Goal: Task Accomplishment & Management: Manage account settings

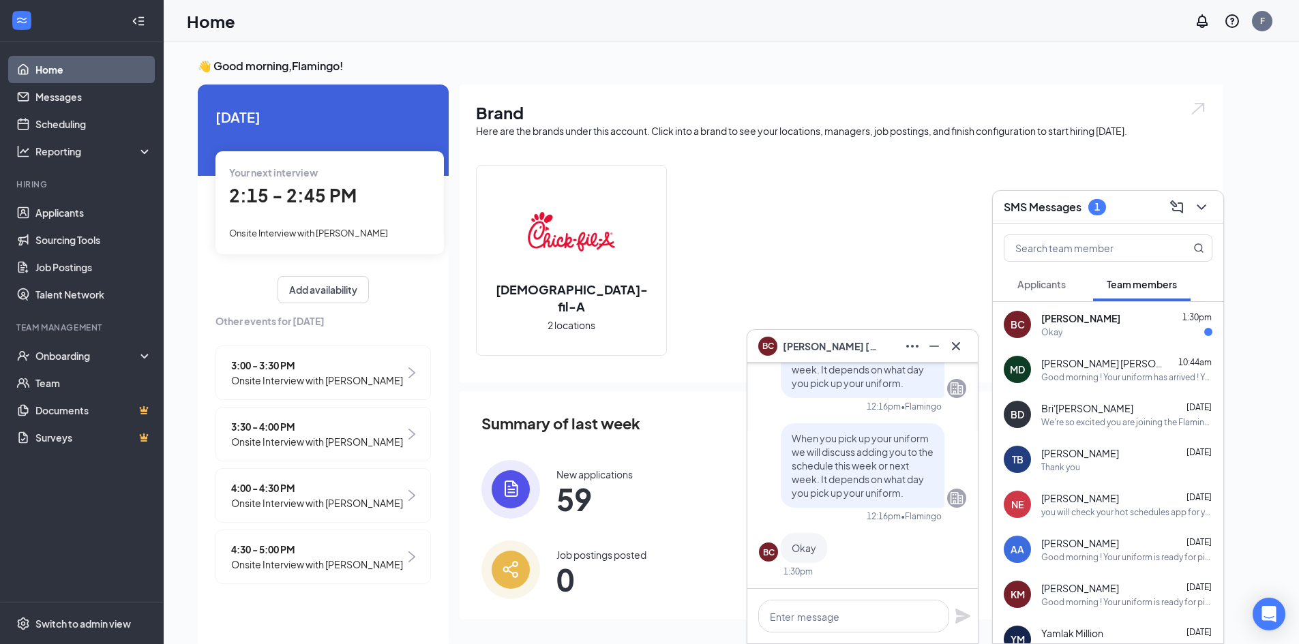
click at [1152, 316] on div "[PERSON_NAME] 1:30pm" at bounding box center [1126, 319] width 171 height 14
click at [1213, 207] on div "SMS Messages" at bounding box center [1108, 207] width 230 height 33
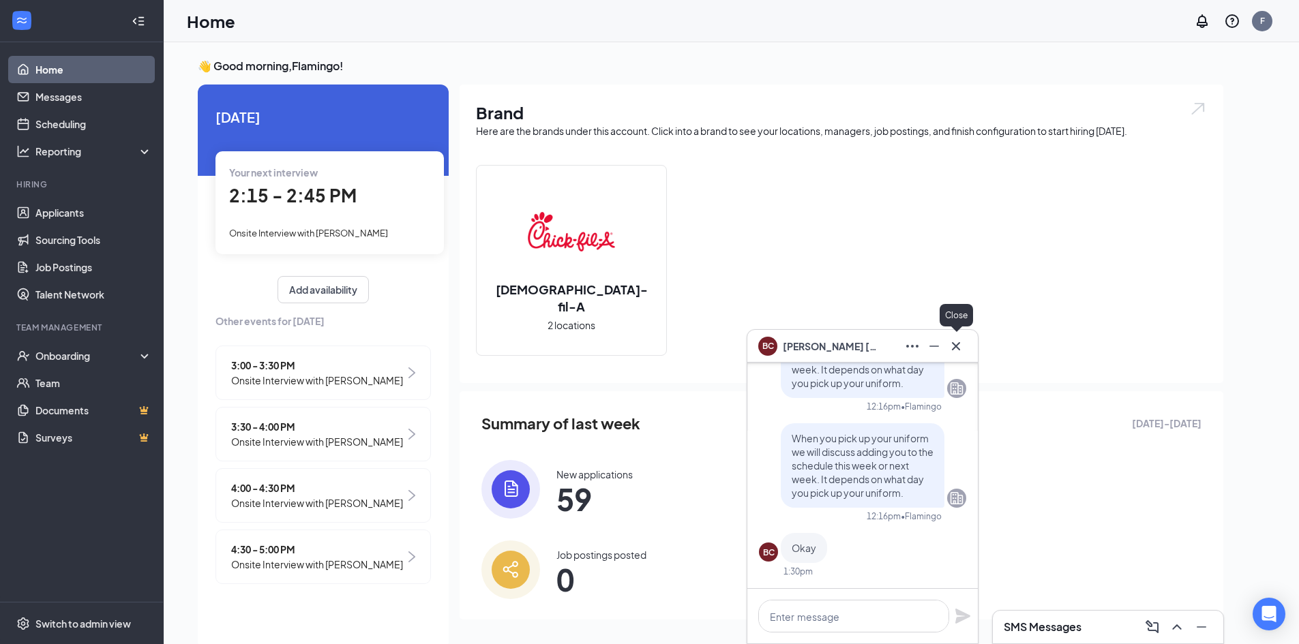
click at [963, 344] on icon "Cross" at bounding box center [956, 346] width 16 height 16
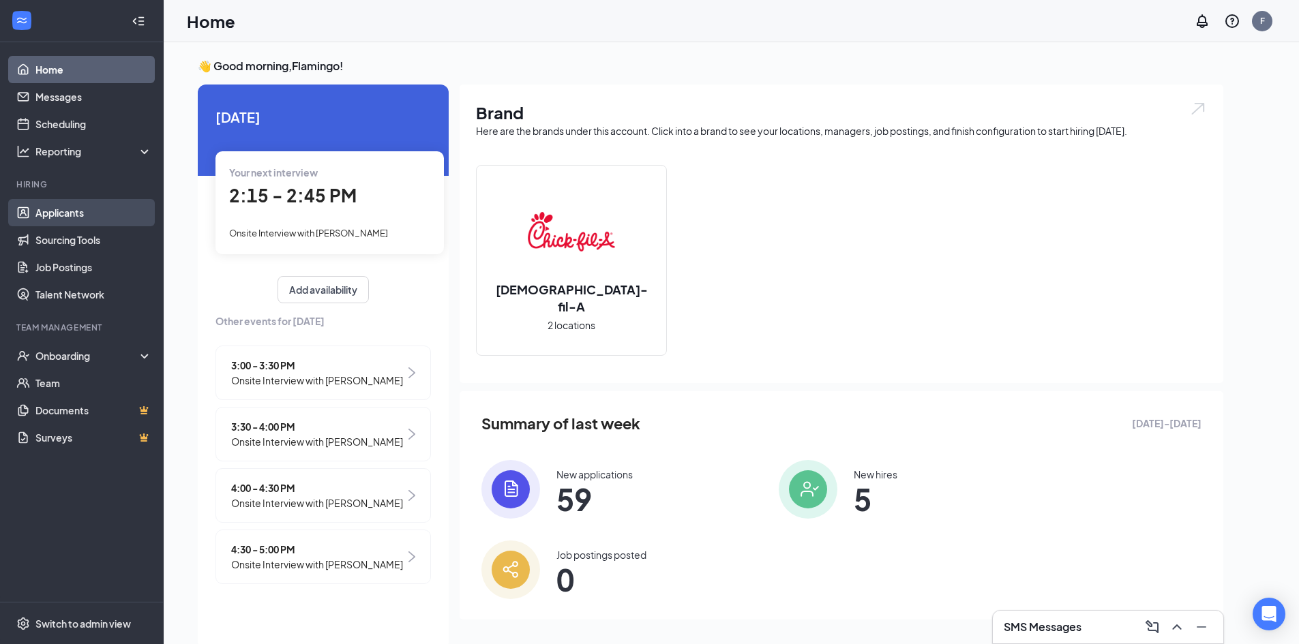
click at [100, 209] on link "Applicants" at bounding box center [93, 212] width 117 height 27
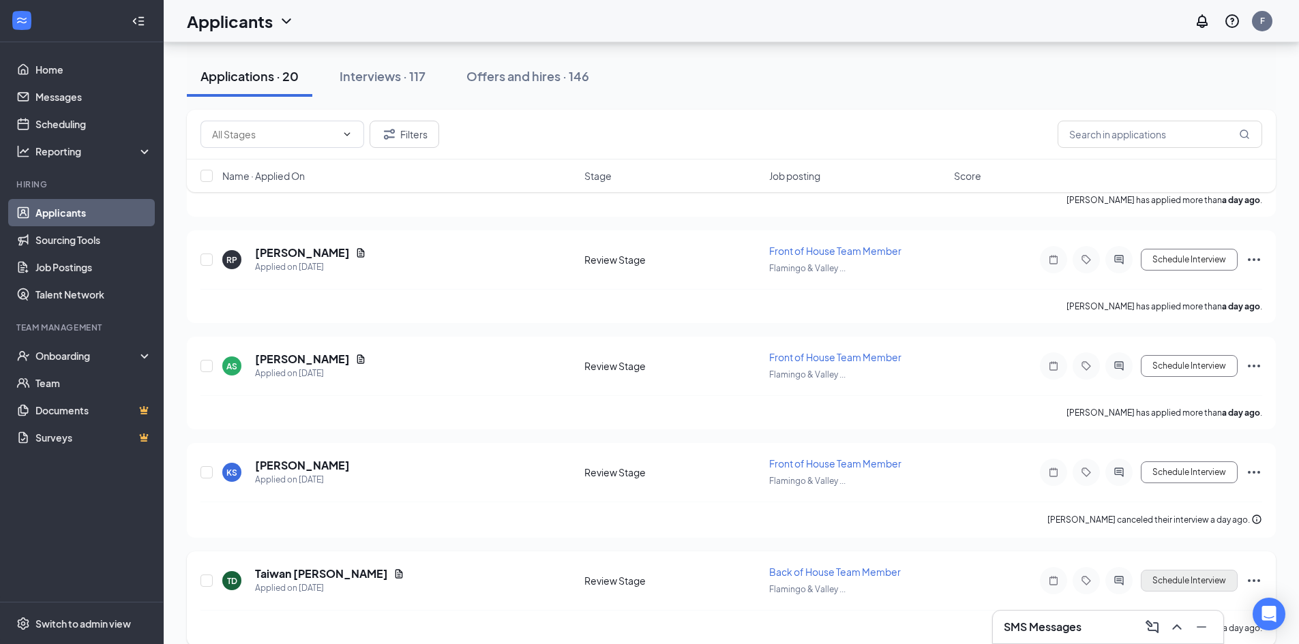
scroll to position [1754, 0]
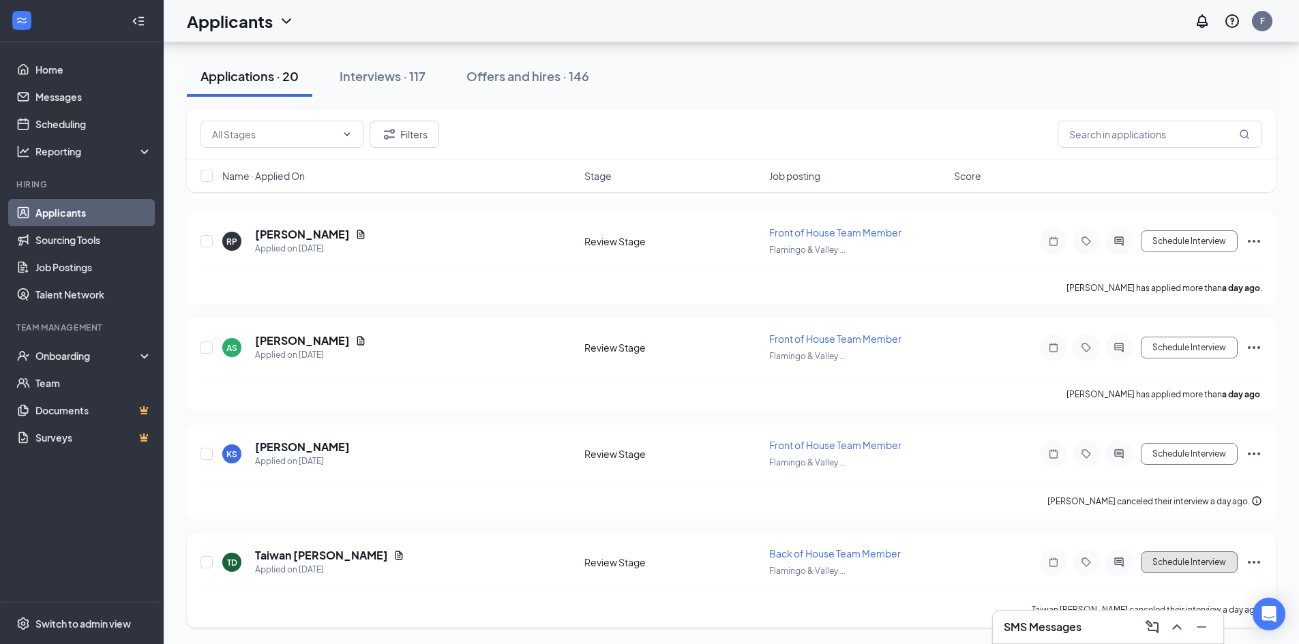
click at [1208, 552] on button "Schedule Interview" at bounding box center [1189, 563] width 97 height 22
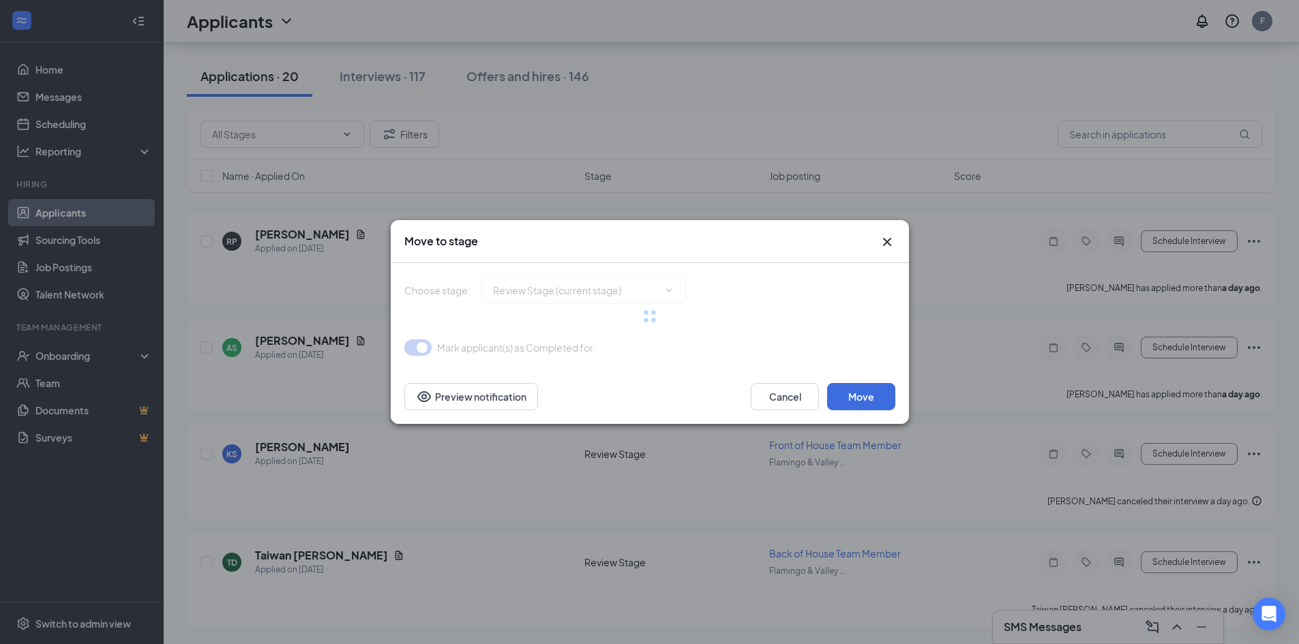
type input "Onsite Interview (next stage)"
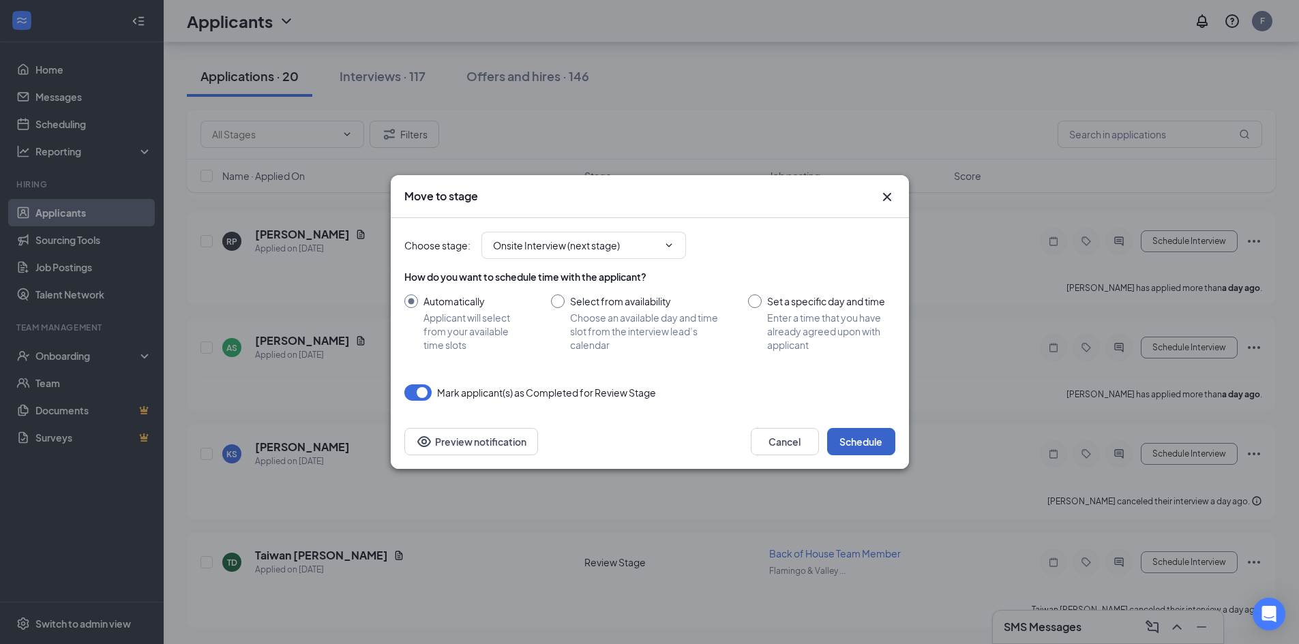
click at [867, 444] on button "Schedule" at bounding box center [861, 441] width 68 height 27
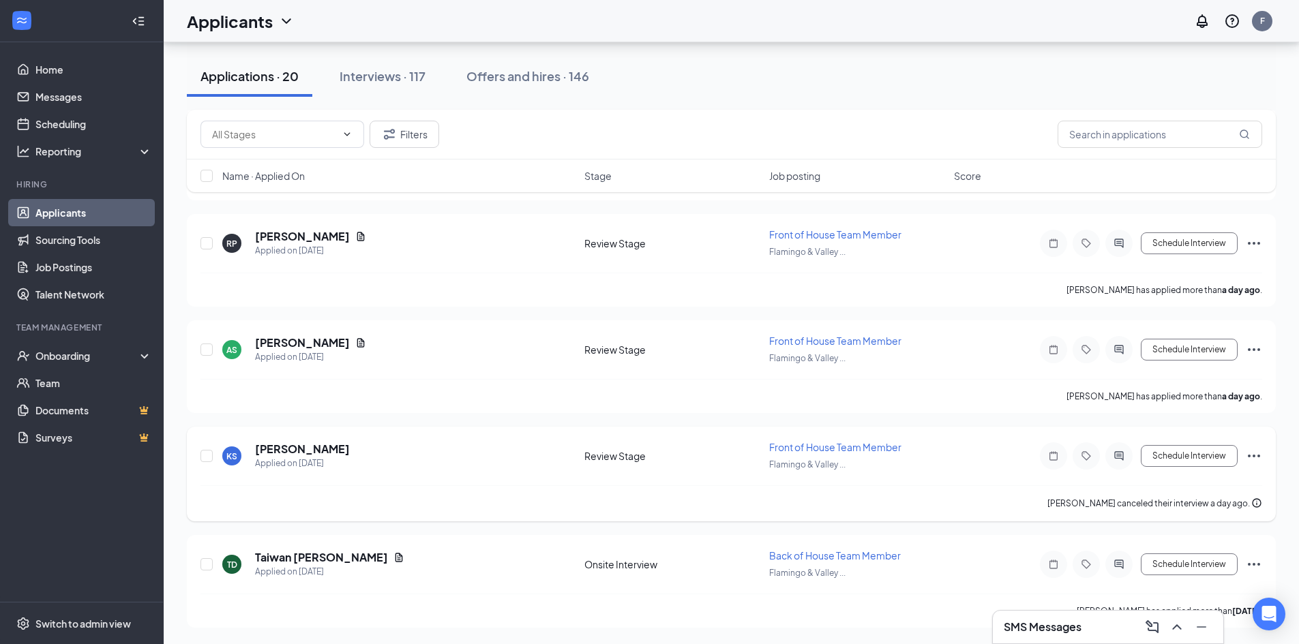
scroll to position [1752, 0]
click at [1212, 448] on button "Schedule Interview" at bounding box center [1189, 456] width 97 height 22
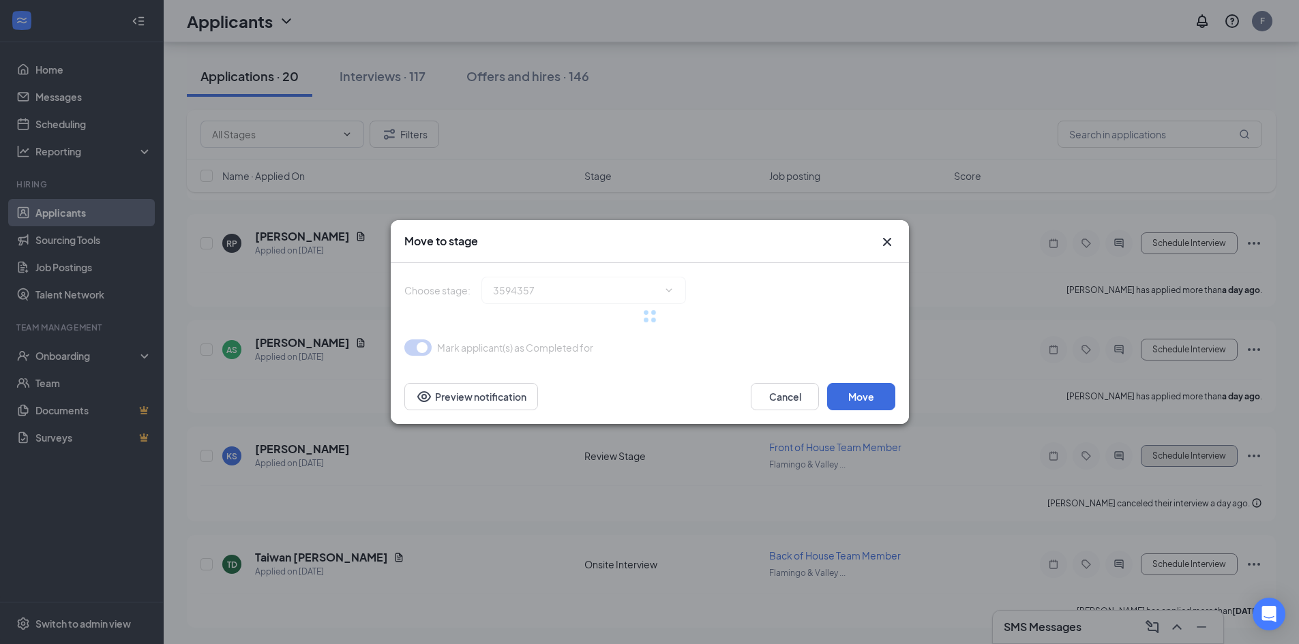
type input "Onsite Interview (next stage)"
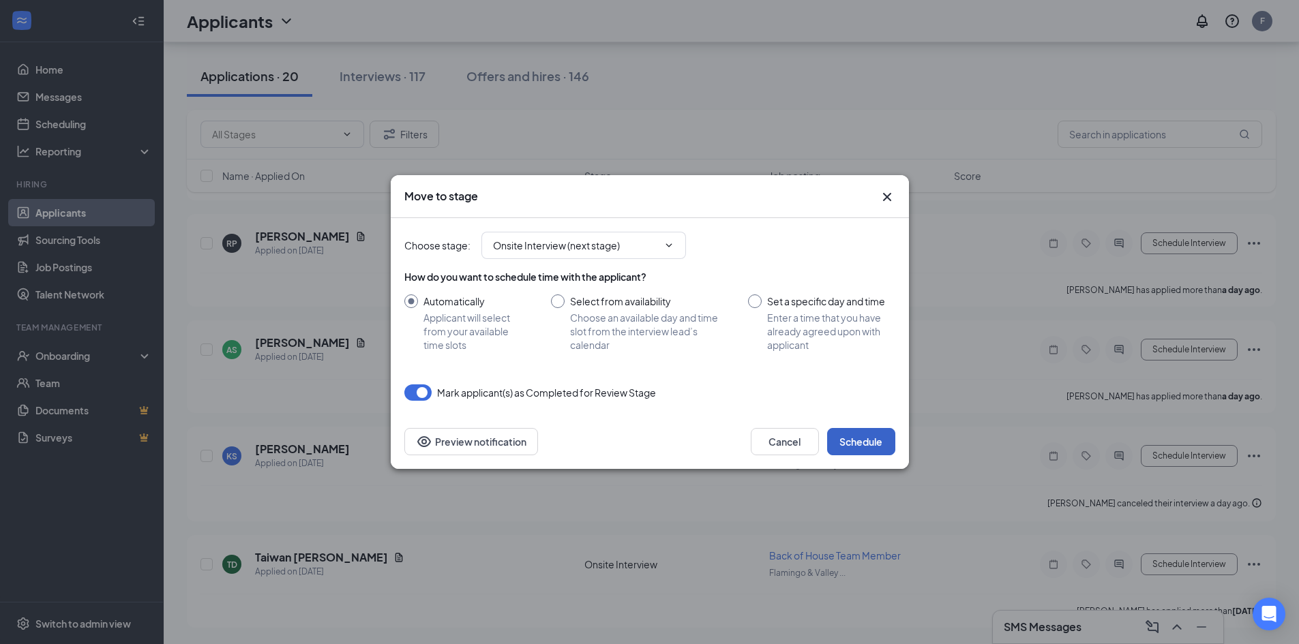
click at [874, 443] on button "Schedule" at bounding box center [861, 441] width 68 height 27
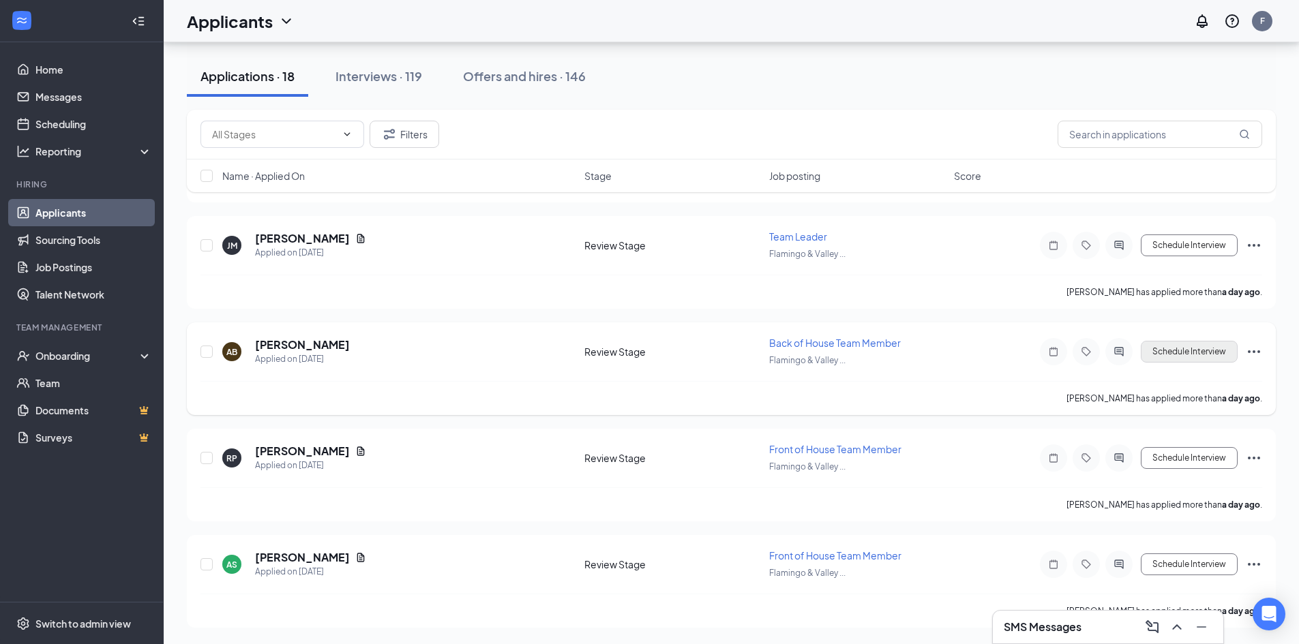
scroll to position [1537, 0]
click at [1212, 351] on button "Schedule Interview" at bounding box center [1189, 352] width 97 height 22
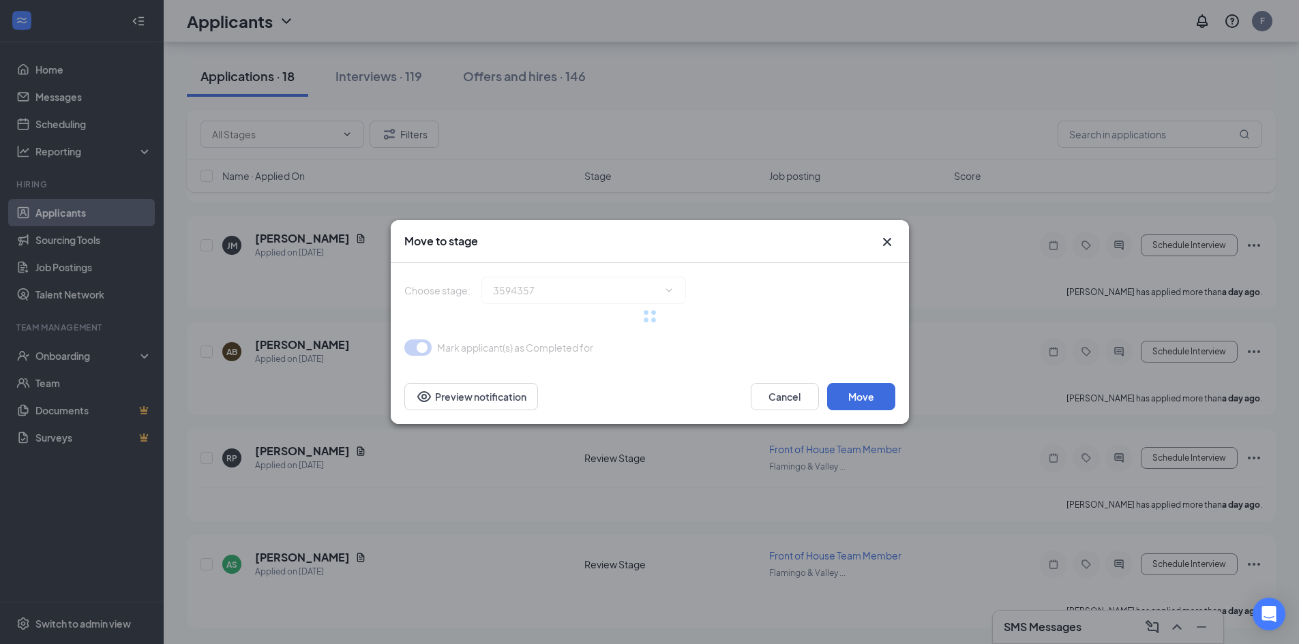
type input "Onsite Interview (next stage)"
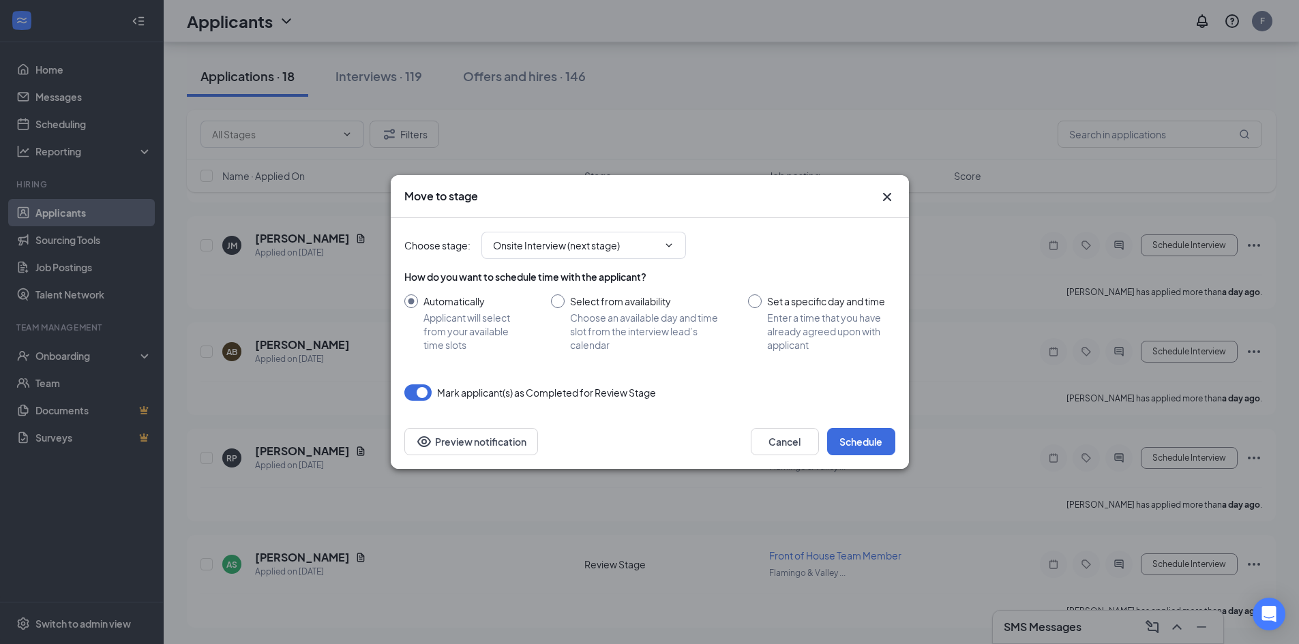
click at [889, 244] on div "Choose stage : Onsite Interview (next stage)" at bounding box center [649, 245] width 491 height 27
click at [889, 190] on icon "Cross" at bounding box center [887, 197] width 16 height 16
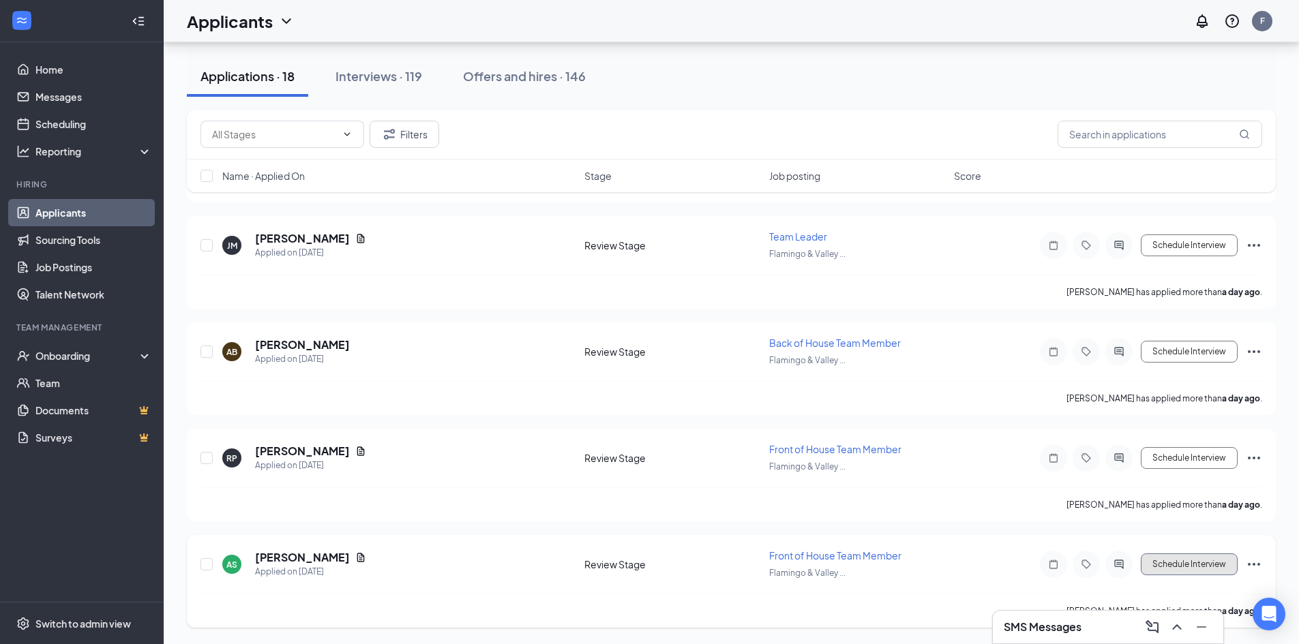
click at [1221, 568] on button "Schedule Interview" at bounding box center [1189, 565] width 97 height 22
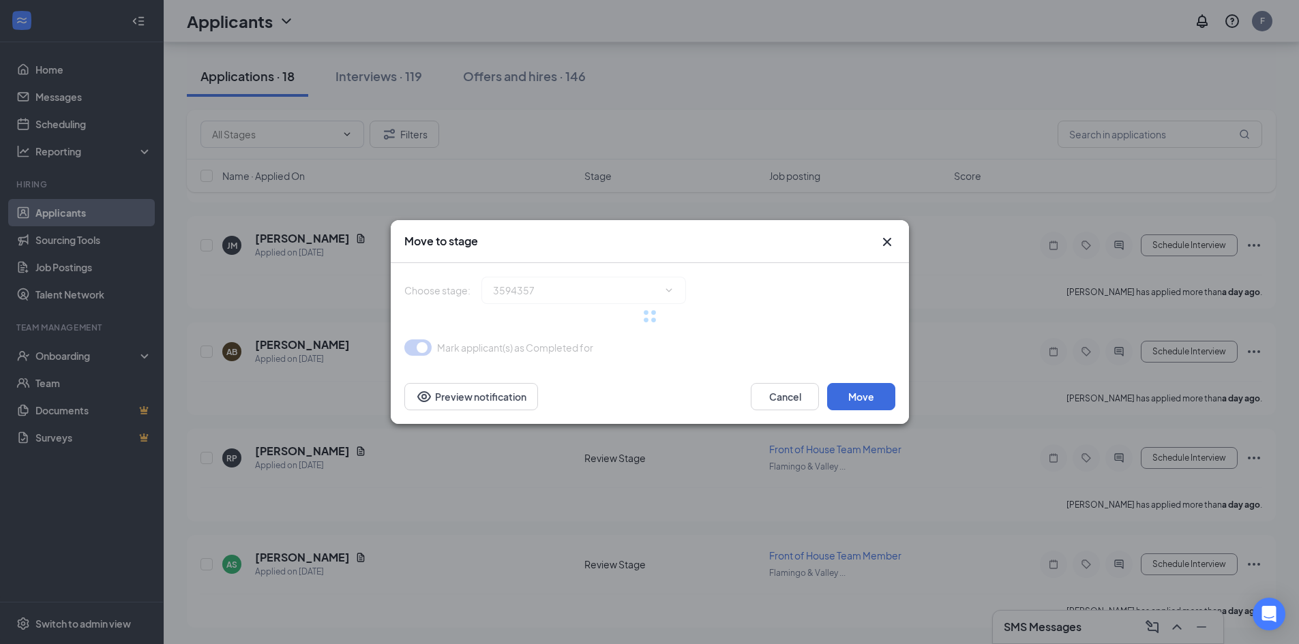
type input "Onsite Interview (next stage)"
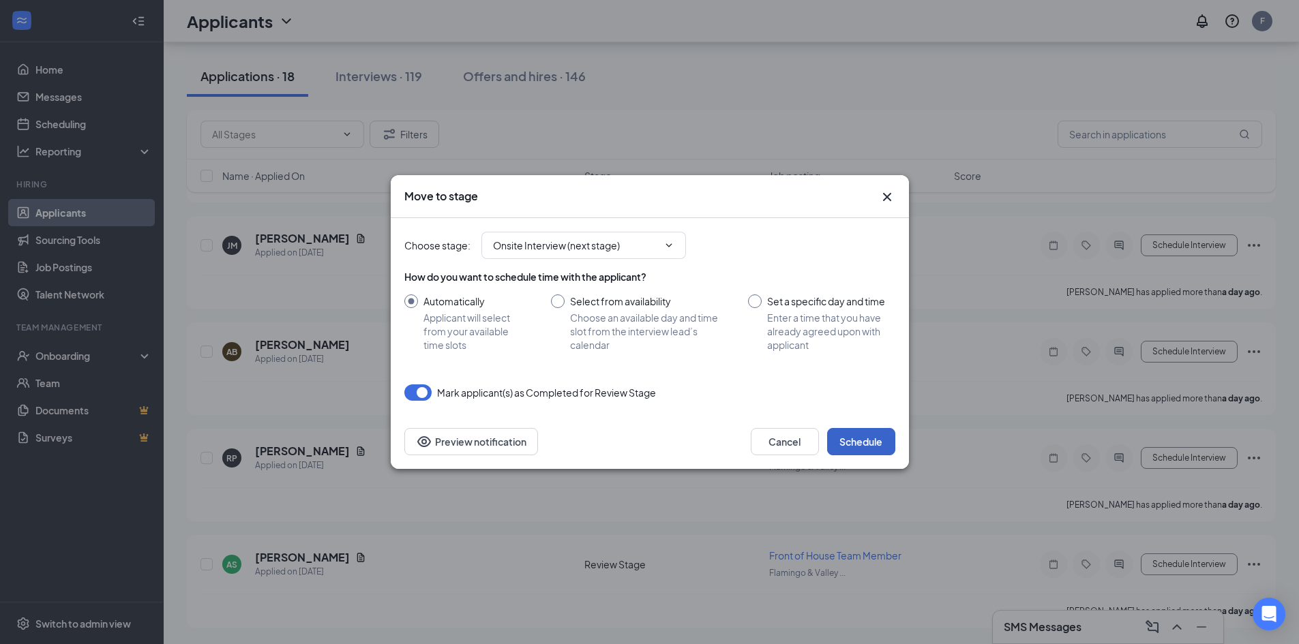
click at [870, 444] on button "Schedule" at bounding box center [861, 441] width 68 height 27
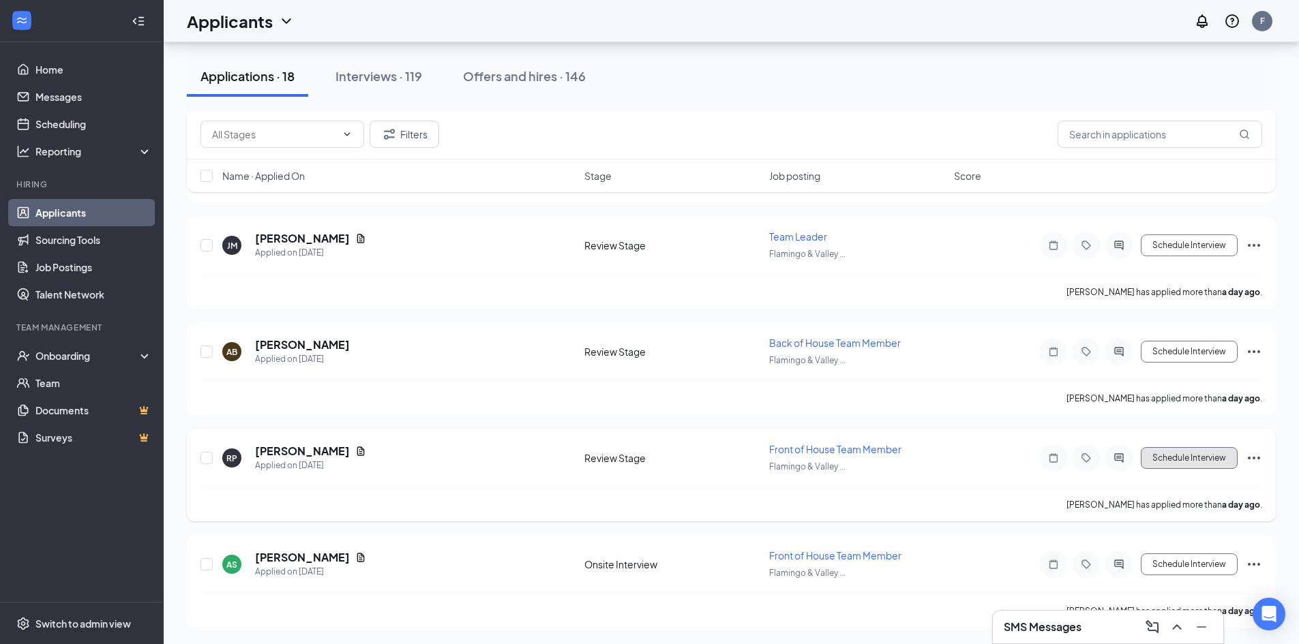
click at [1197, 460] on button "Schedule Interview" at bounding box center [1189, 458] width 97 height 22
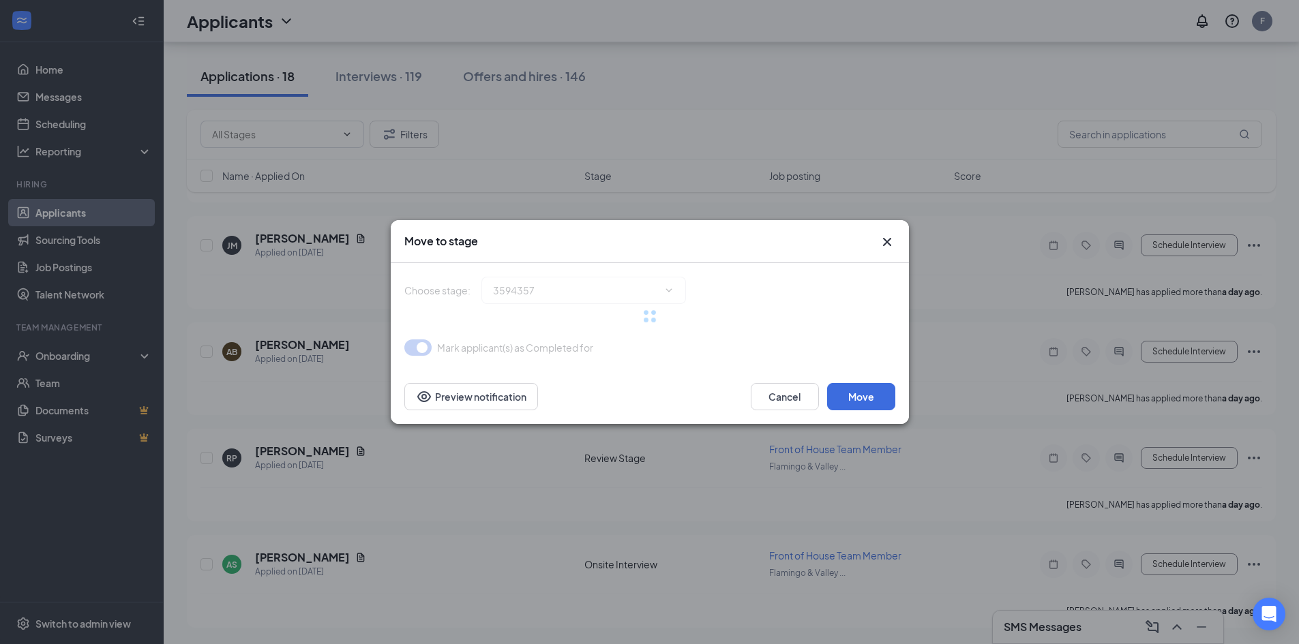
type input "Onsite Interview (next stage)"
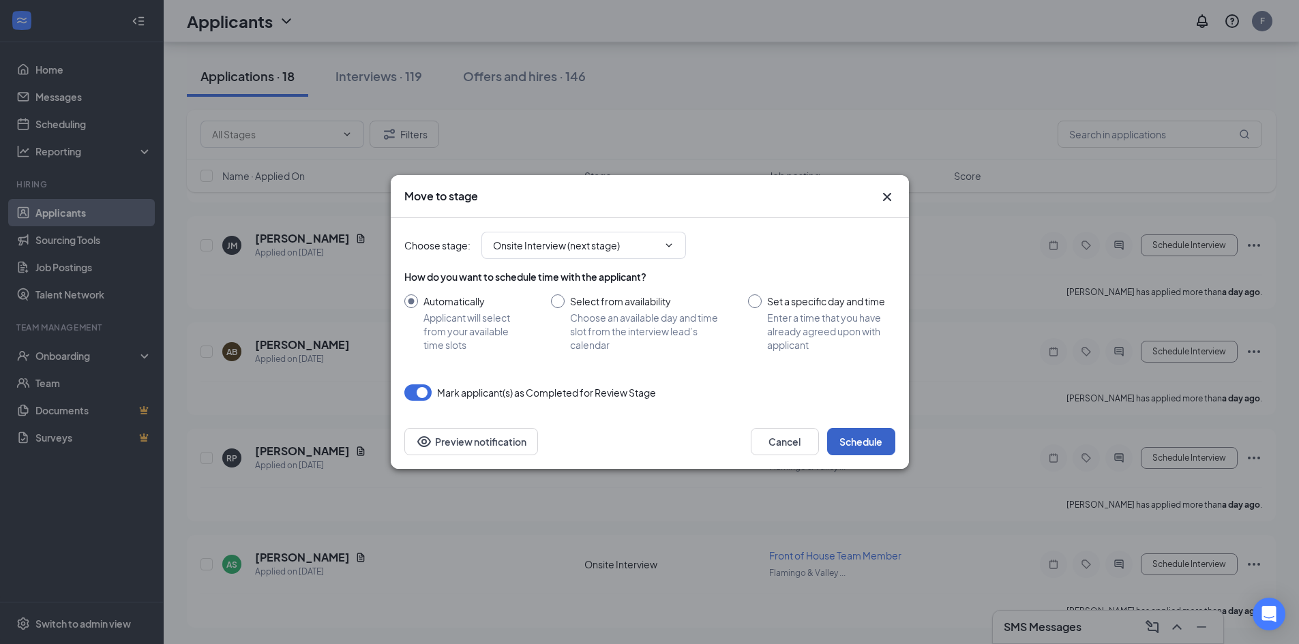
click at [878, 443] on button "Schedule" at bounding box center [861, 441] width 68 height 27
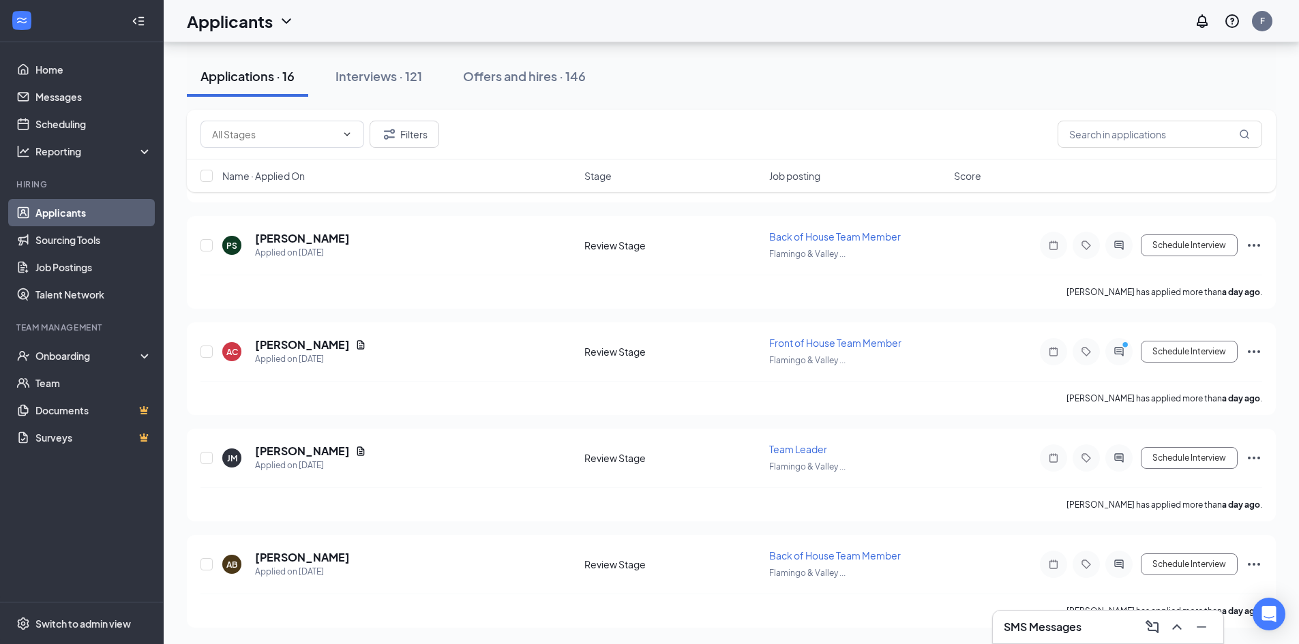
scroll to position [1324, 0]
click at [1178, 567] on button "Schedule Interview" at bounding box center [1189, 565] width 97 height 22
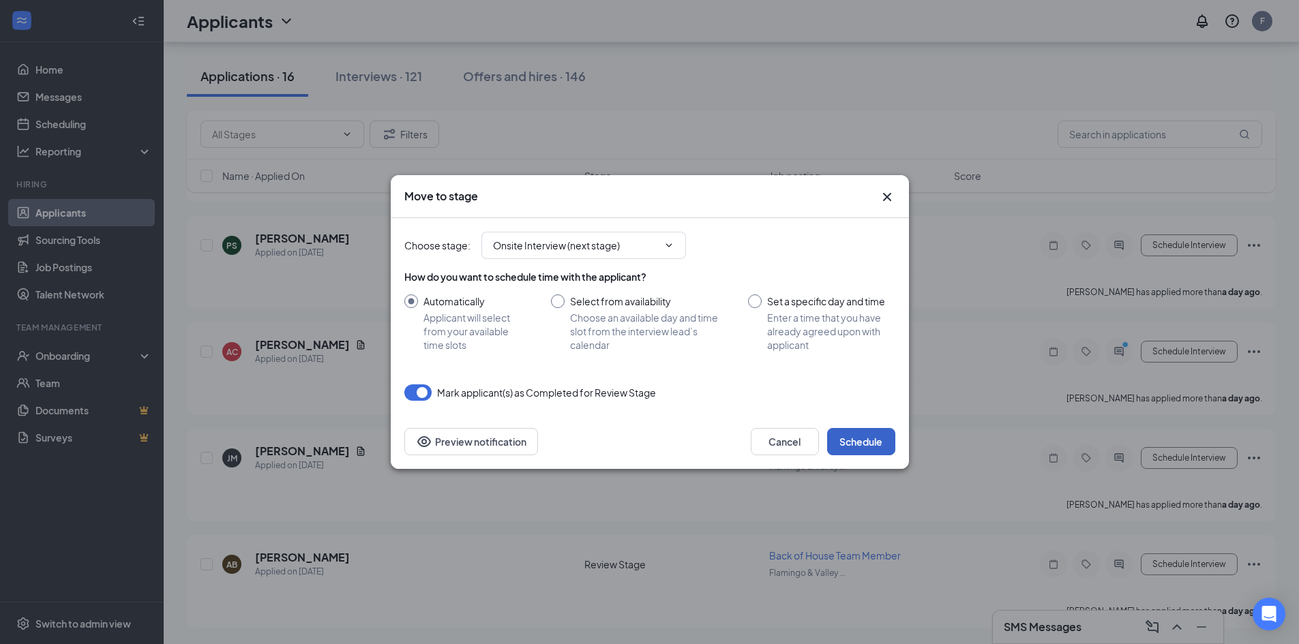
click at [868, 446] on button "Schedule" at bounding box center [861, 441] width 68 height 27
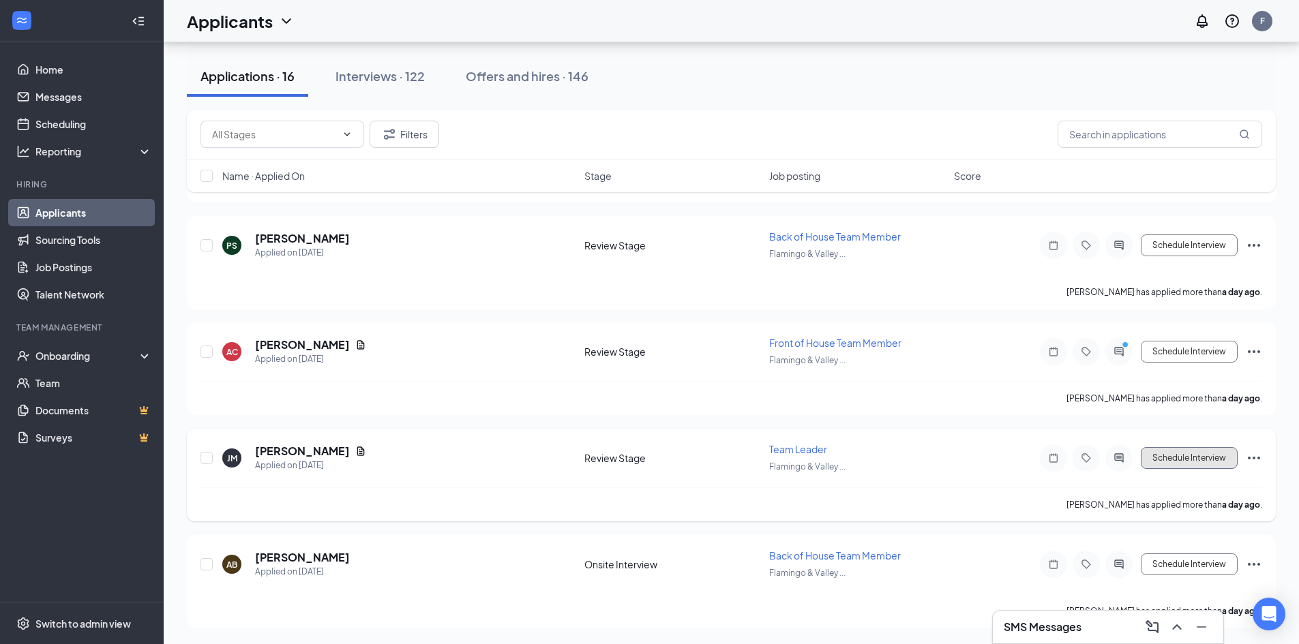
click at [1195, 460] on button "Schedule Interview" at bounding box center [1189, 458] width 97 height 22
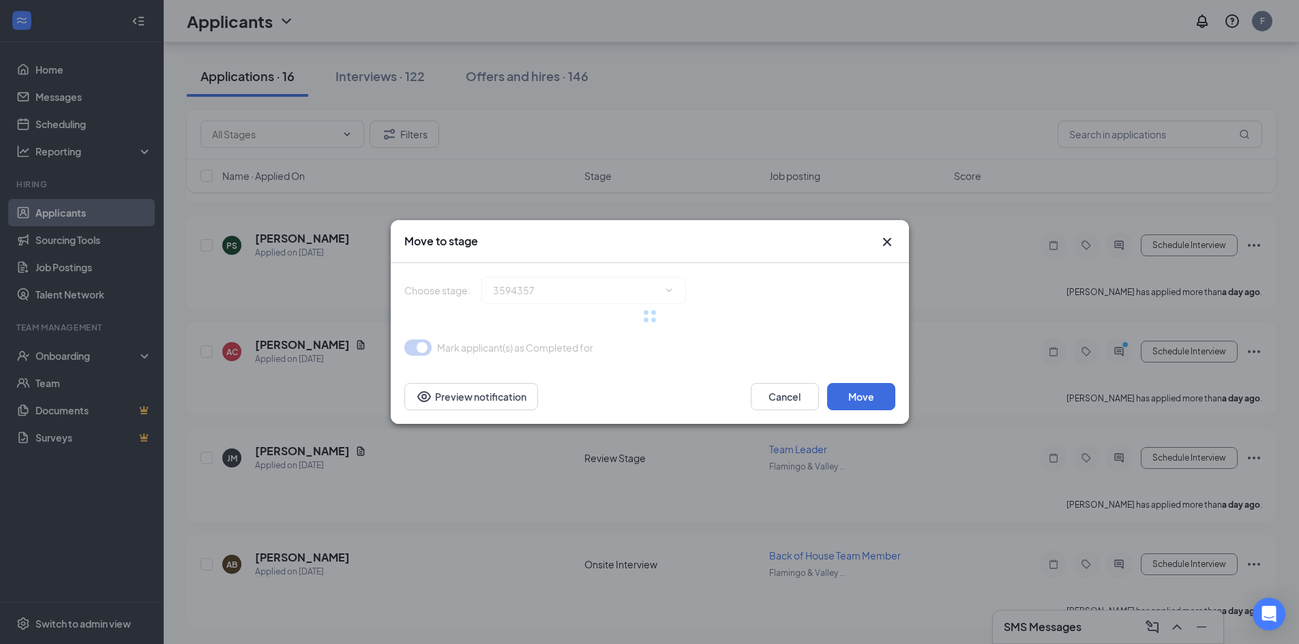
type input "Onsite Interview (next stage)"
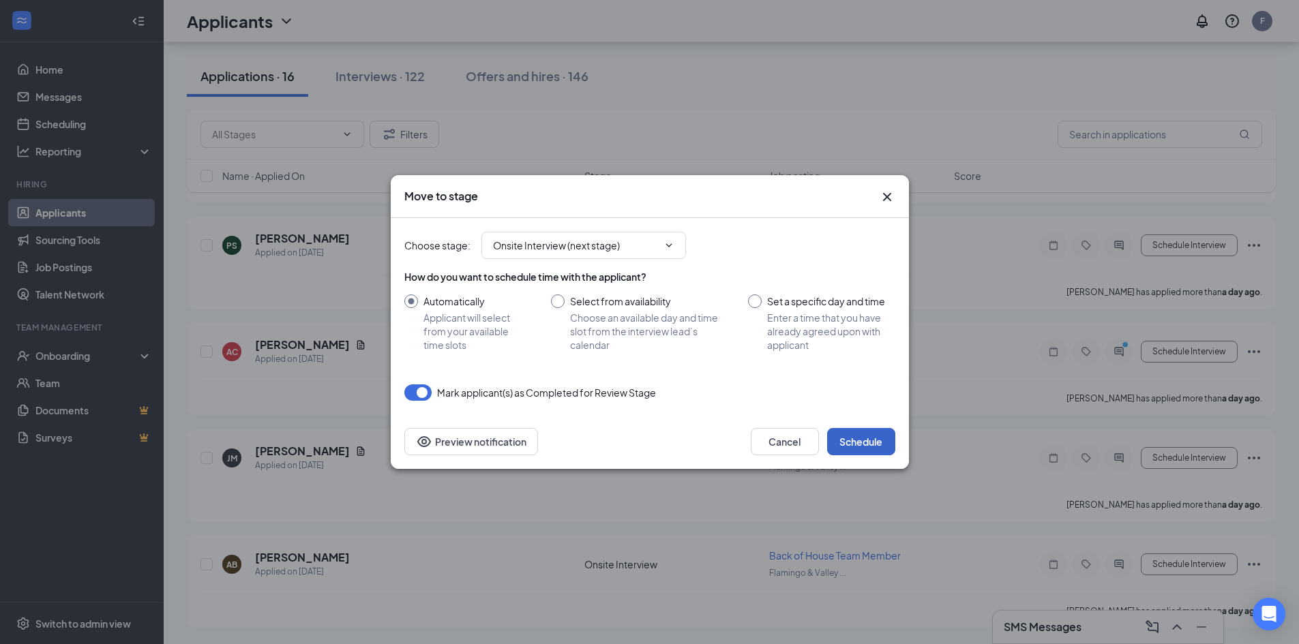
click at [874, 441] on button "Schedule" at bounding box center [861, 441] width 68 height 27
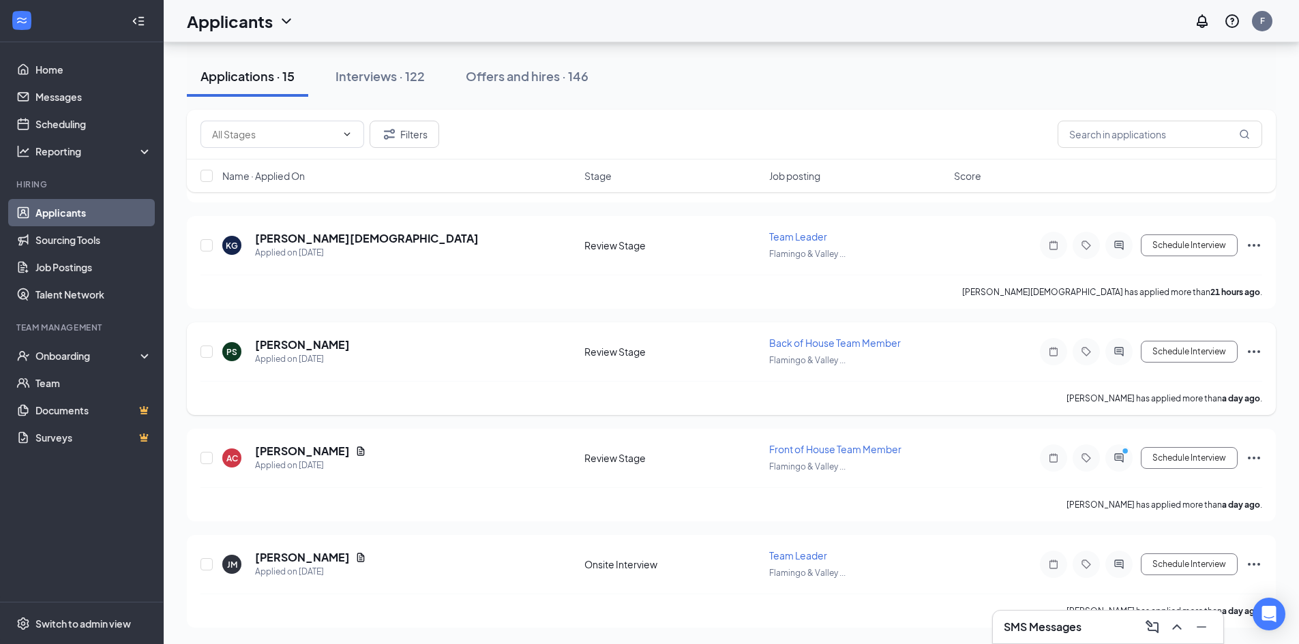
scroll to position [1218, 0]
click at [1183, 464] on button "Schedule Interview" at bounding box center [1189, 458] width 97 height 22
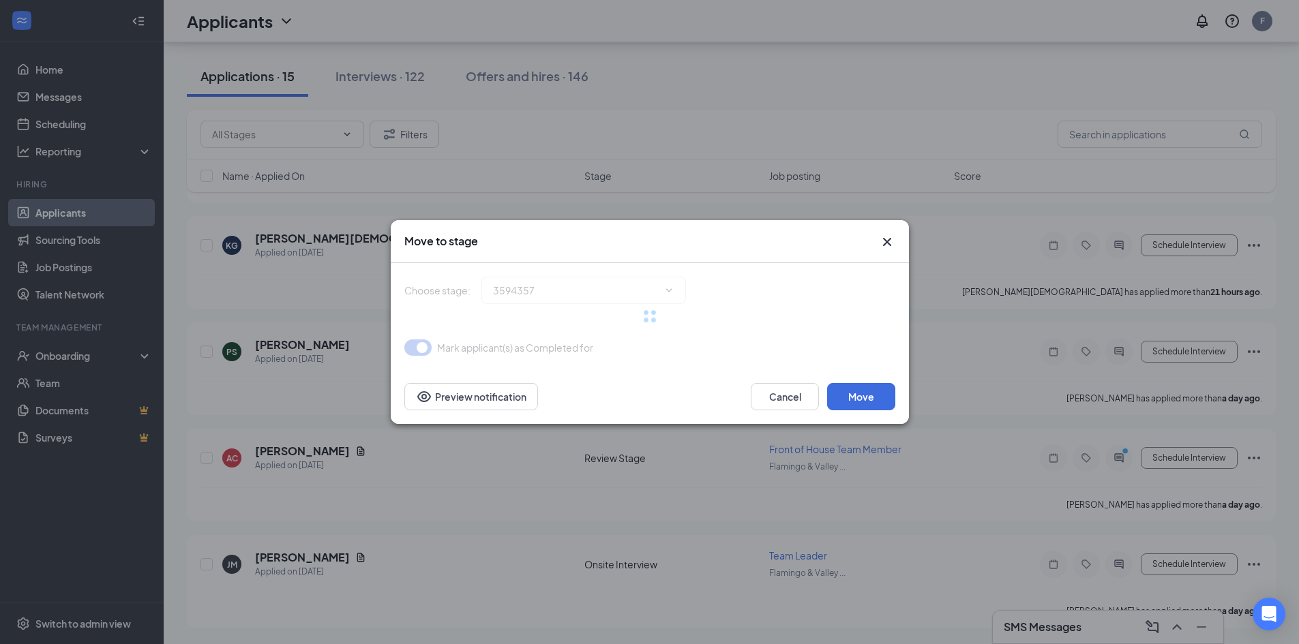
type input "Onsite Interview (next stage)"
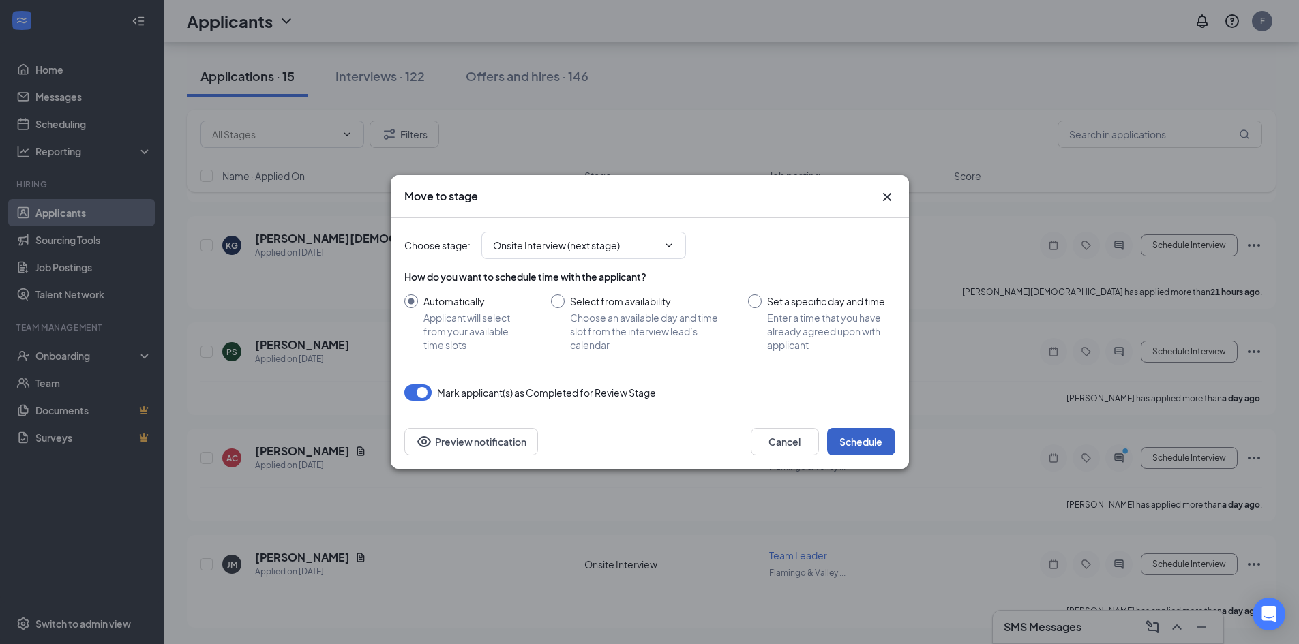
click at [870, 438] on button "Schedule" at bounding box center [861, 441] width 68 height 27
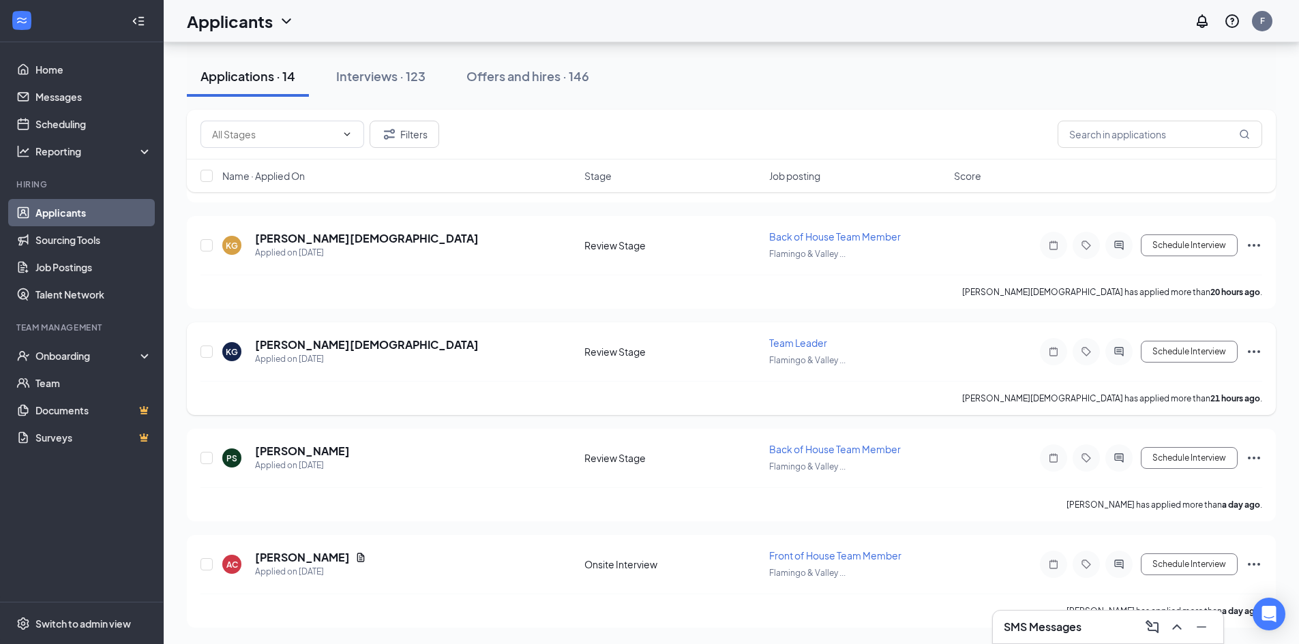
scroll to position [1112, 0]
click at [1198, 354] on button "Schedule Interview" at bounding box center [1189, 352] width 97 height 22
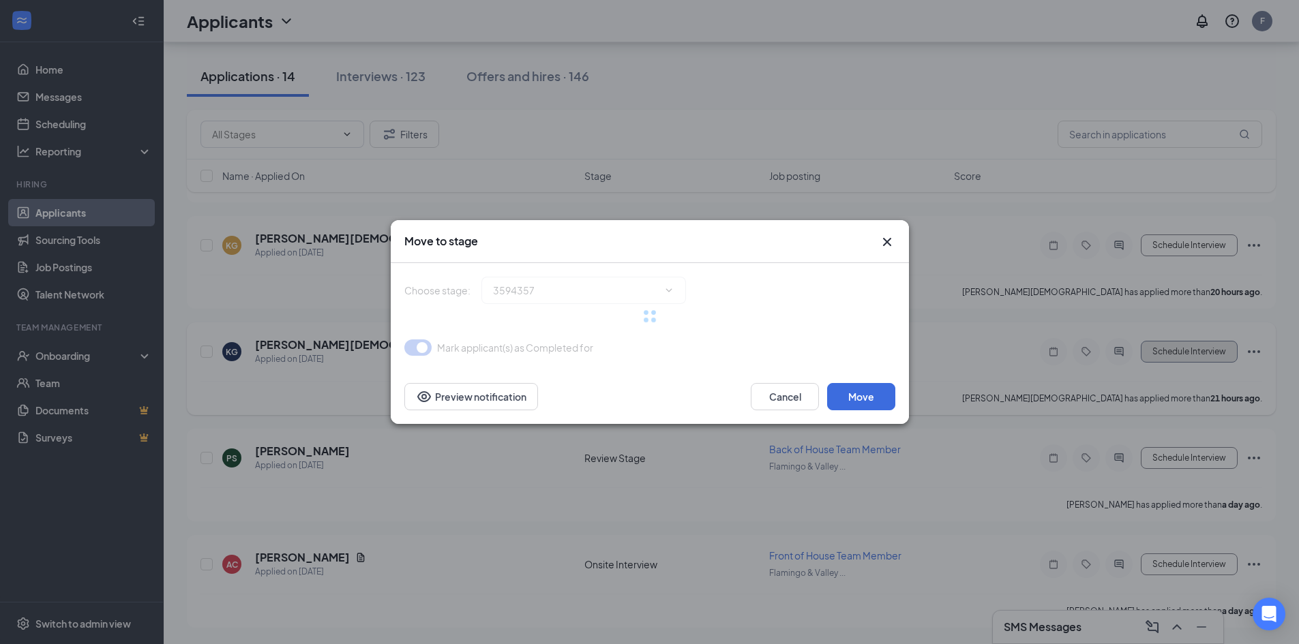
type input "Onsite Interview (next stage)"
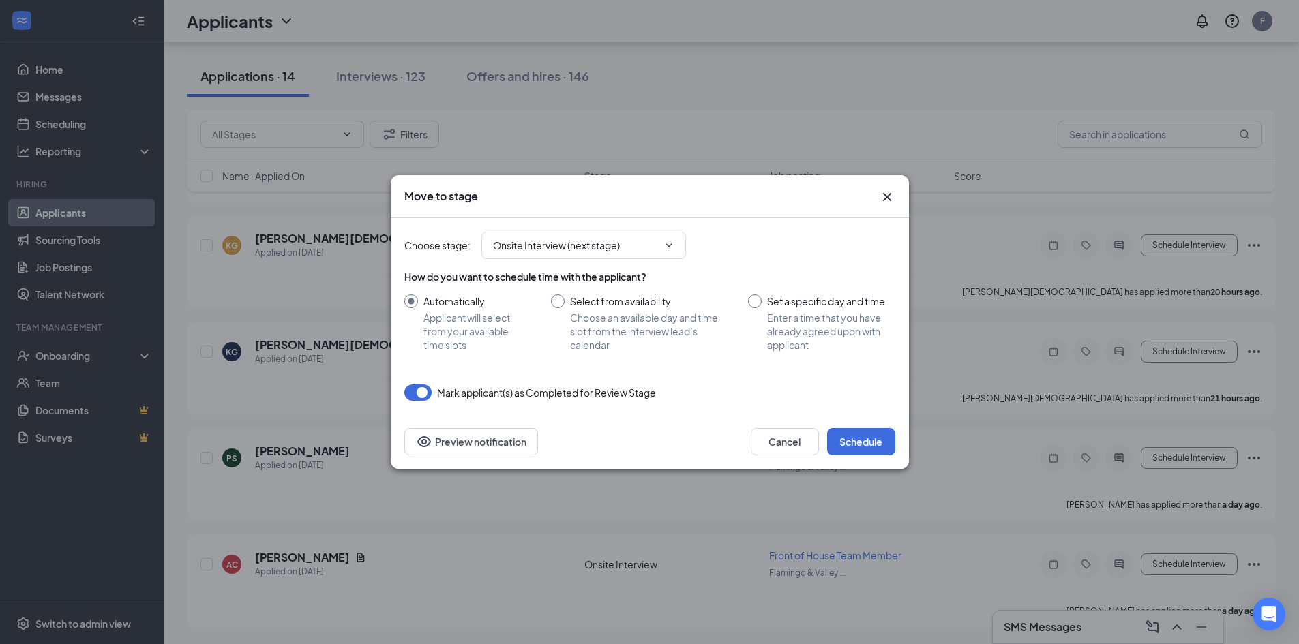
click at [889, 194] on icon "Cross" at bounding box center [887, 197] width 16 height 16
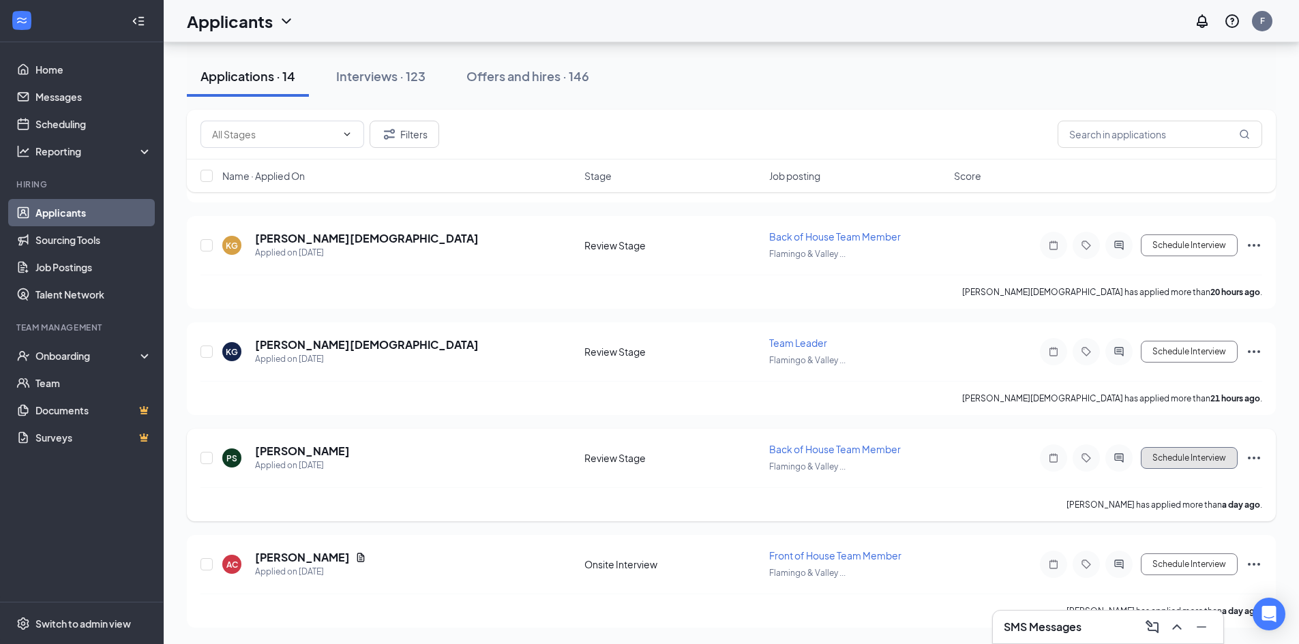
click at [1210, 458] on button "Schedule Interview" at bounding box center [1189, 458] width 97 height 22
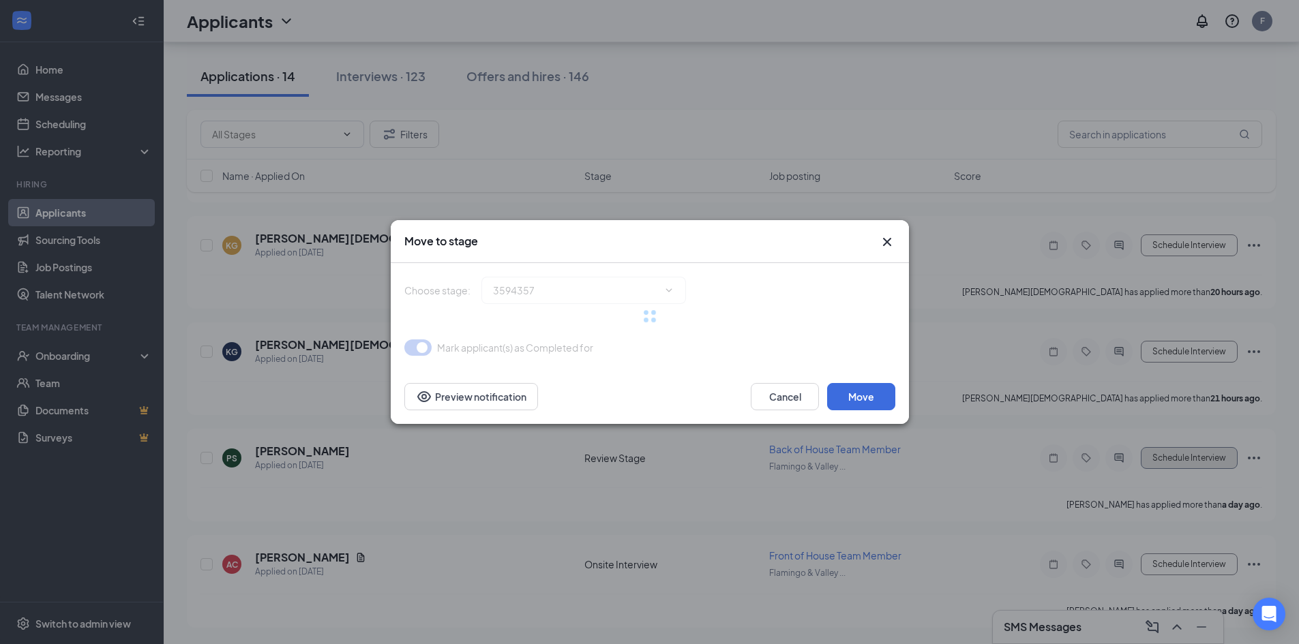
type input "Onsite Interview (next stage)"
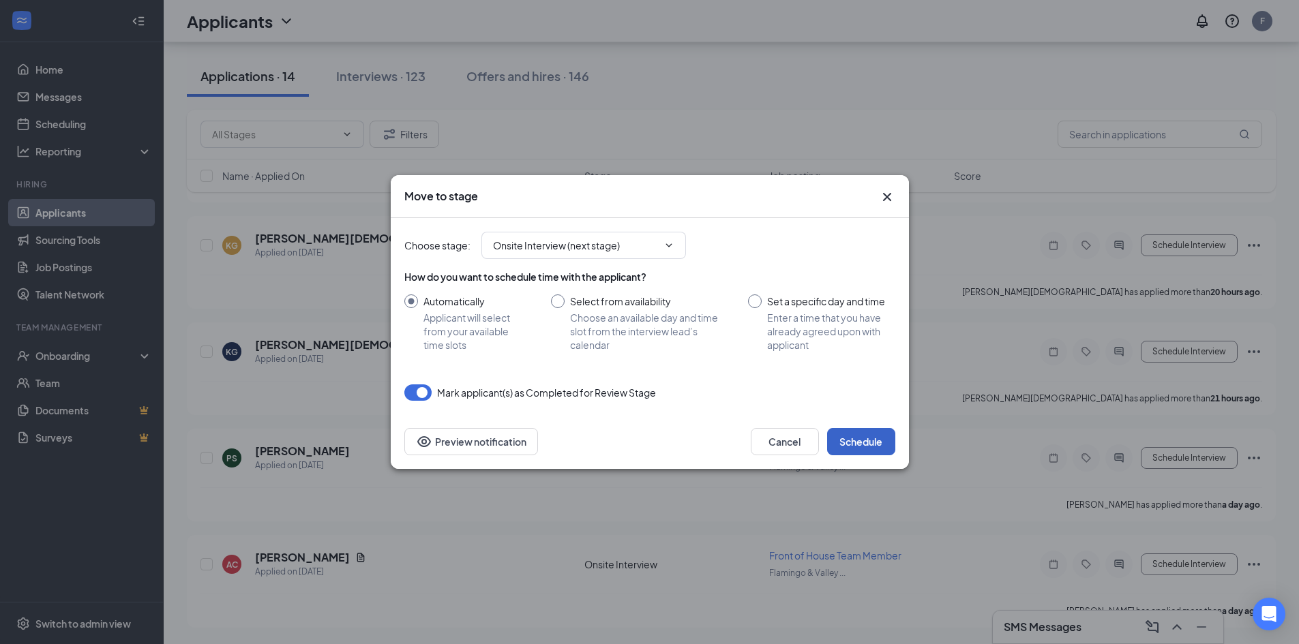
click at [872, 439] on button "Schedule" at bounding box center [861, 441] width 68 height 27
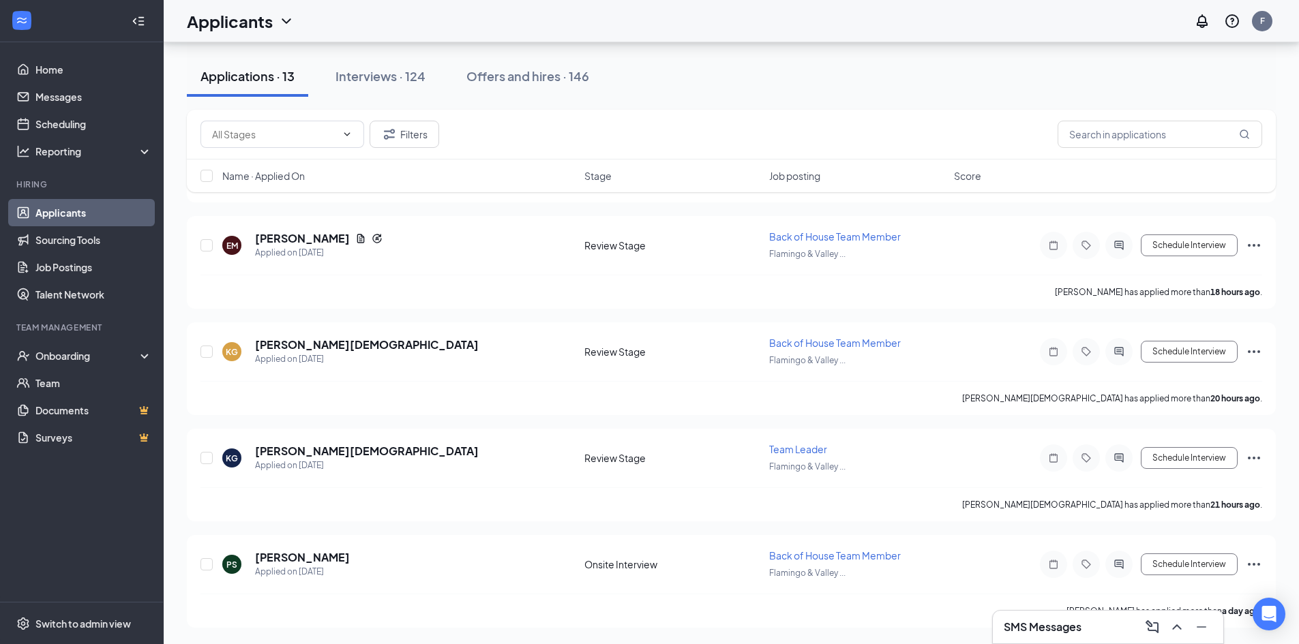
scroll to position [1005, 0]
click at [1202, 458] on button "Schedule Interview" at bounding box center [1189, 458] width 97 height 22
type input "Onsite Interview (next stage)"
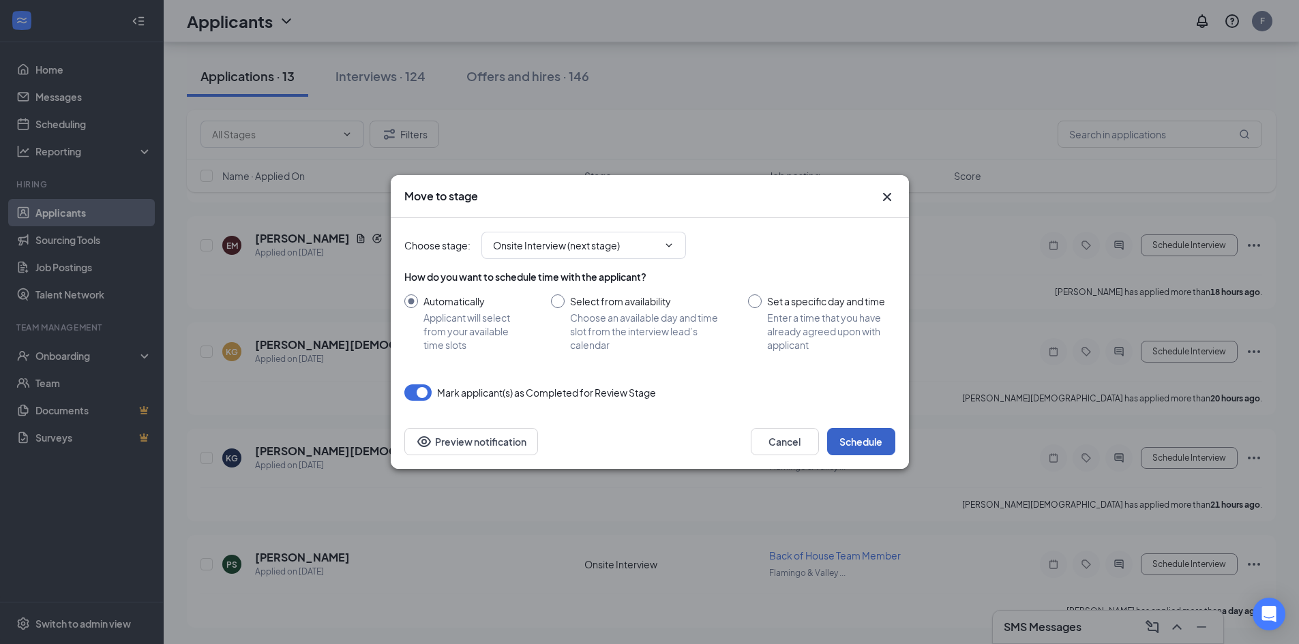
click at [882, 448] on button "Schedule" at bounding box center [861, 441] width 68 height 27
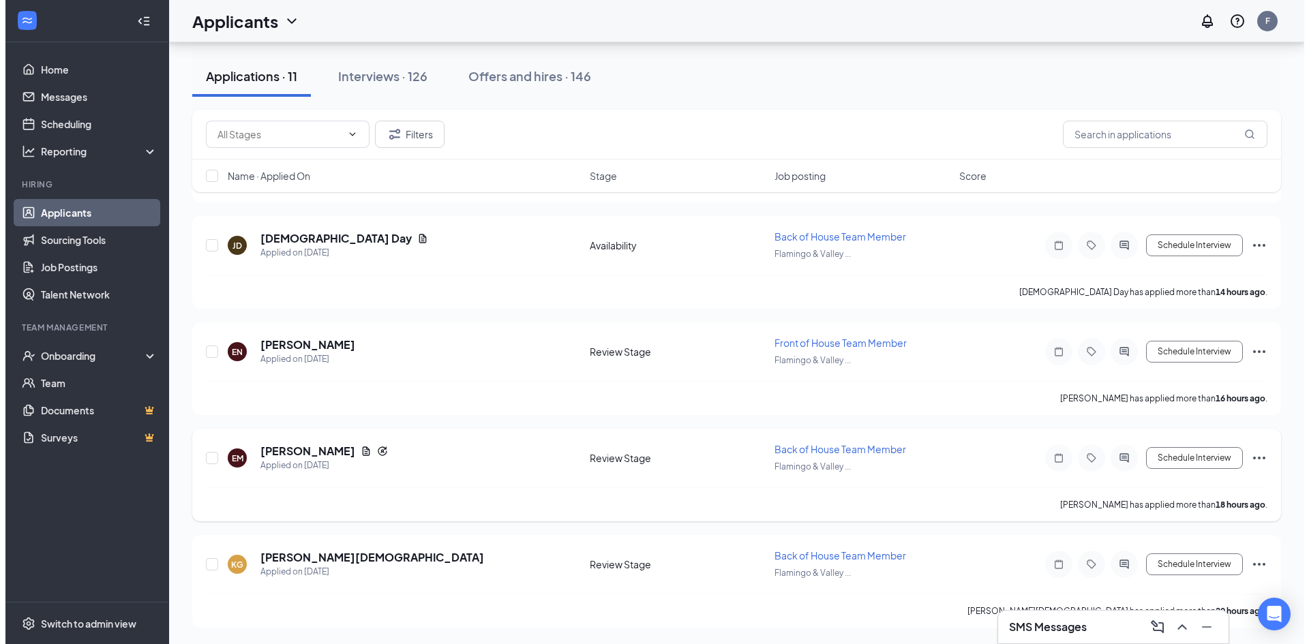
scroll to position [792, 0]
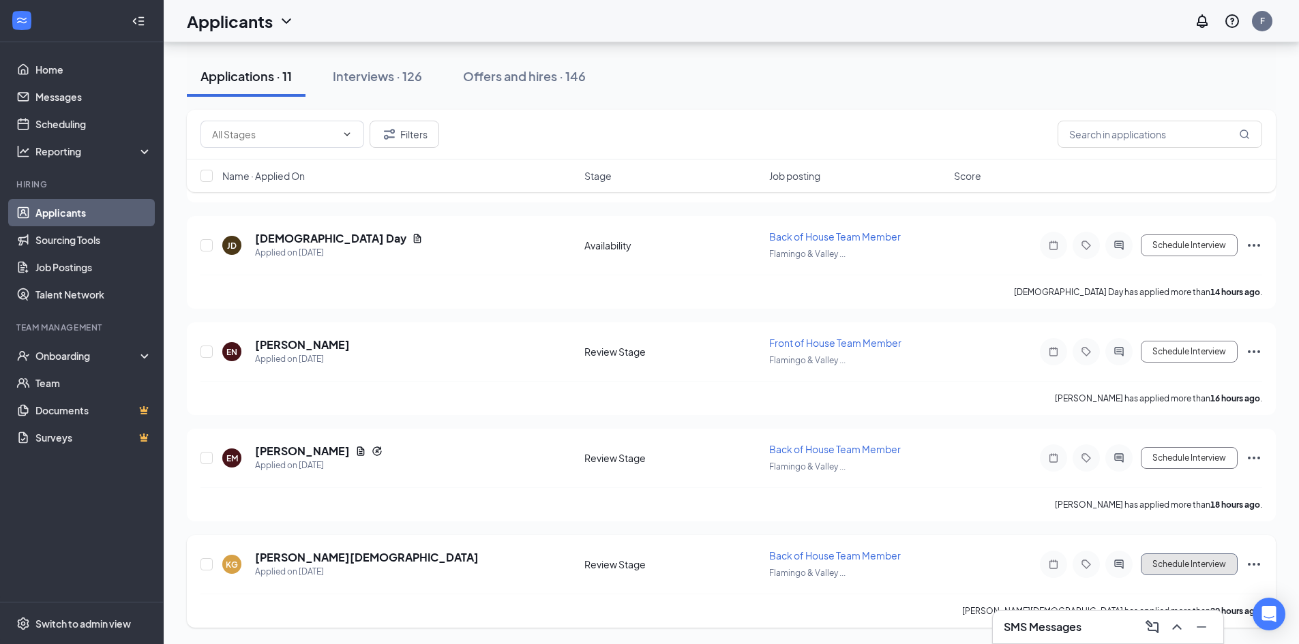
click at [1170, 563] on button "Schedule Interview" at bounding box center [1189, 565] width 97 height 22
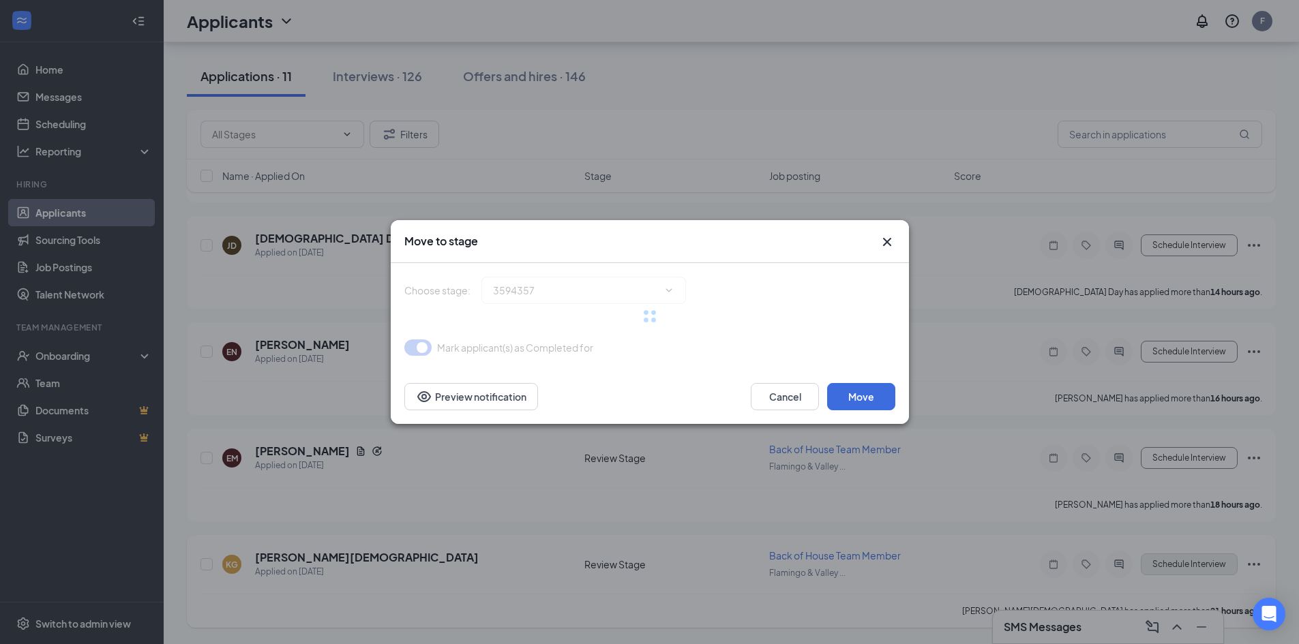
type input "Onsite Interview (next stage)"
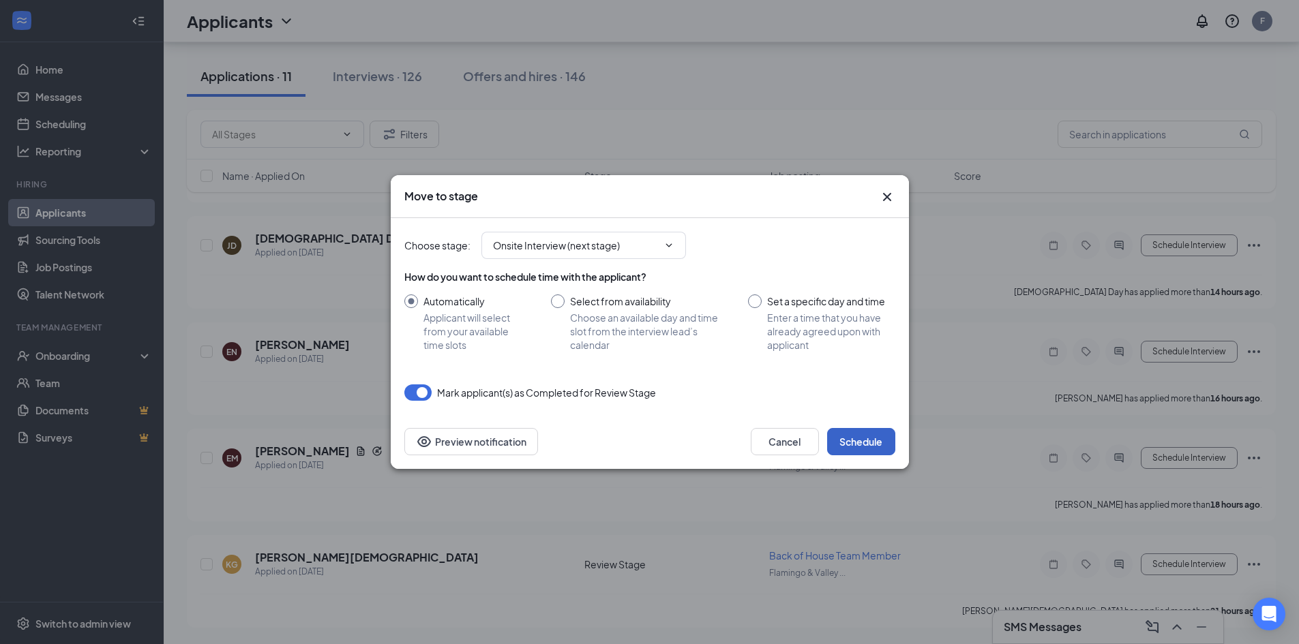
click at [867, 448] on button "Schedule" at bounding box center [861, 441] width 68 height 27
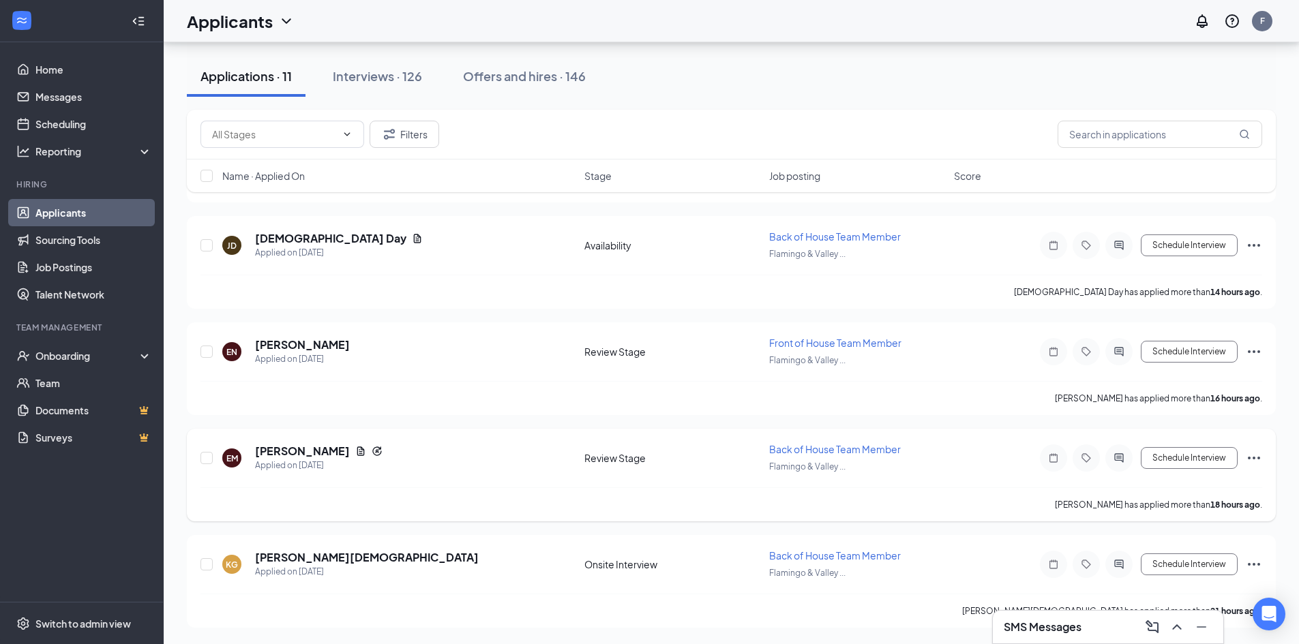
click at [478, 453] on div "EM Emijae [PERSON_NAME] Applied on [DATE]" at bounding box center [399, 458] width 354 height 29
click at [316, 451] on h5 "[PERSON_NAME]" at bounding box center [302, 451] width 95 height 15
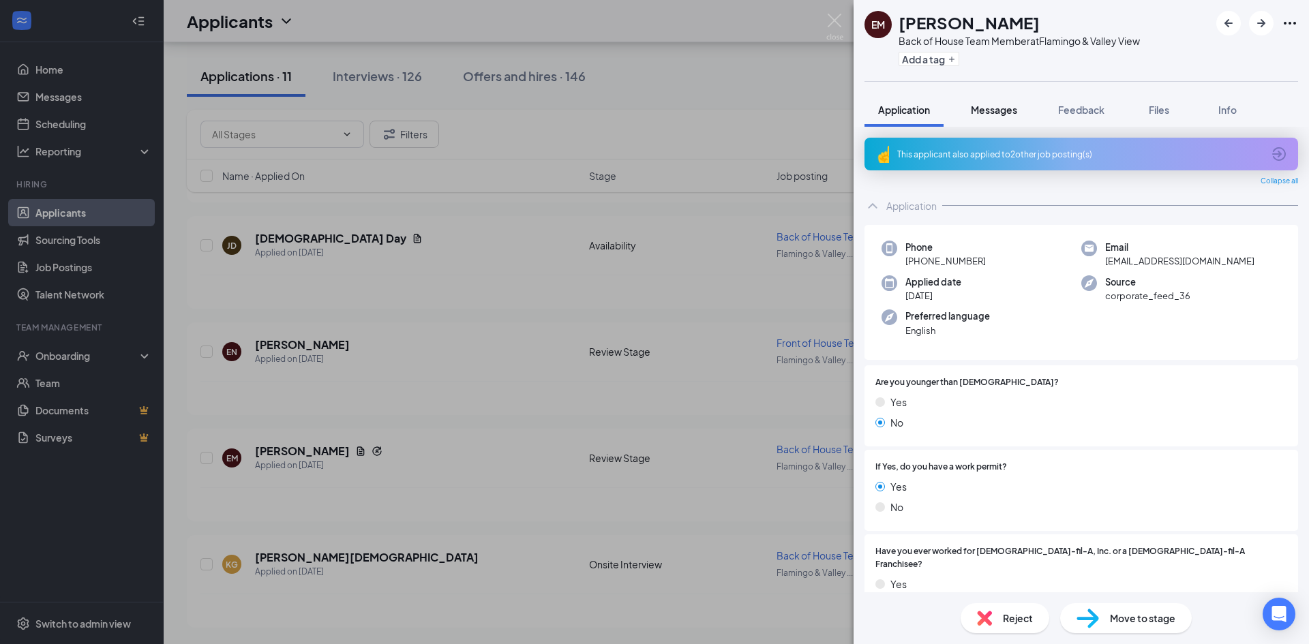
click at [992, 110] on span "Messages" at bounding box center [994, 110] width 46 height 12
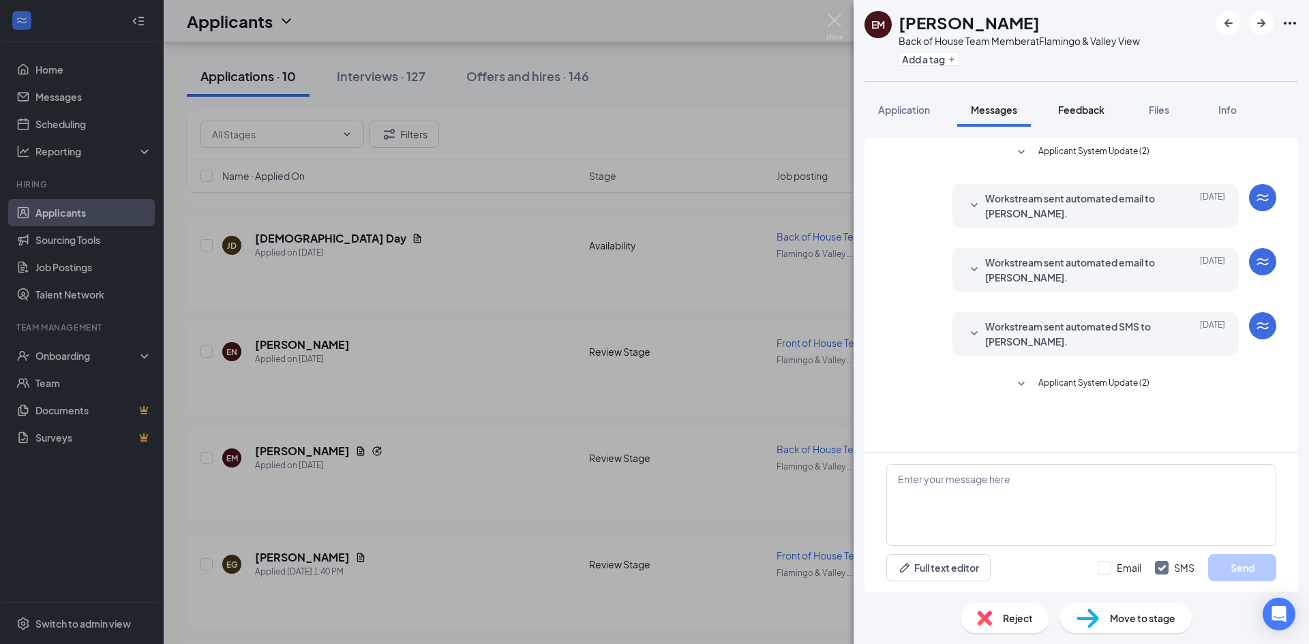
click at [1080, 110] on span "Feedback" at bounding box center [1081, 110] width 46 height 12
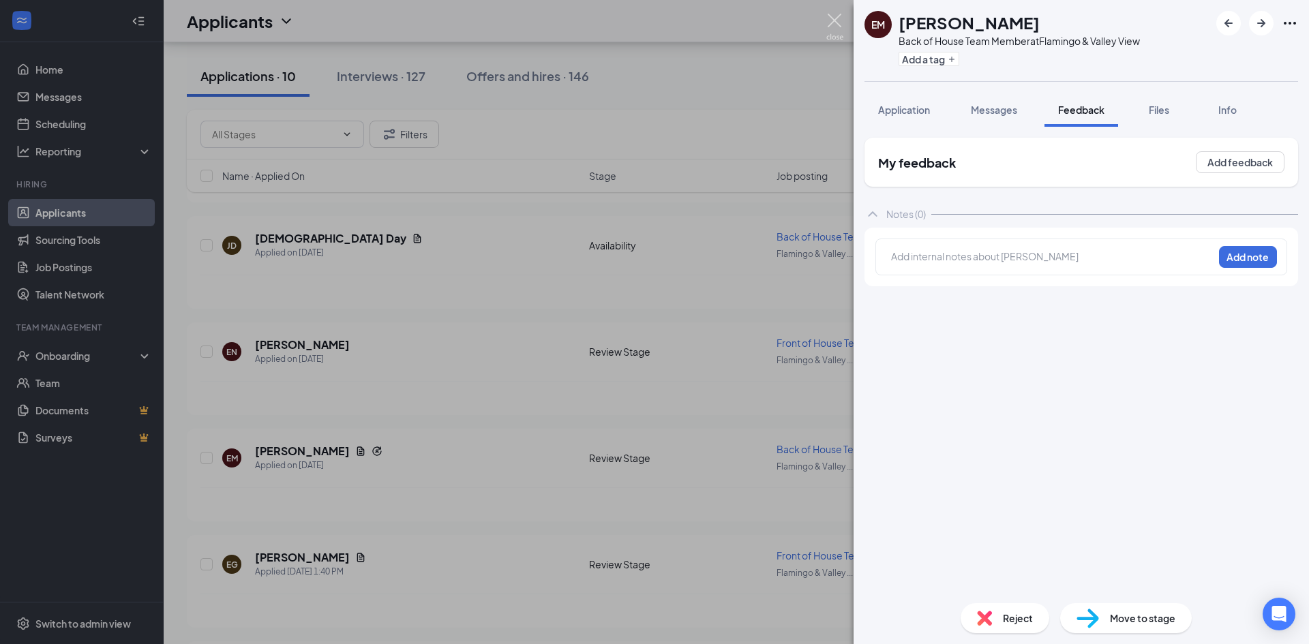
click at [831, 26] on img at bounding box center [835, 27] width 17 height 27
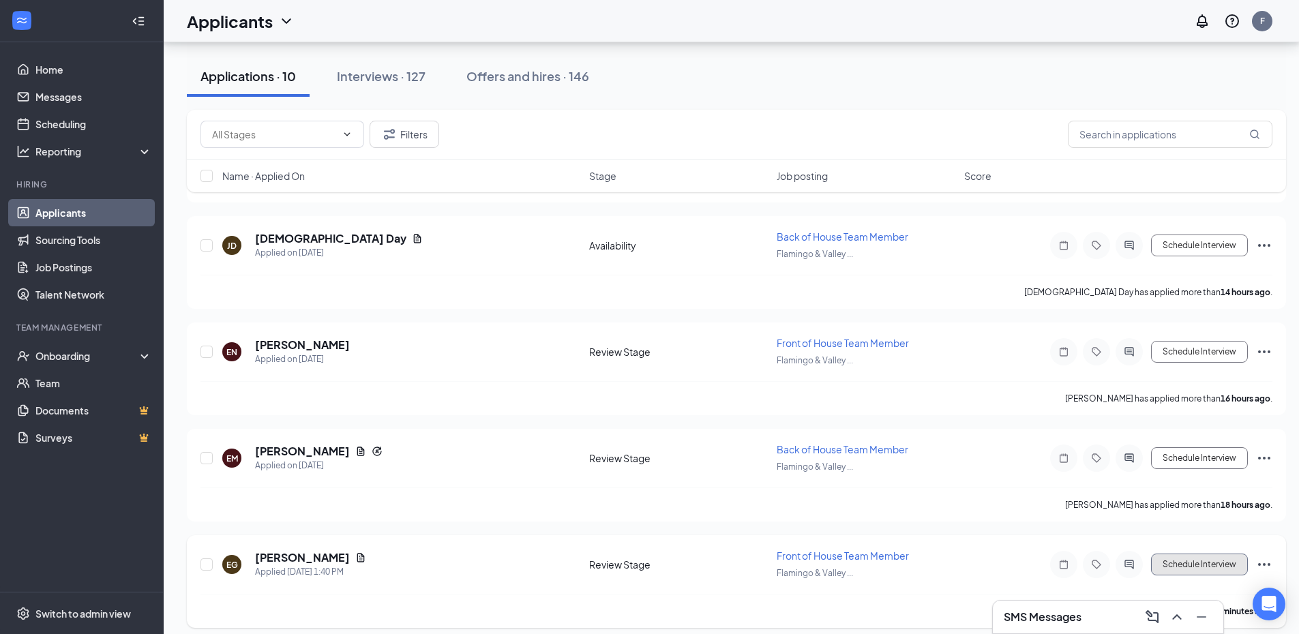
click at [1217, 561] on button "Schedule Interview" at bounding box center [1199, 565] width 97 height 22
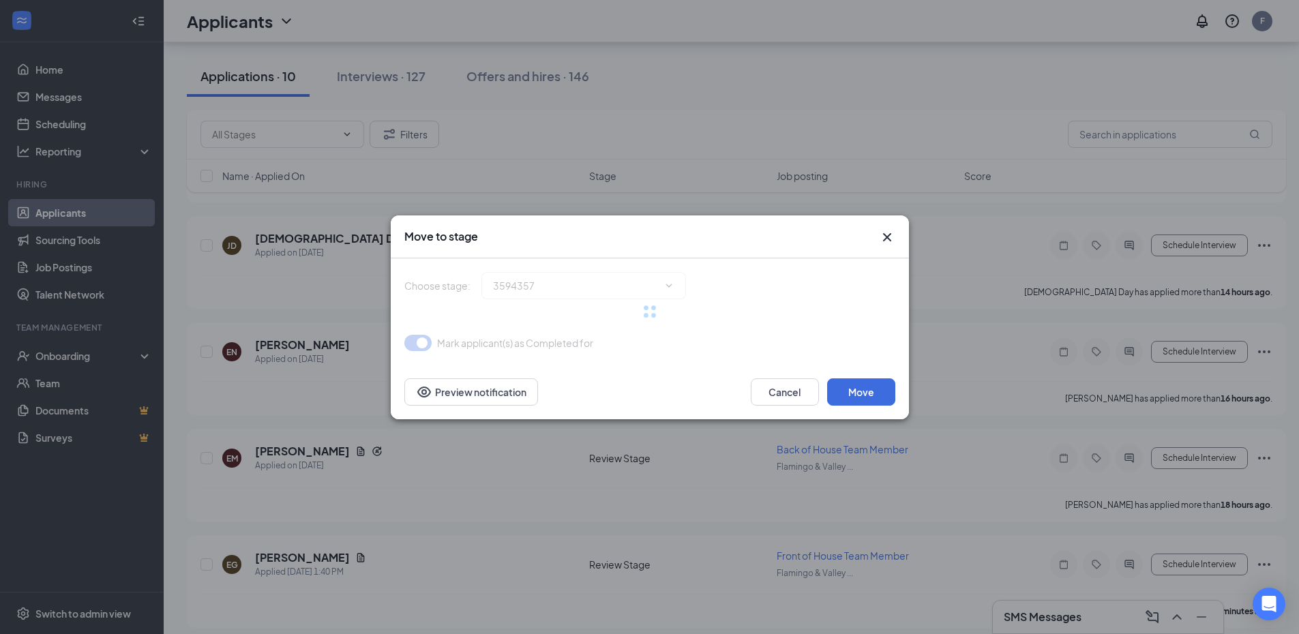
type input "Onsite Interview (next stage)"
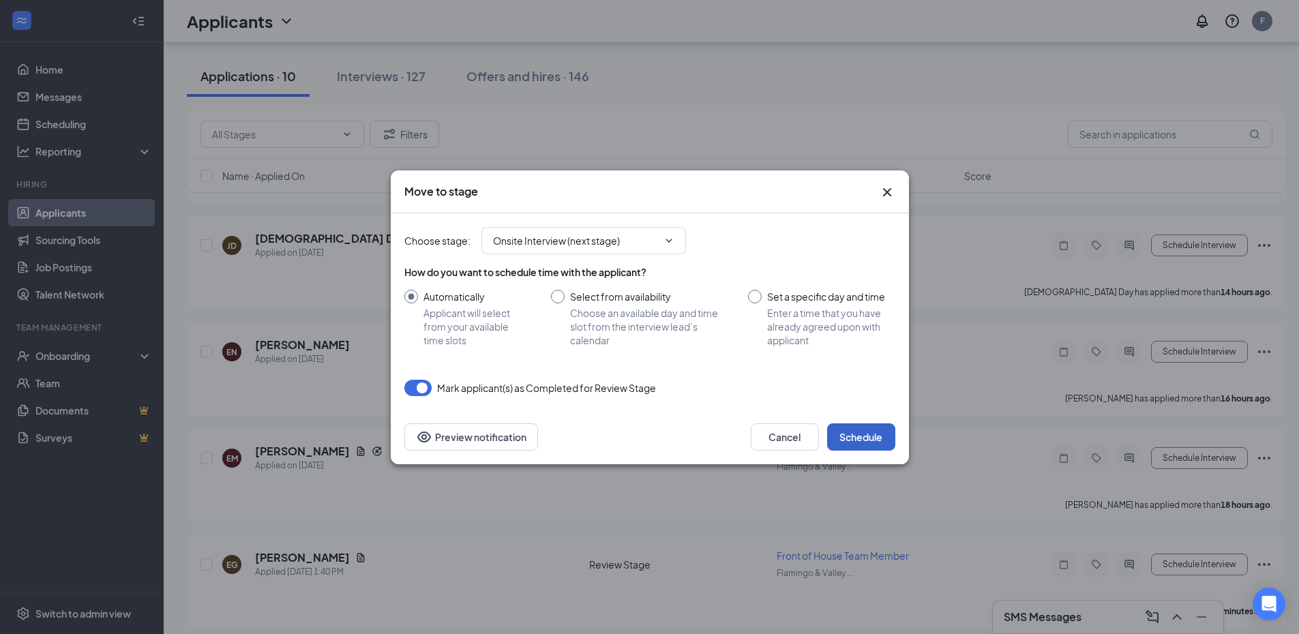
click at [889, 434] on button "Schedule" at bounding box center [861, 436] width 68 height 27
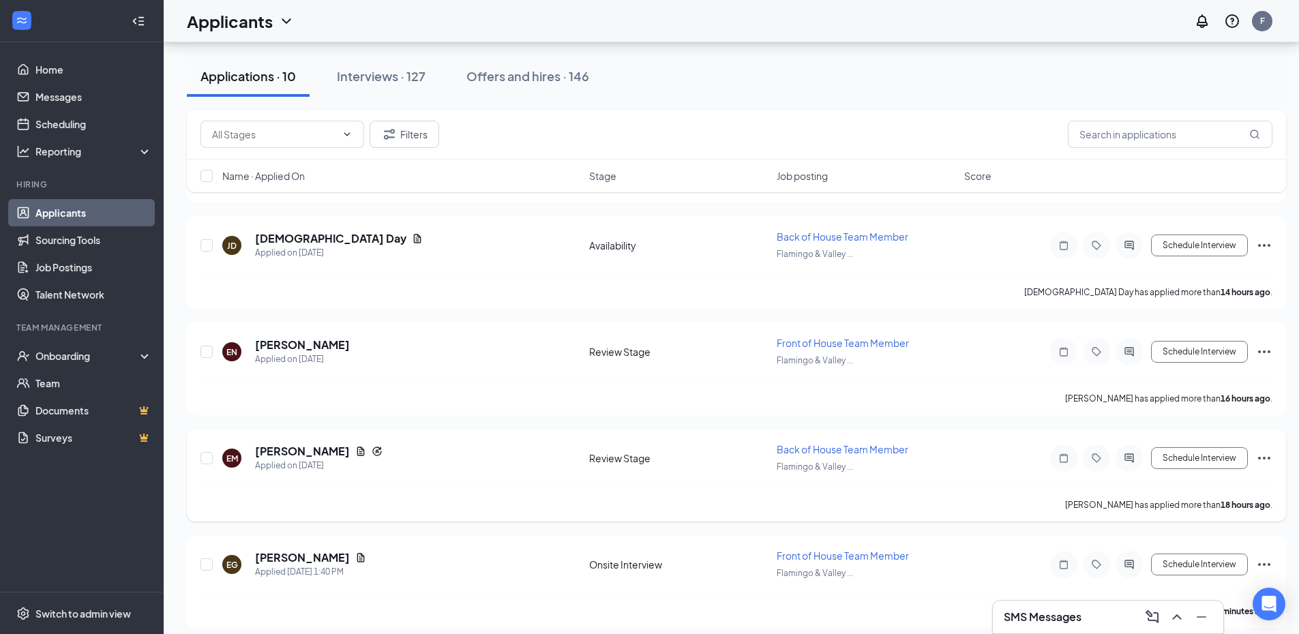
click at [961, 464] on div "EM Emijae [PERSON_NAME] Applied on [DATE] Review Stage Back of House Team Membe…" at bounding box center [736, 465] width 1072 height 45
click at [313, 447] on h5 "[PERSON_NAME]" at bounding box center [302, 451] width 95 height 15
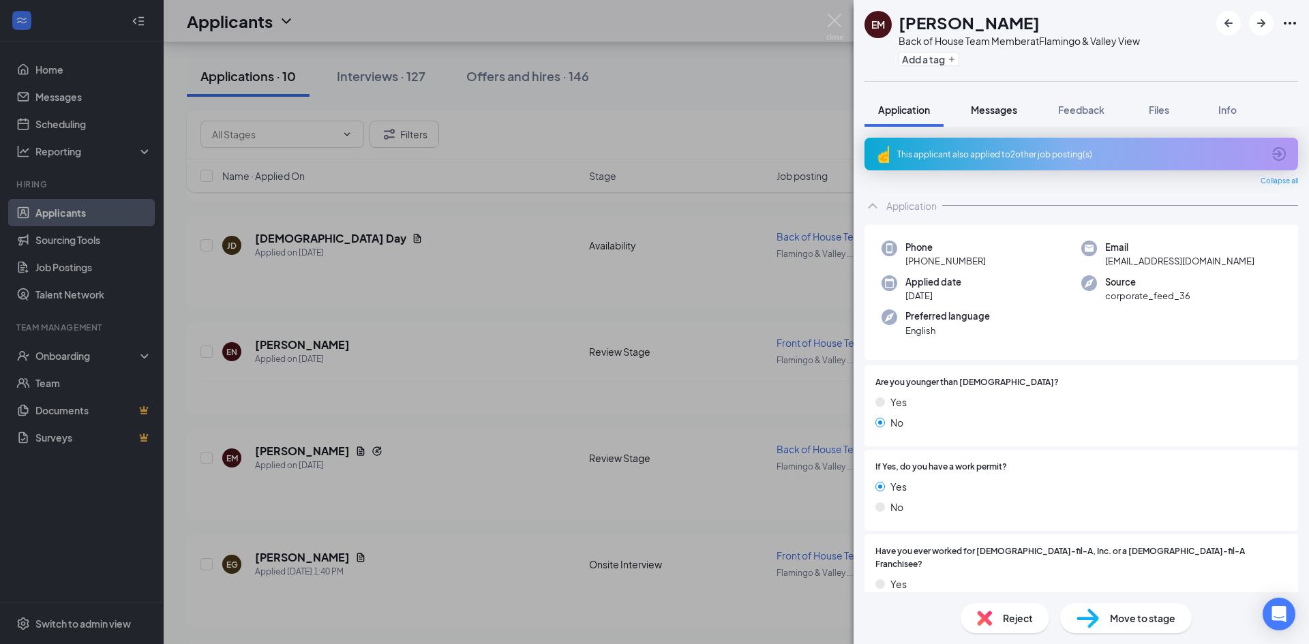
click at [1000, 108] on span "Messages" at bounding box center [994, 110] width 46 height 12
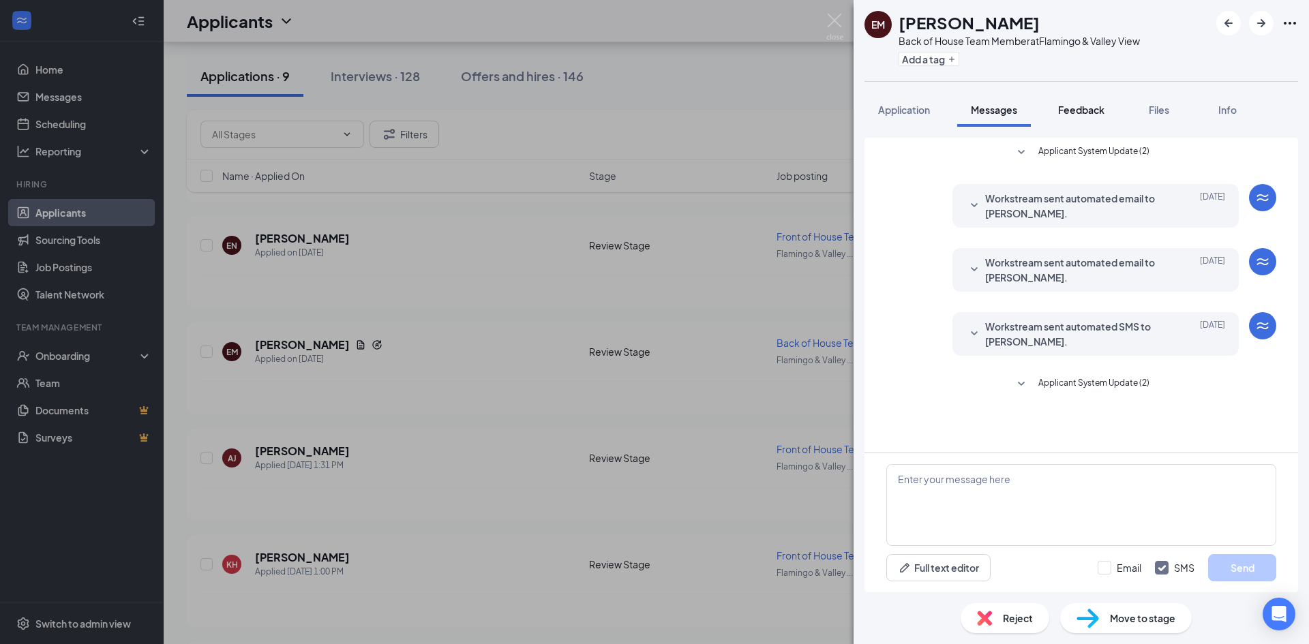
click at [1097, 106] on span "Feedback" at bounding box center [1081, 110] width 46 height 12
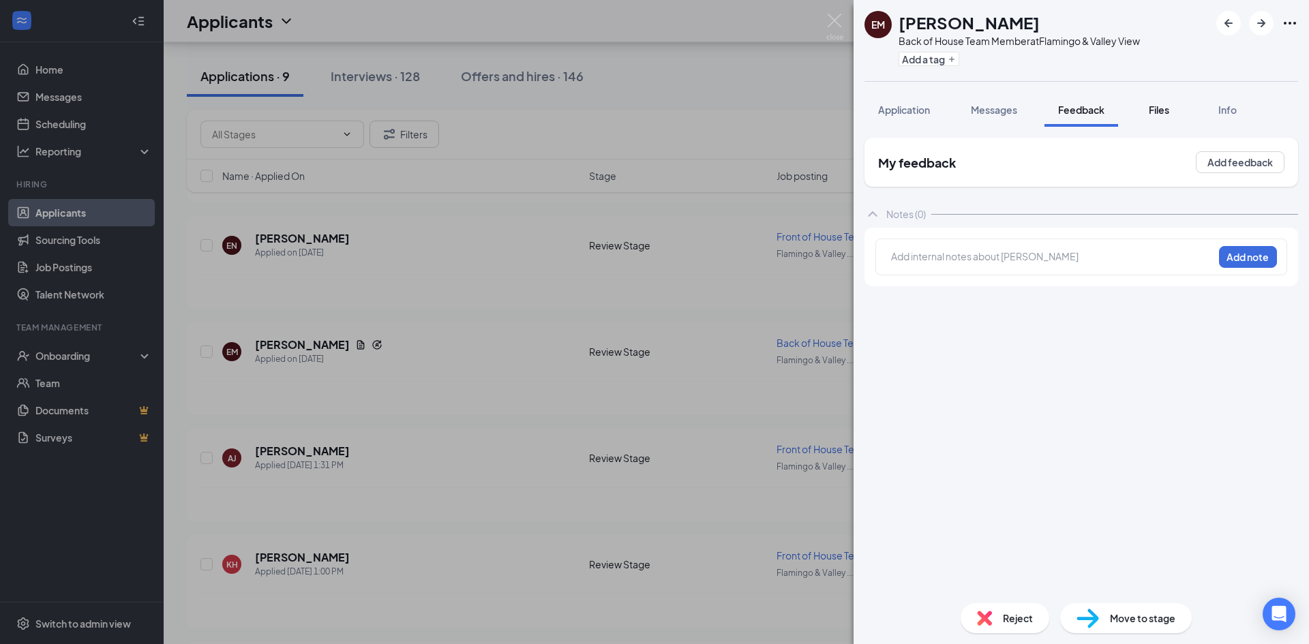
click at [1166, 105] on span "Files" at bounding box center [1159, 110] width 20 height 12
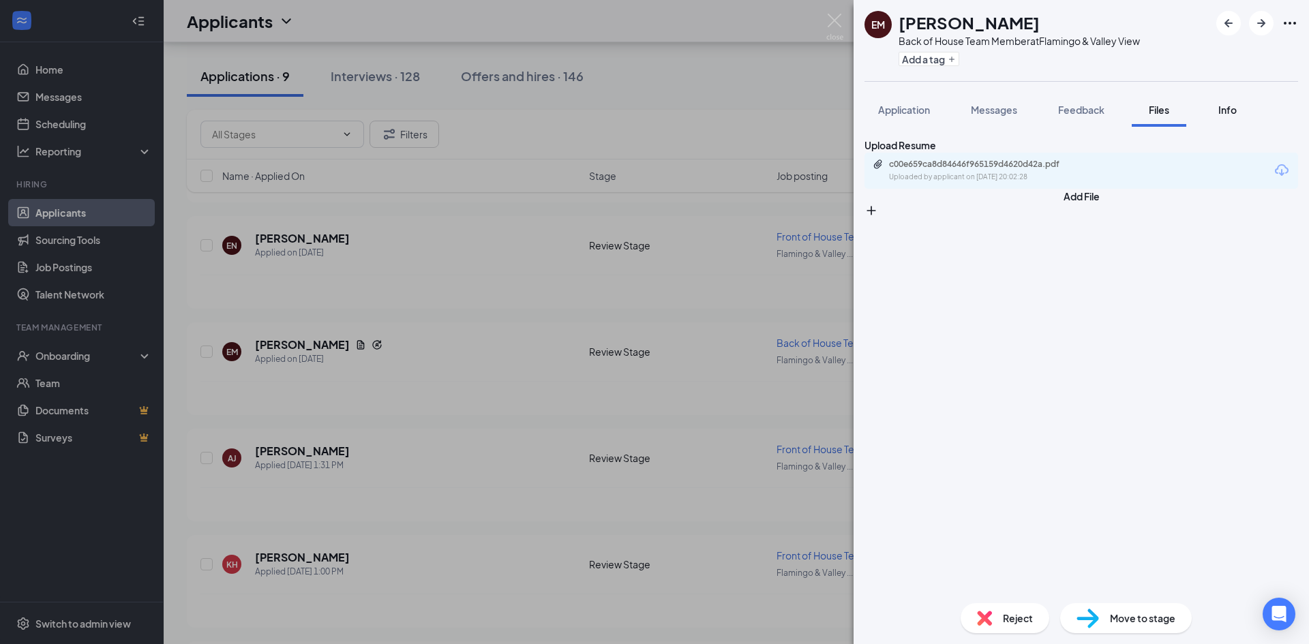
click at [1230, 104] on span "Info" at bounding box center [1228, 110] width 18 height 12
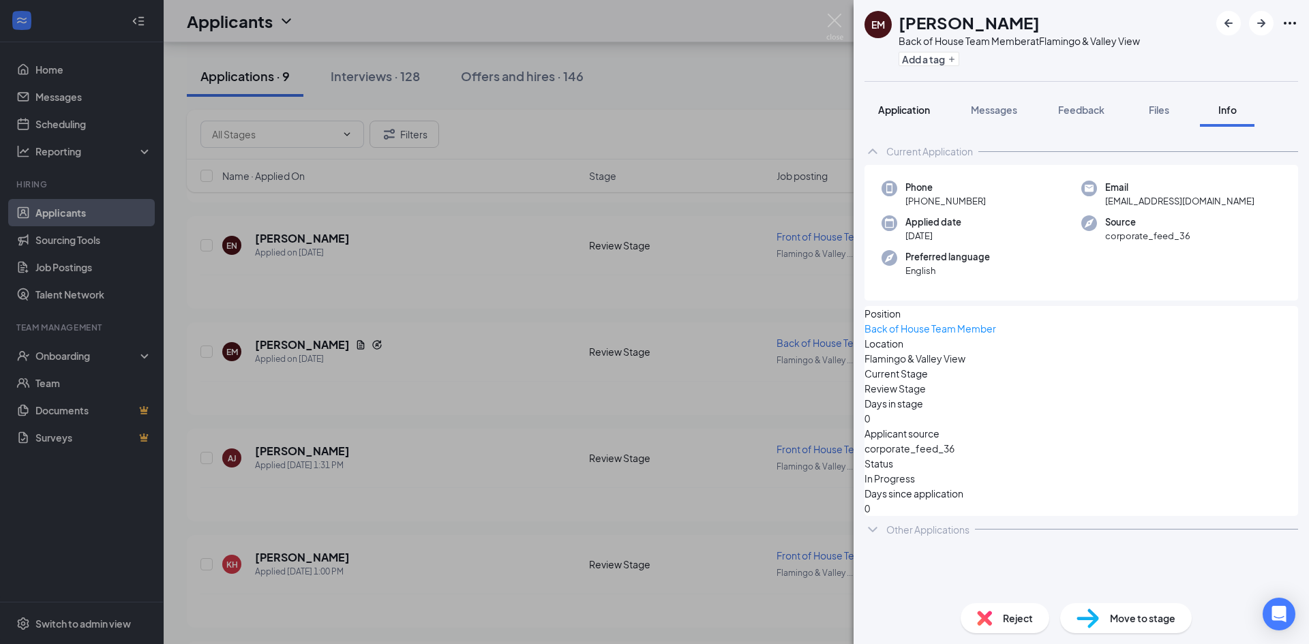
click at [886, 108] on span "Application" at bounding box center [904, 110] width 52 height 12
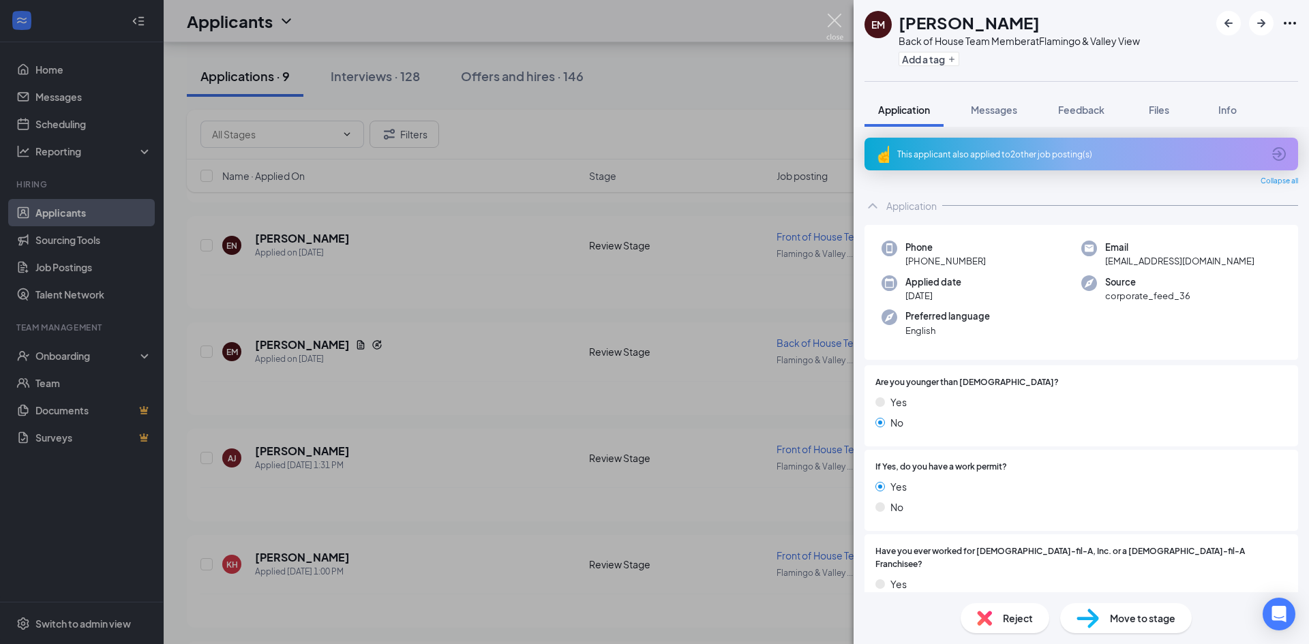
click at [833, 14] on img at bounding box center [835, 27] width 17 height 27
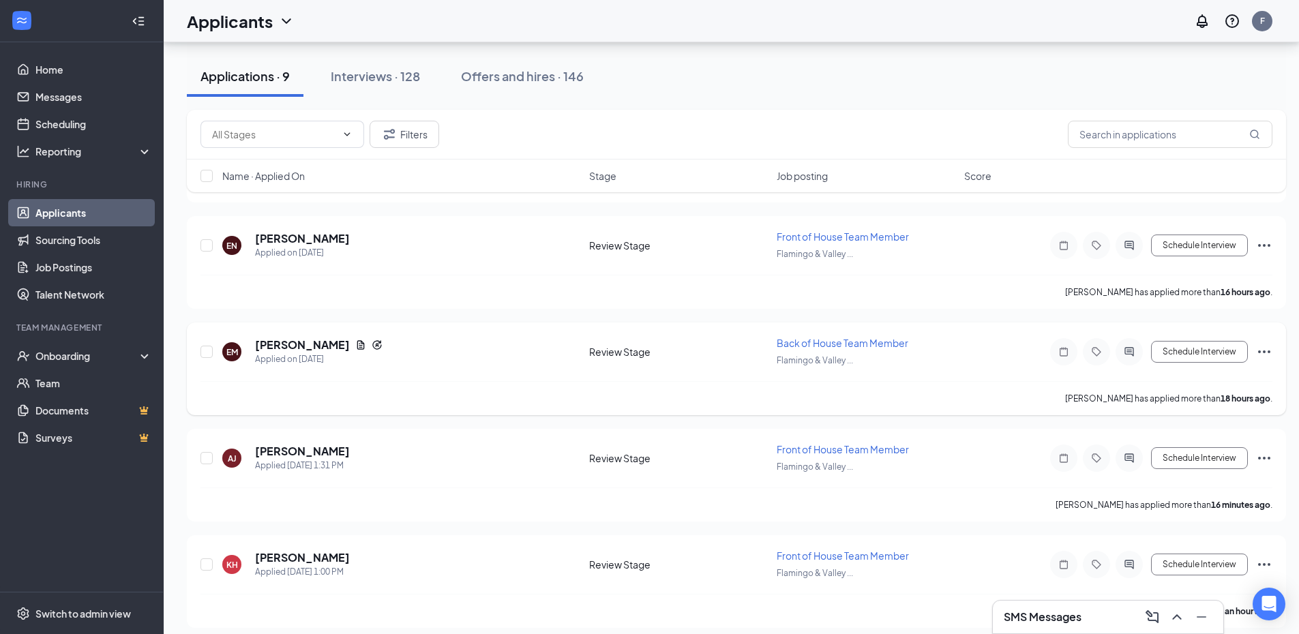
click at [1265, 352] on icon "Ellipses" at bounding box center [1264, 352] width 12 height 3
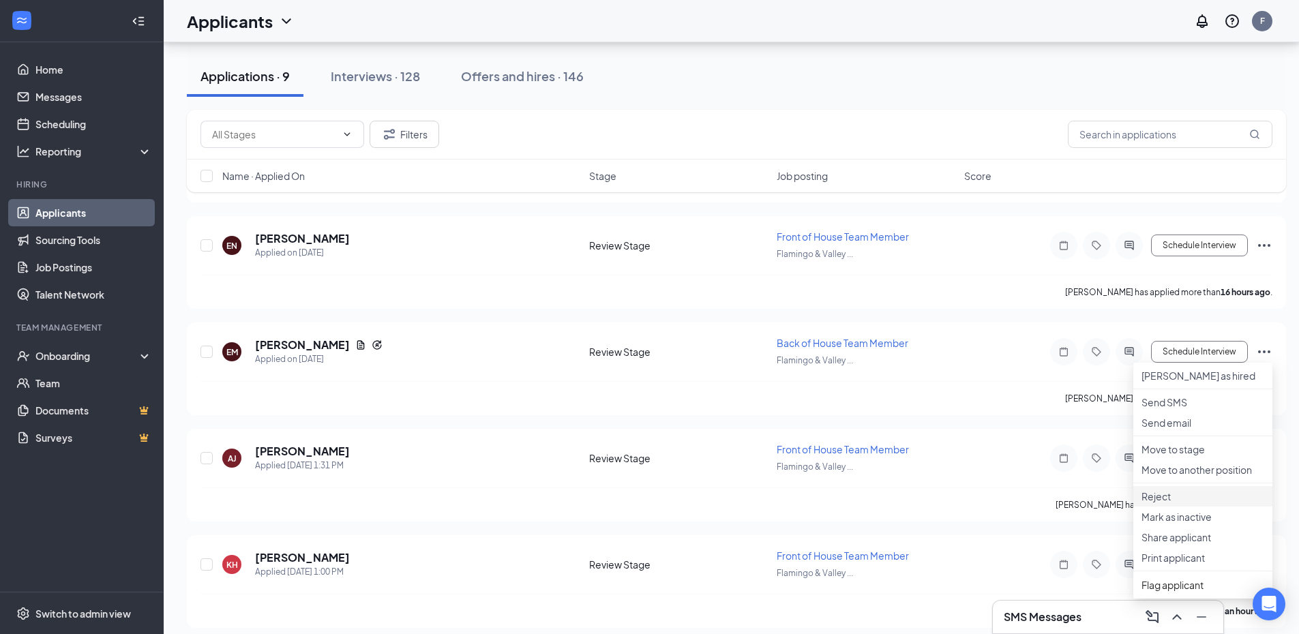
click at [1163, 503] on p "Reject" at bounding box center [1203, 497] width 123 height 14
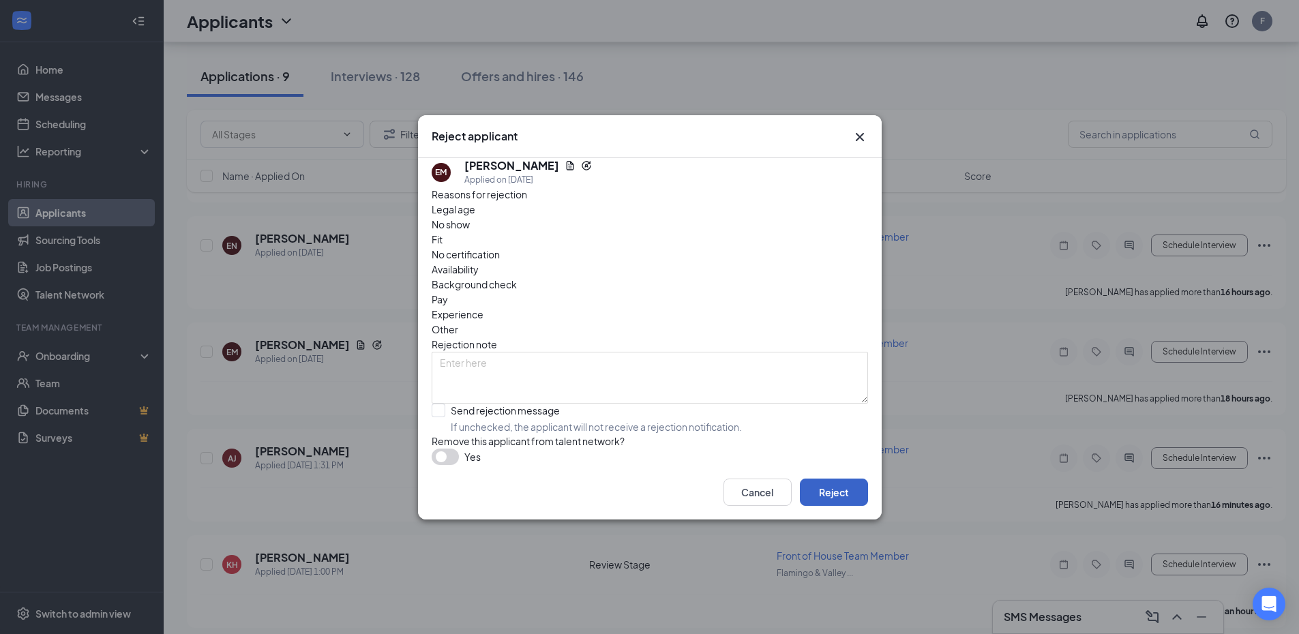
click at [846, 505] on button "Reject" at bounding box center [834, 492] width 68 height 27
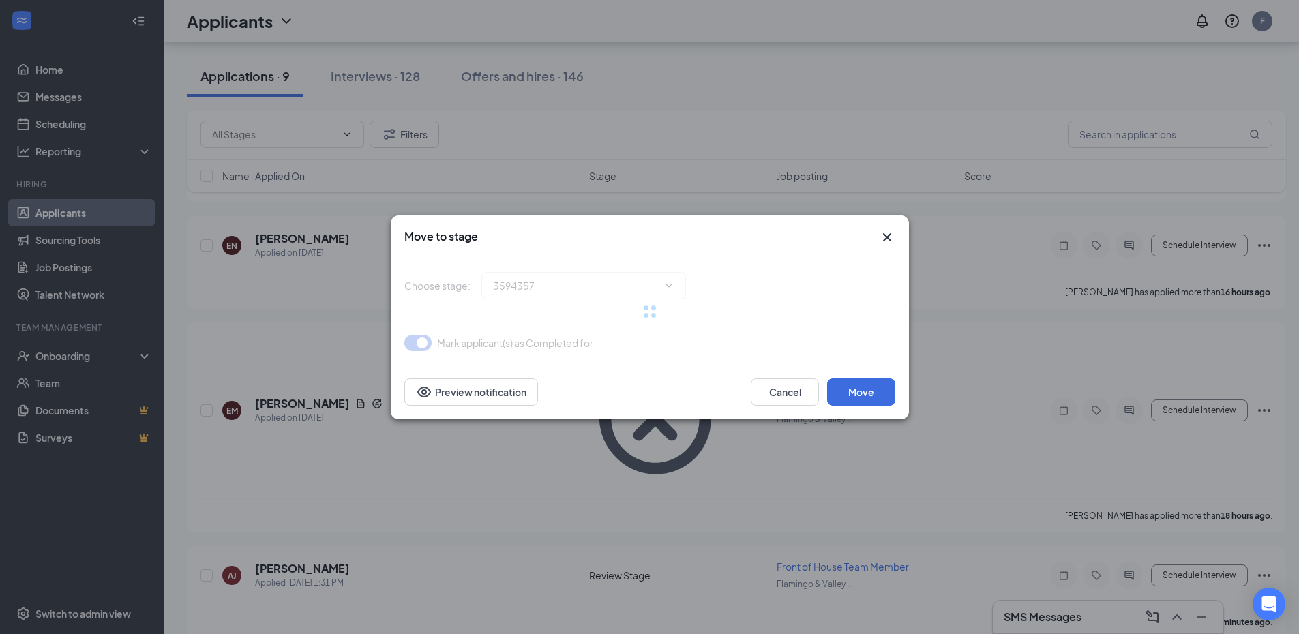
type input "Onsite Interview (next stage)"
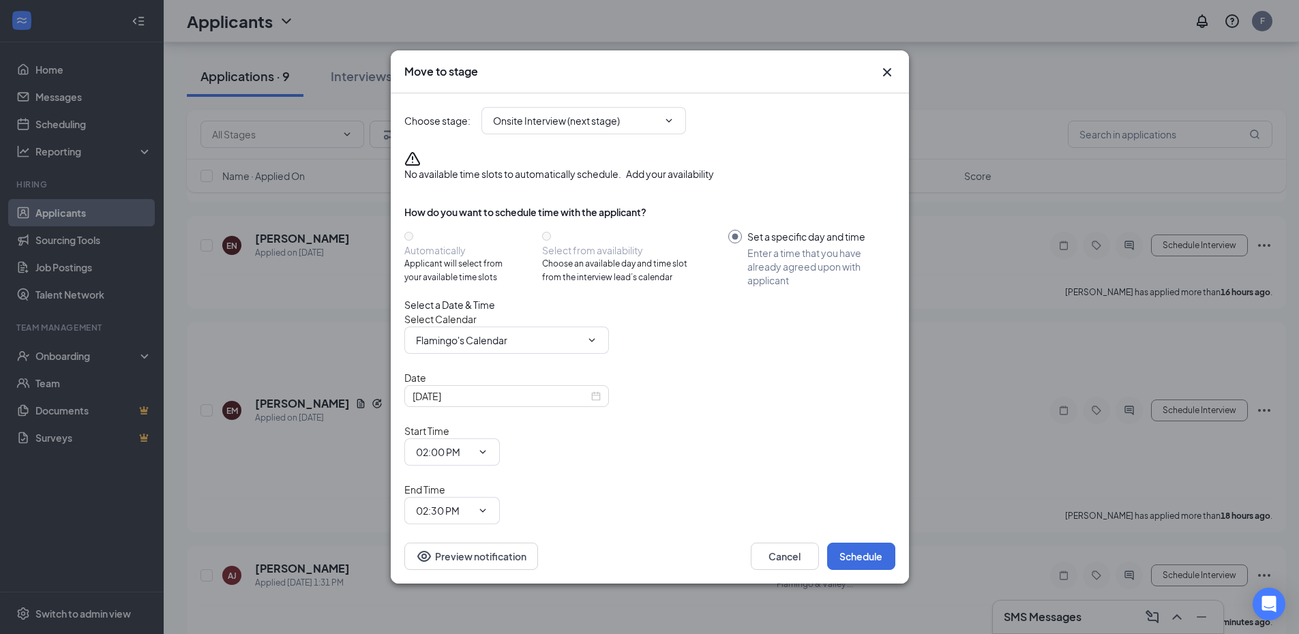
drag, startPoint x: 885, startPoint y: 93, endPoint x: 840, endPoint y: 87, distance: 45.5
click at [886, 76] on icon "Cross" at bounding box center [886, 72] width 8 height 8
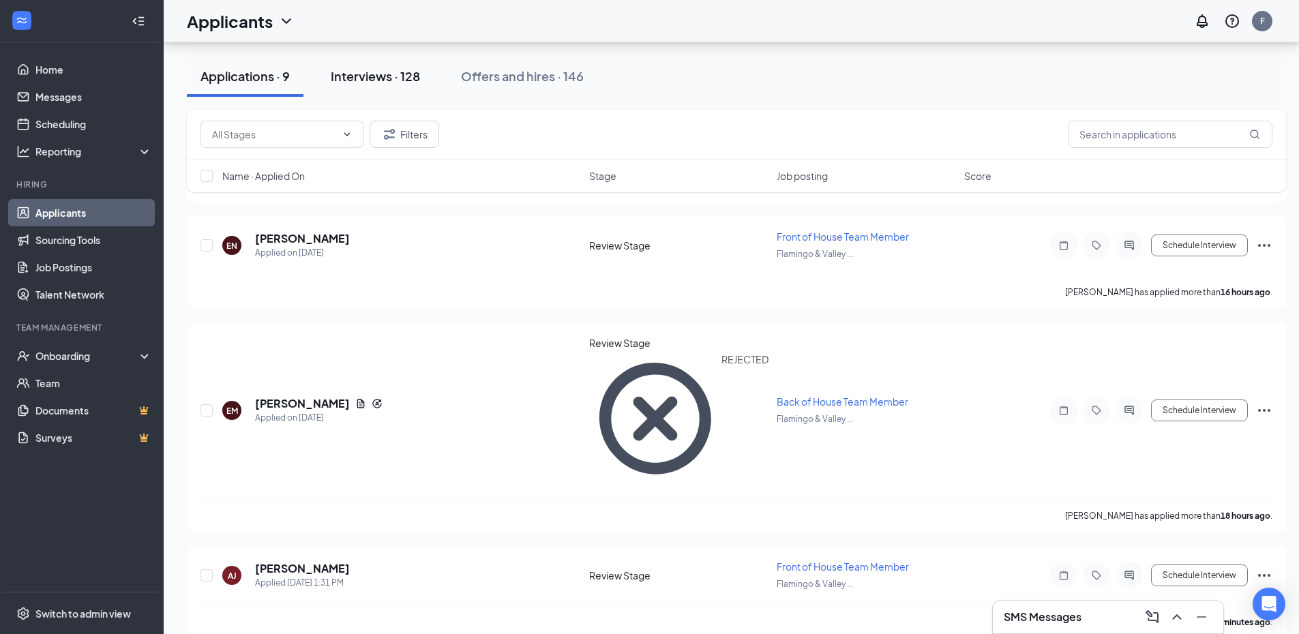
click at [400, 79] on div "Interviews · 128" at bounding box center [375, 76] width 89 height 17
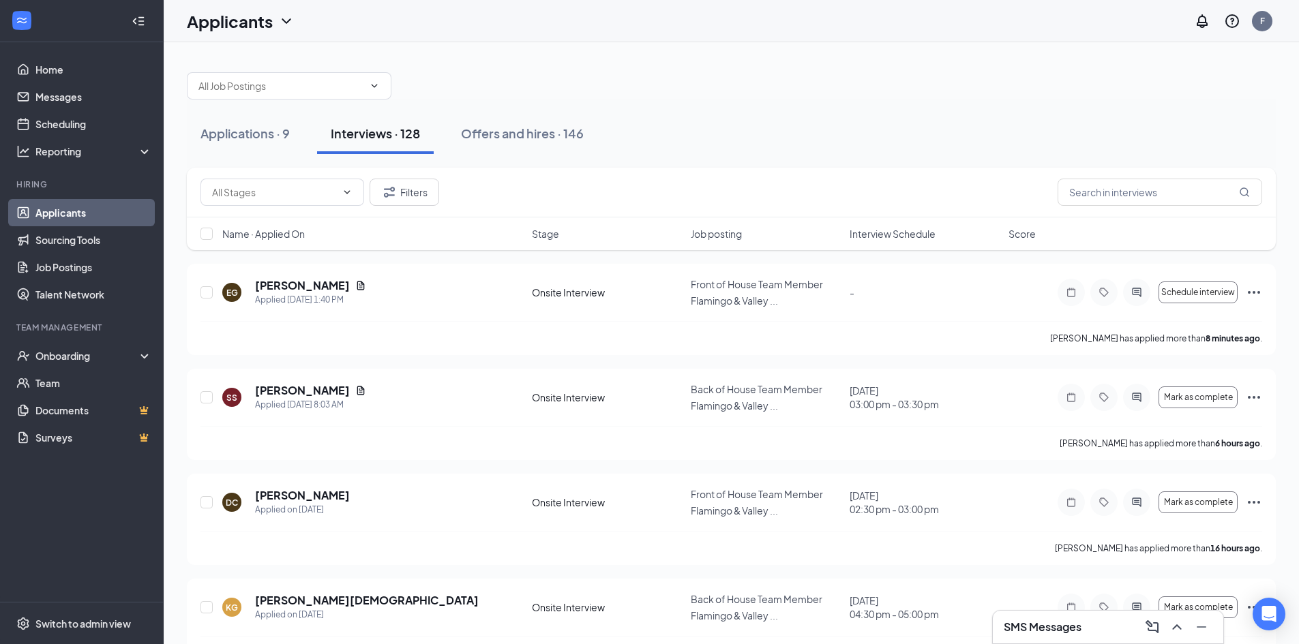
click at [894, 240] on span "Interview Schedule" at bounding box center [893, 234] width 86 height 14
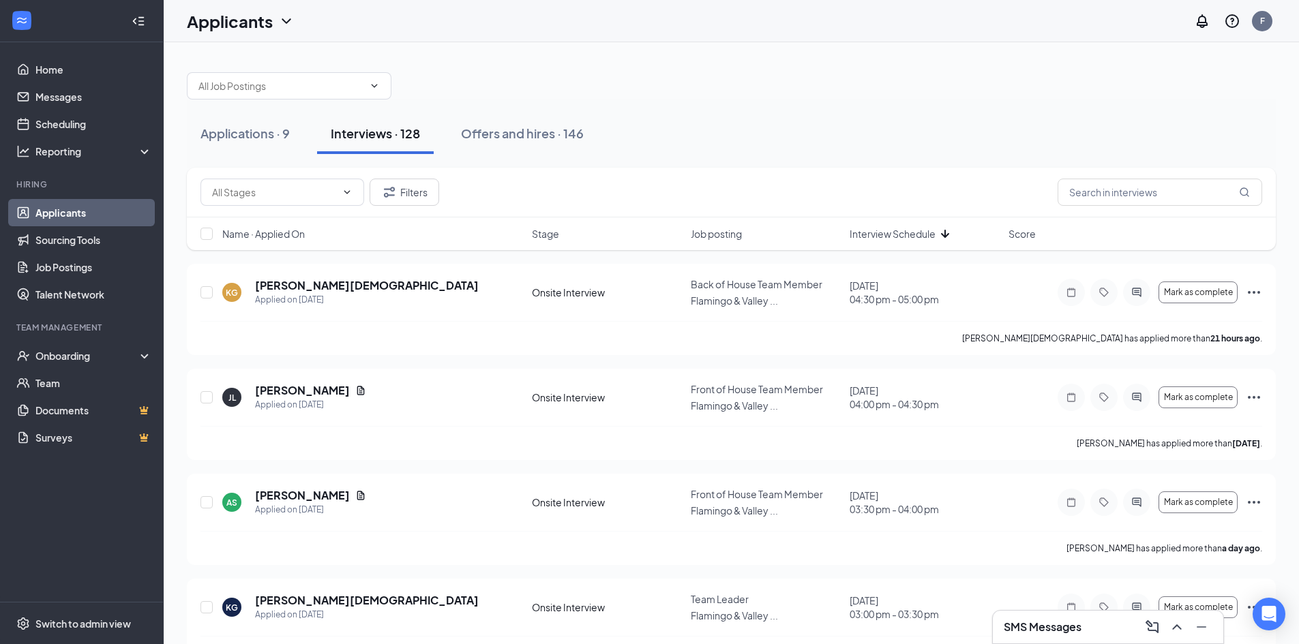
click at [907, 233] on span "Interview Schedule" at bounding box center [893, 234] width 86 height 14
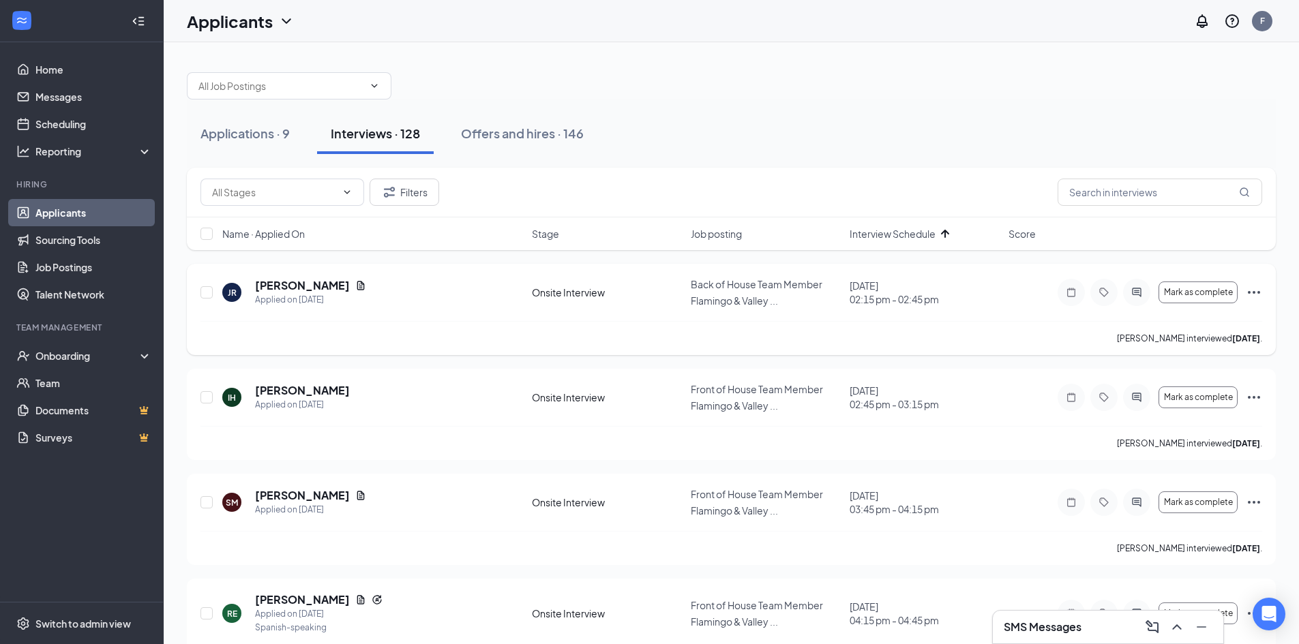
click at [1255, 288] on icon "Ellipses" at bounding box center [1254, 292] width 16 height 16
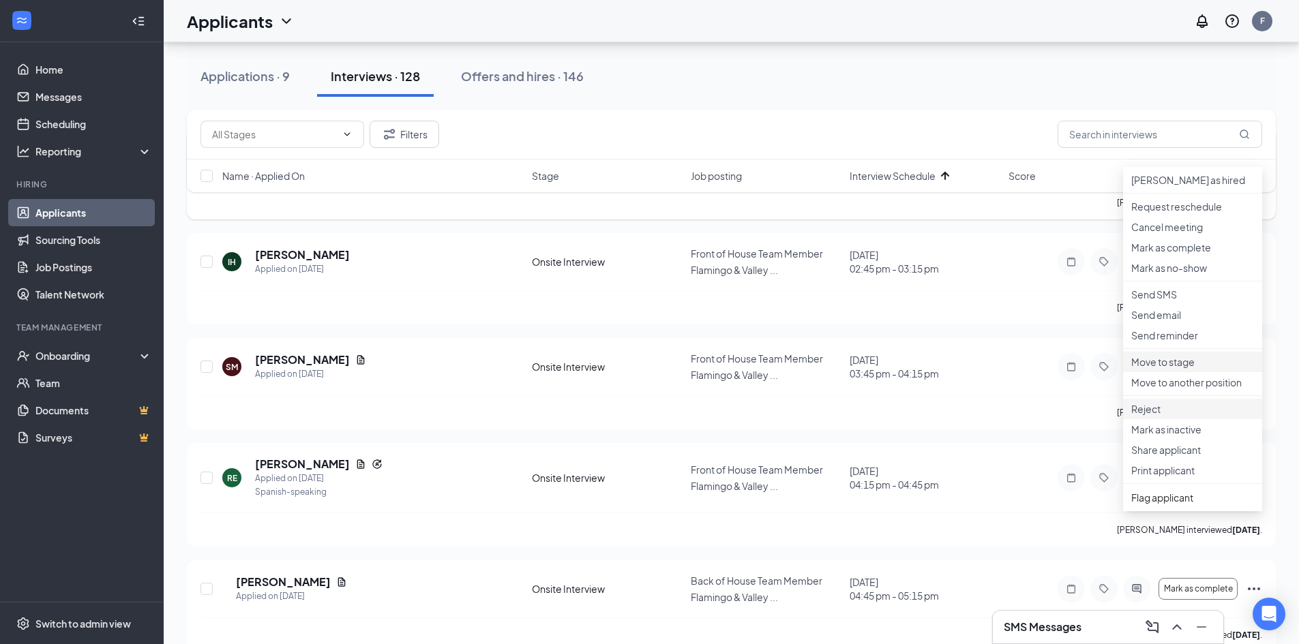
scroll to position [136, 0]
click at [1156, 415] on p "Reject" at bounding box center [1192, 409] width 123 height 14
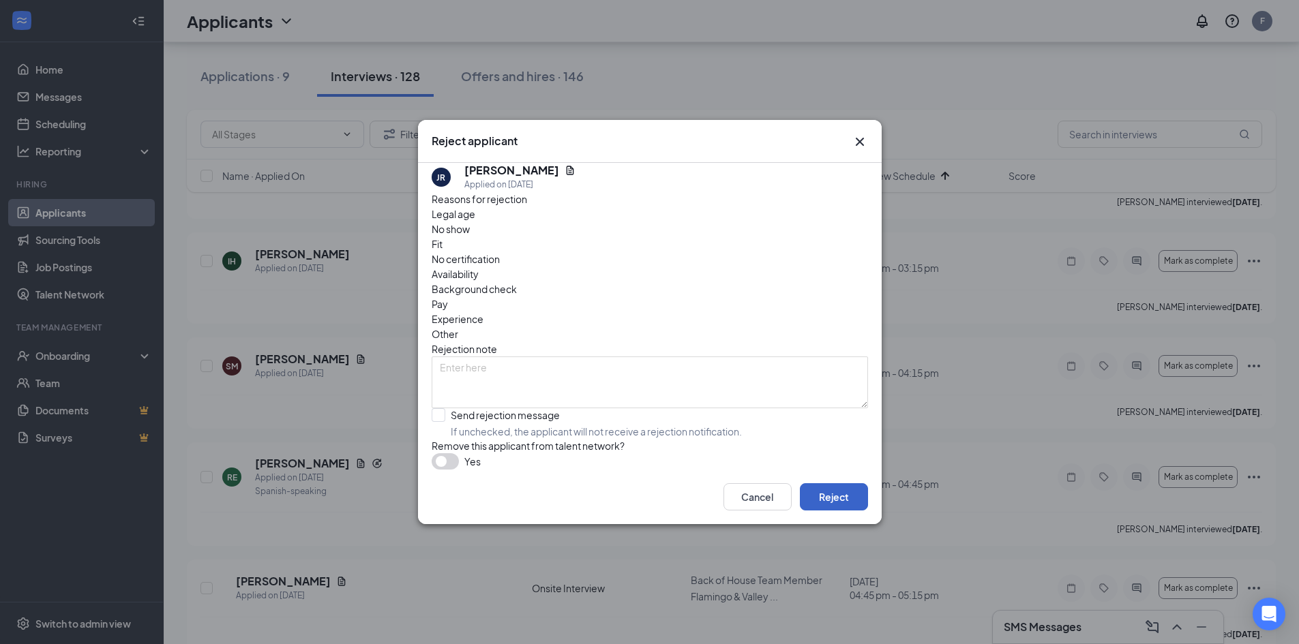
click at [851, 511] on button "Reject" at bounding box center [834, 496] width 68 height 27
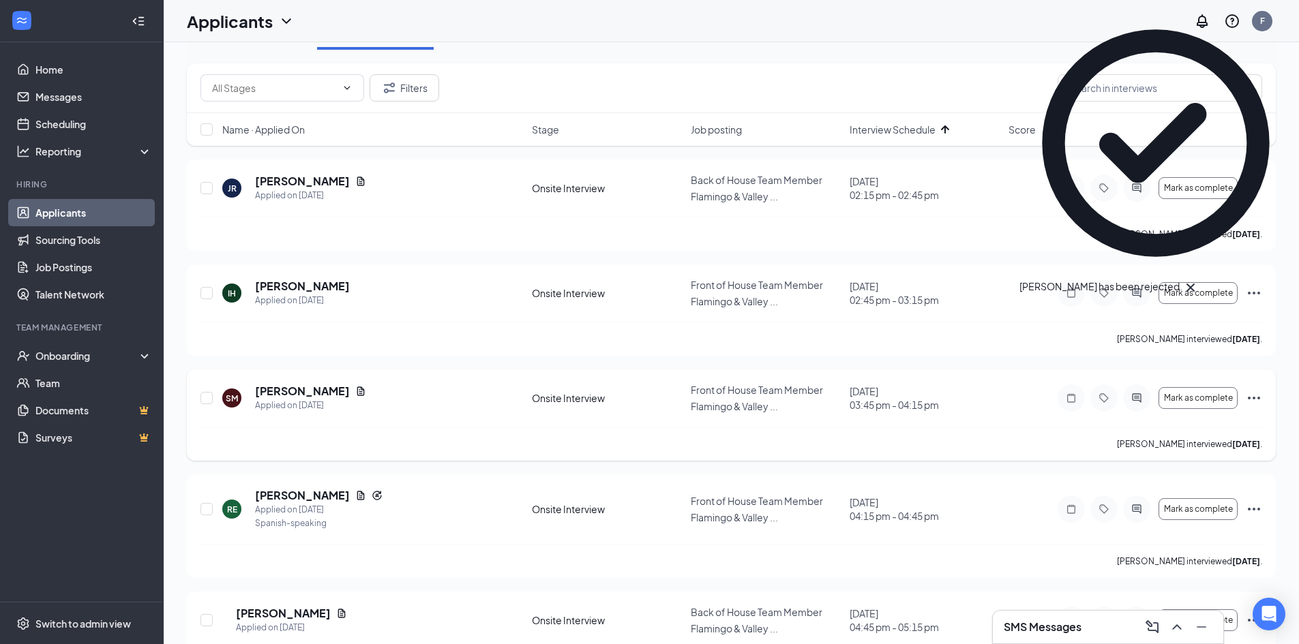
scroll to position [0, 0]
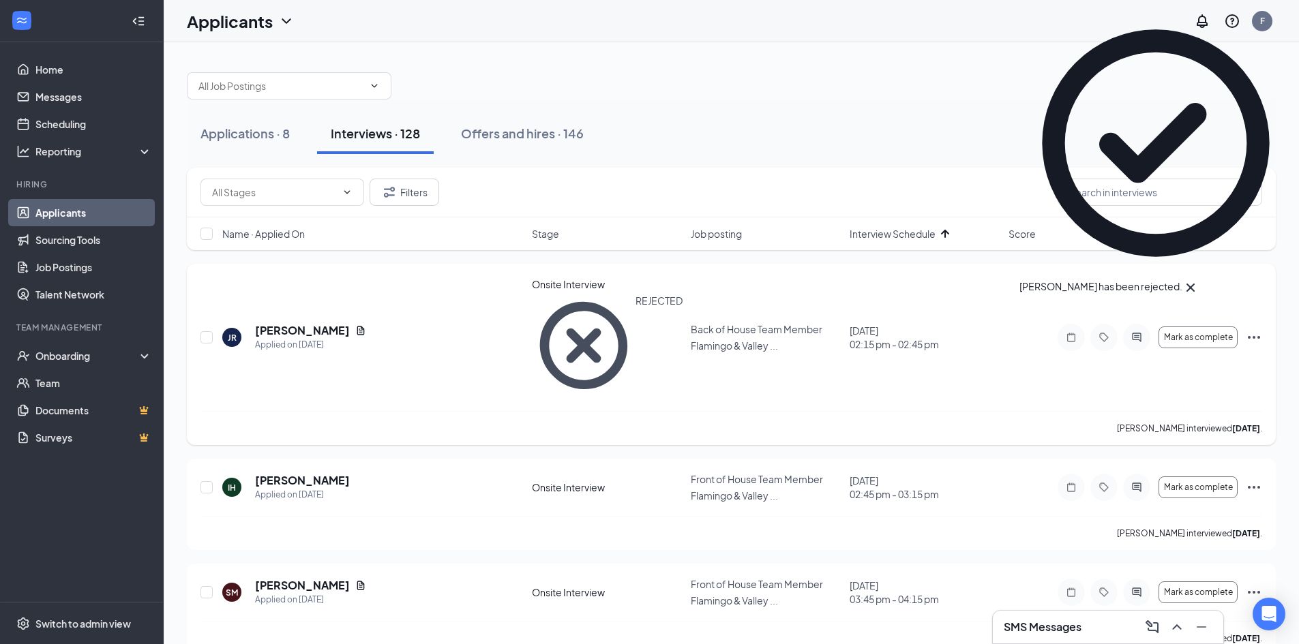
click at [1260, 336] on icon "Ellipses" at bounding box center [1254, 337] width 12 height 3
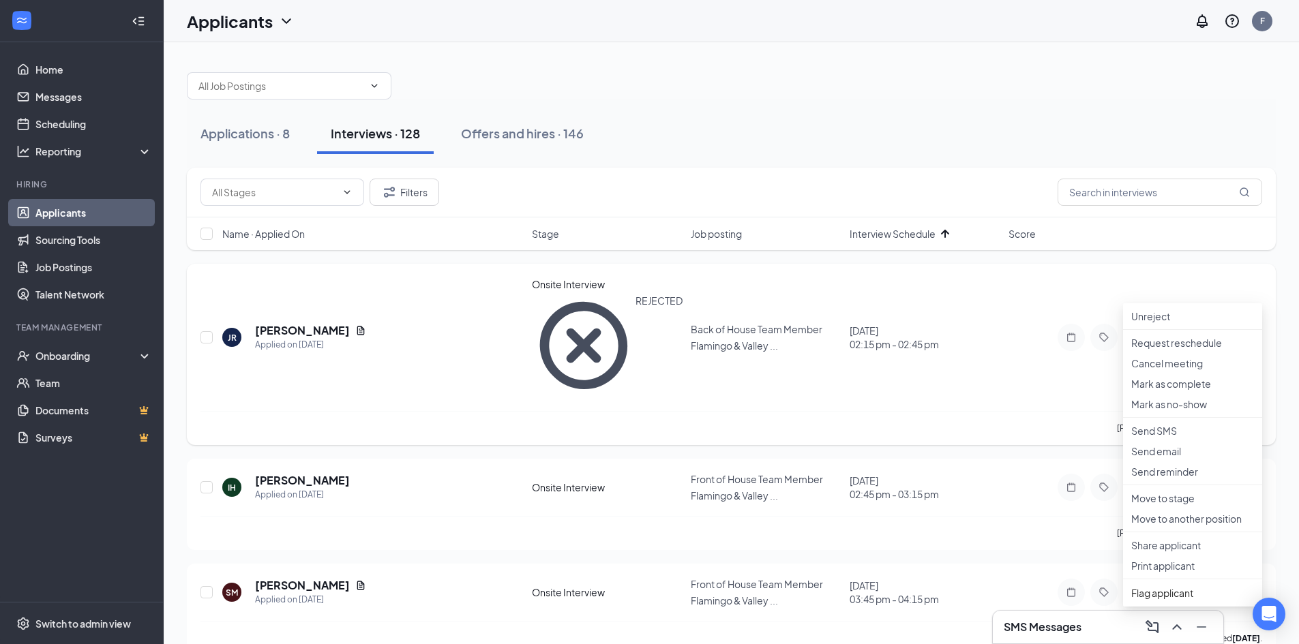
click at [1017, 411] on div "[PERSON_NAME] interviewed [DATE] ." at bounding box center [731, 428] width 1062 height 34
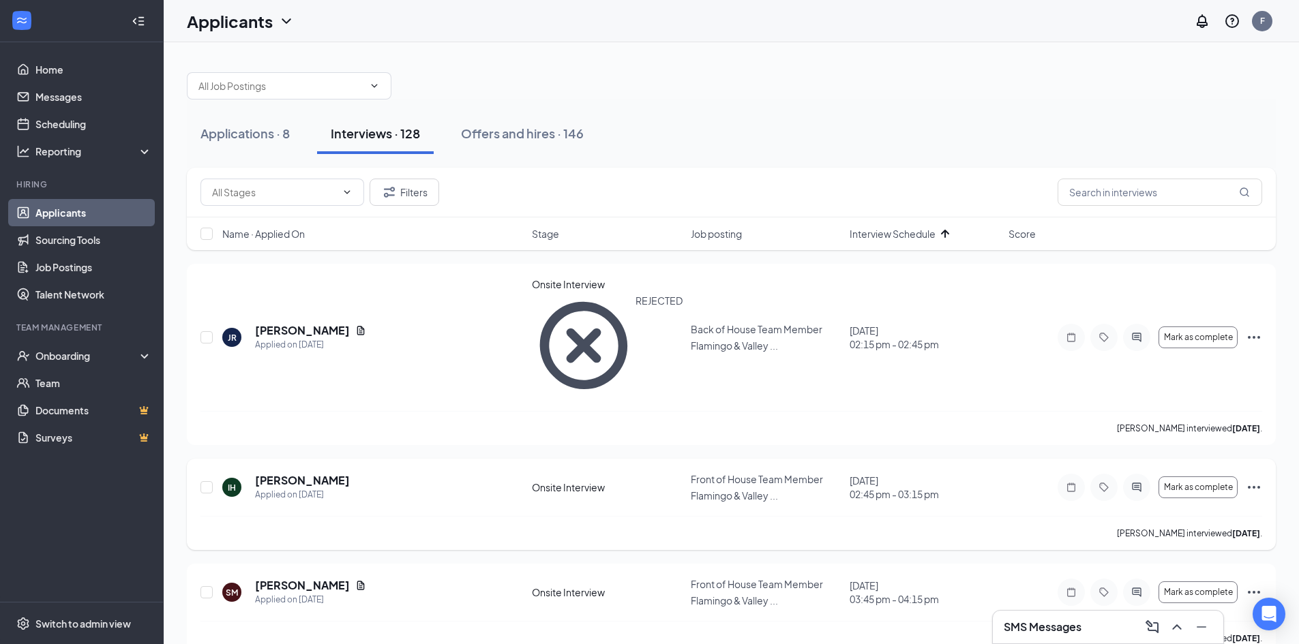
click at [1253, 479] on icon "Ellipses" at bounding box center [1254, 487] width 16 height 16
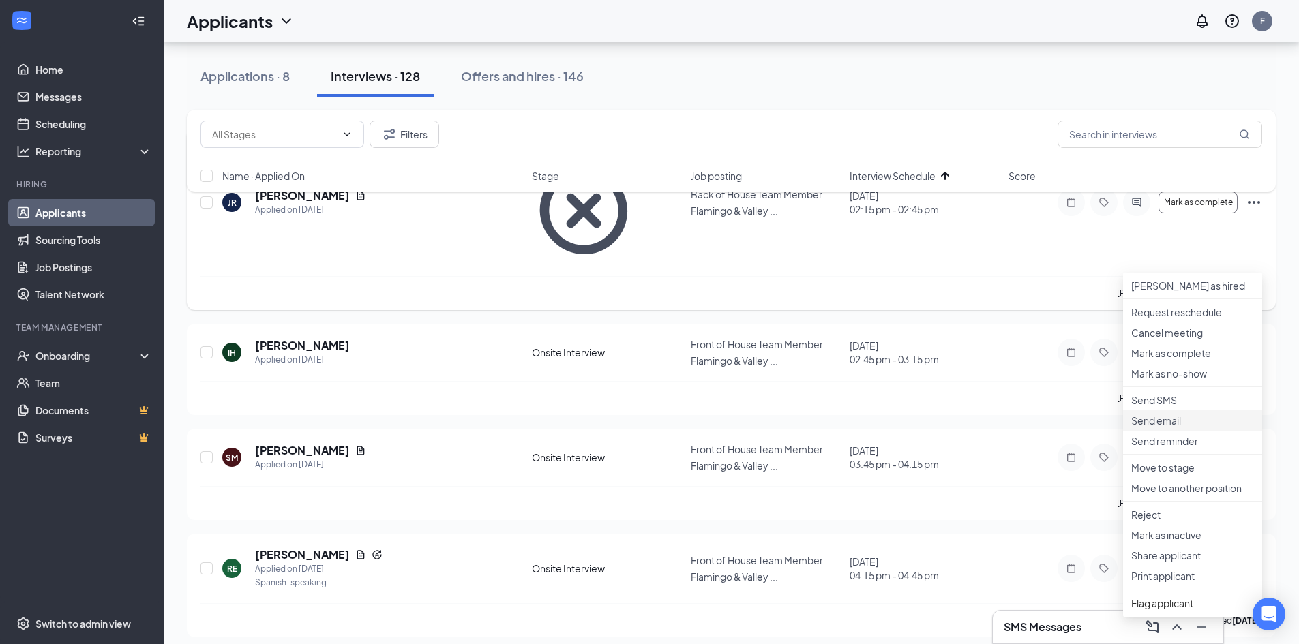
scroll to position [136, 0]
click at [1162, 520] on p "Reject" at bounding box center [1192, 514] width 123 height 14
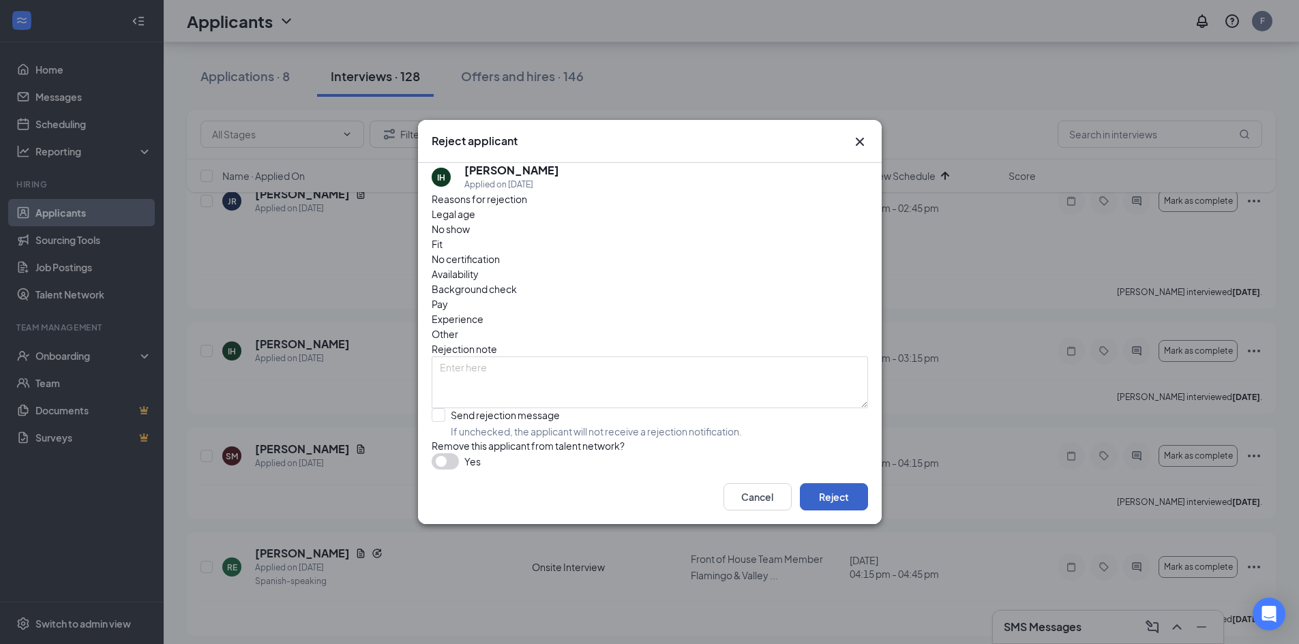
click at [842, 507] on button "Reject" at bounding box center [834, 496] width 68 height 27
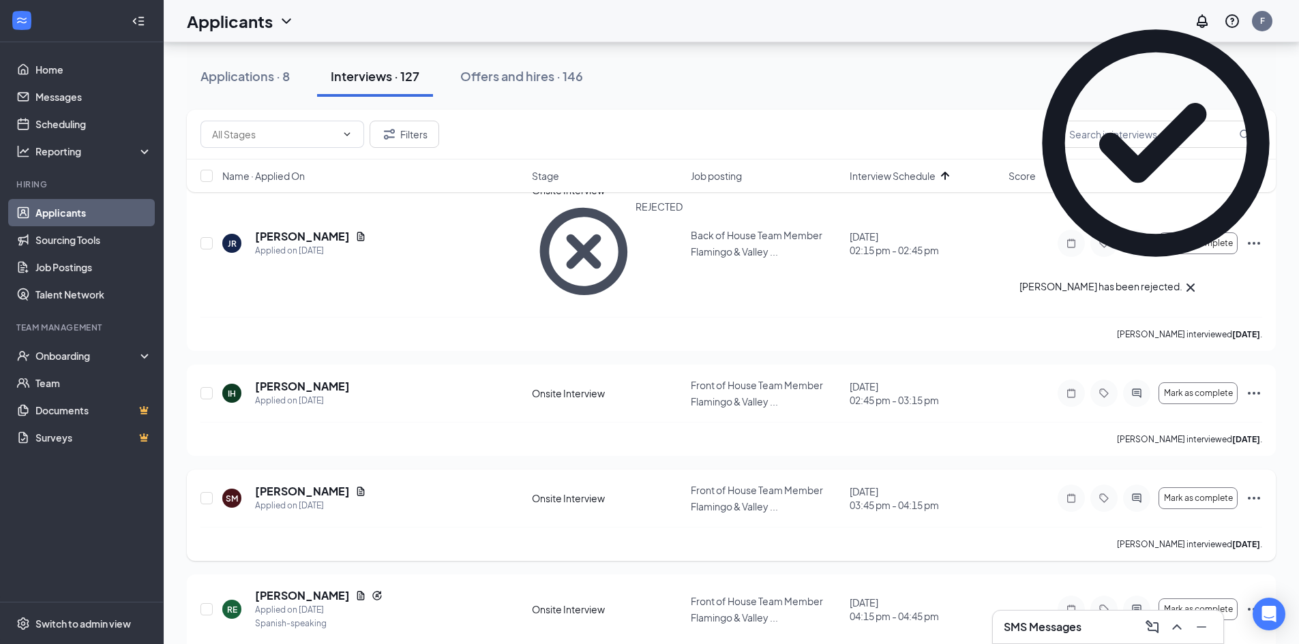
scroll to position [0, 0]
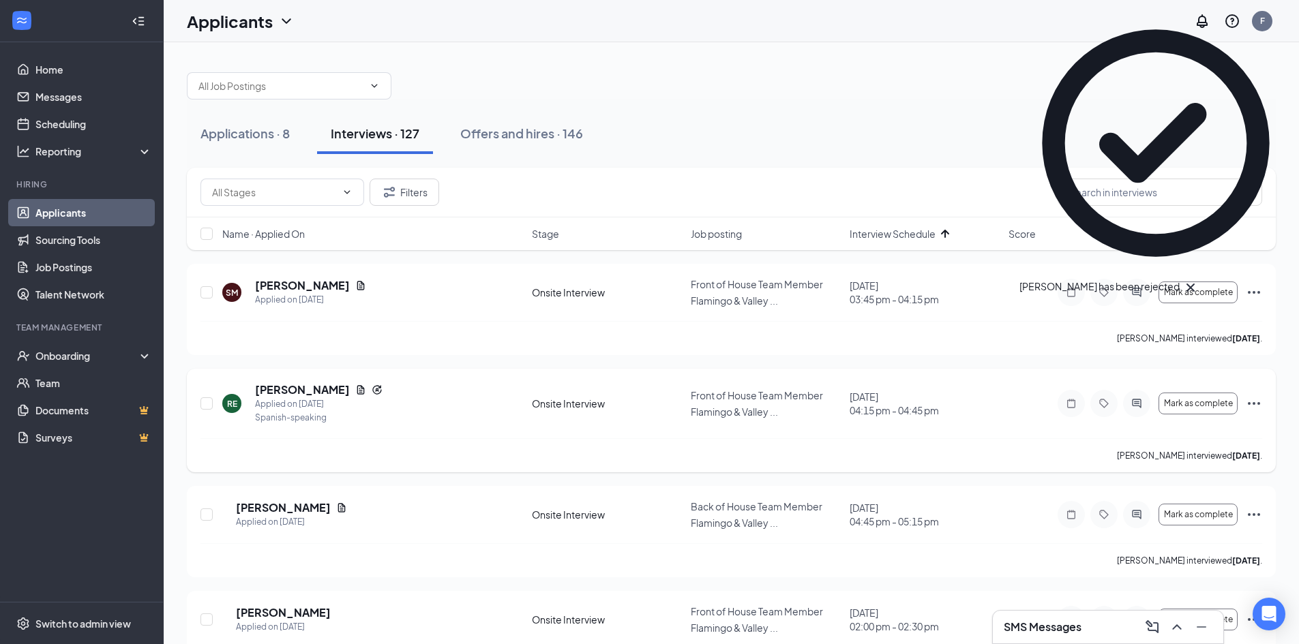
click at [1254, 396] on icon "Ellipses" at bounding box center [1254, 404] width 16 height 16
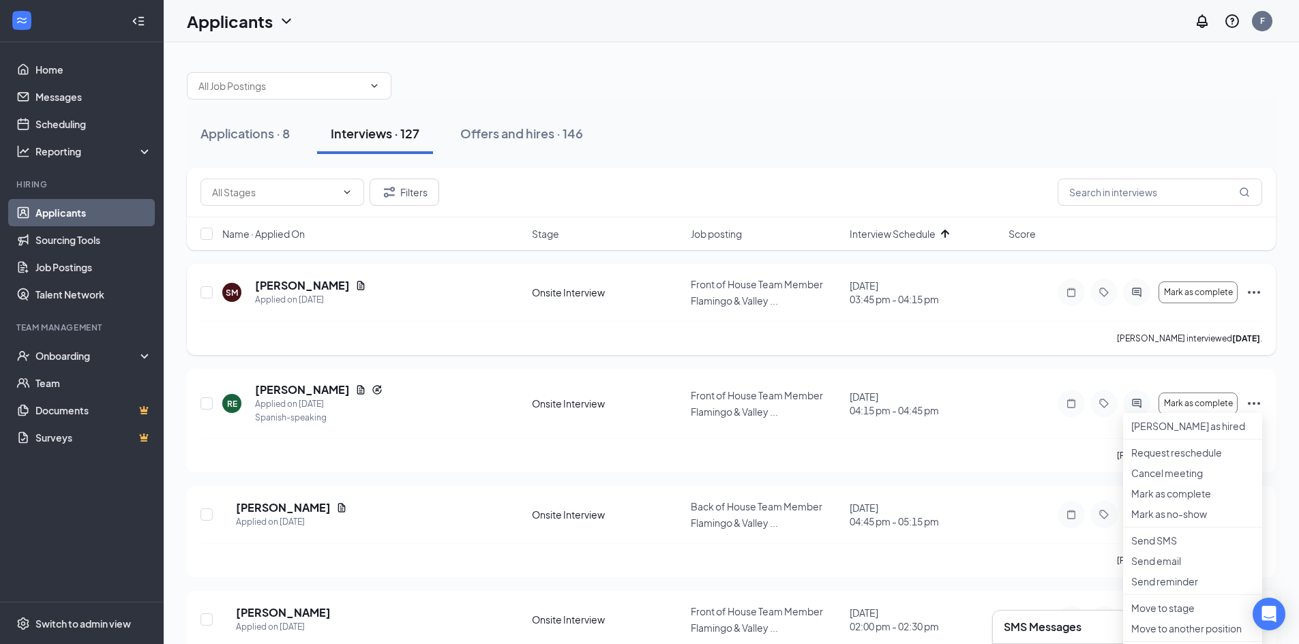
click at [1256, 291] on icon "Ellipses" at bounding box center [1254, 292] width 16 height 16
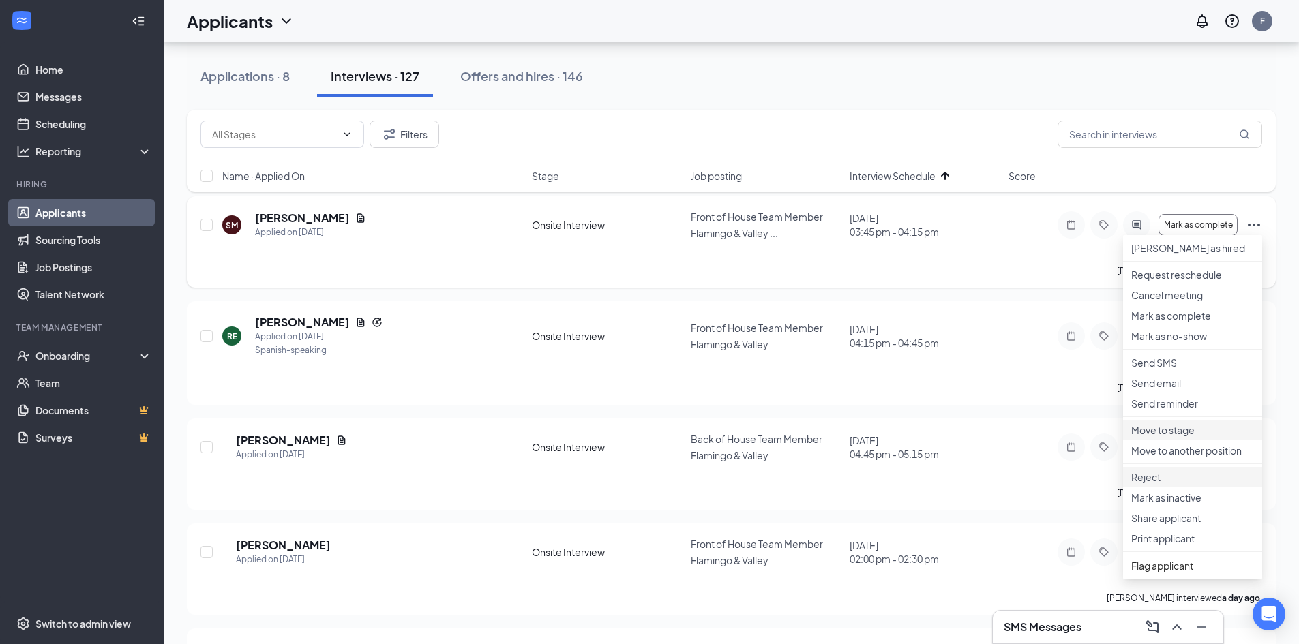
scroll to position [68, 0]
click at [1166, 483] on p "Reject" at bounding box center [1192, 477] width 123 height 14
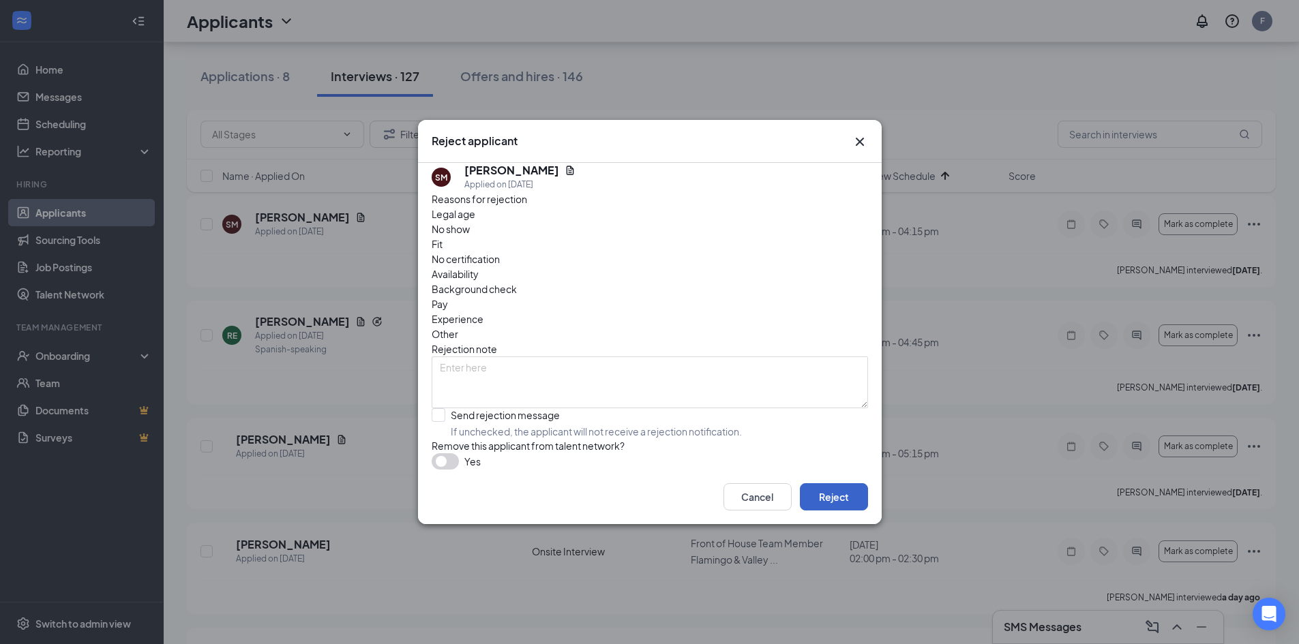
click at [849, 511] on button "Reject" at bounding box center [834, 496] width 68 height 27
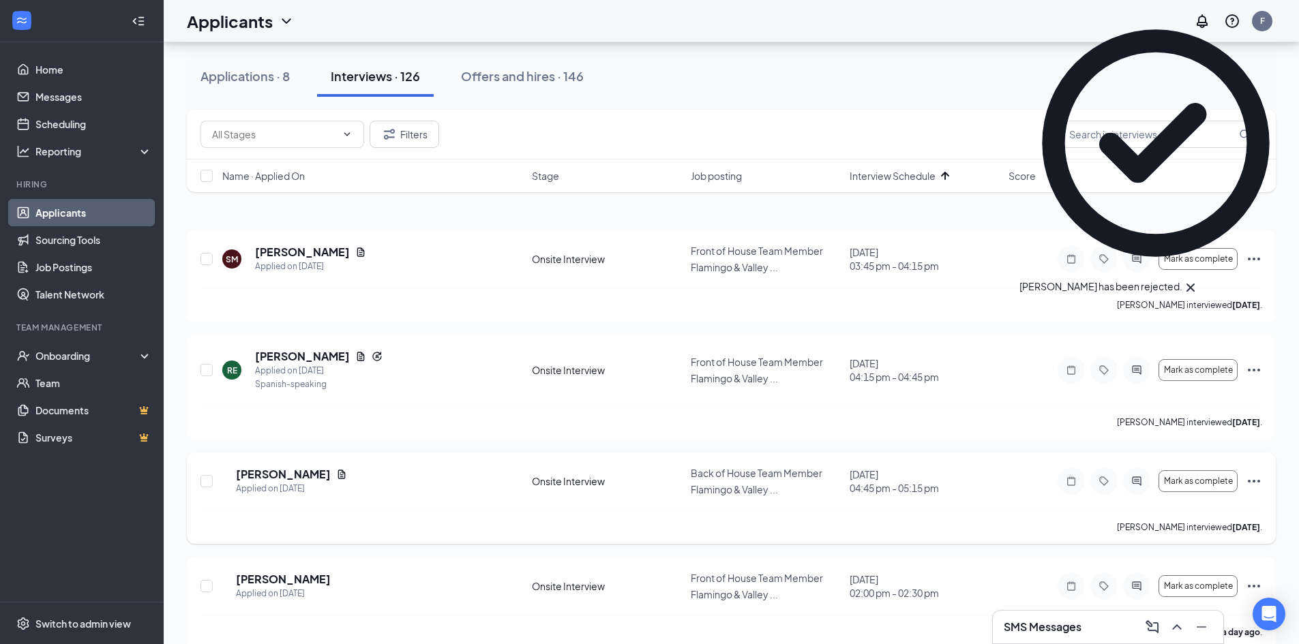
scroll to position [0, 0]
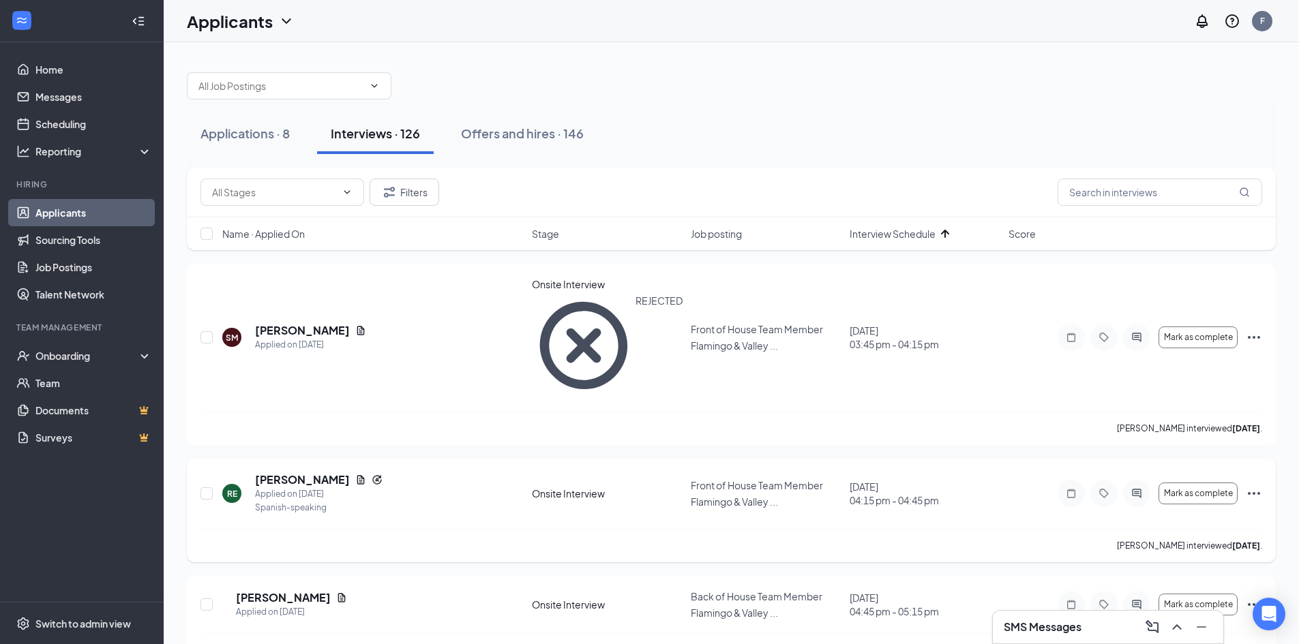
click at [1260, 486] on icon "Ellipses" at bounding box center [1254, 494] width 16 height 16
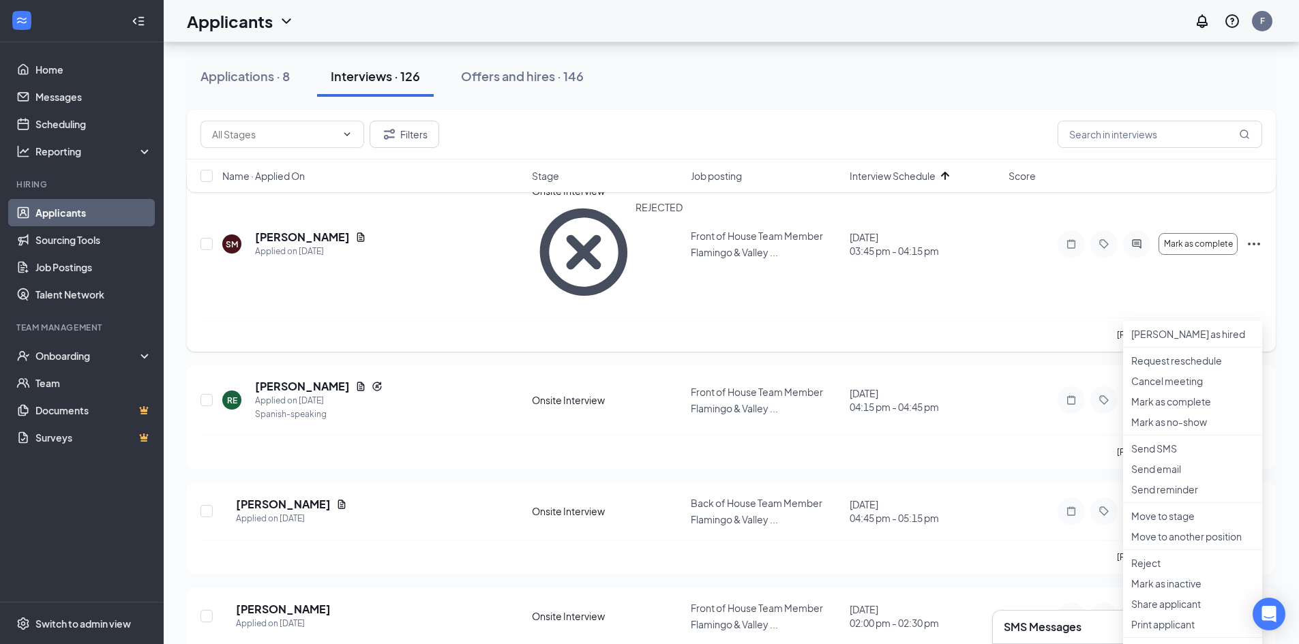
scroll to position [205, 0]
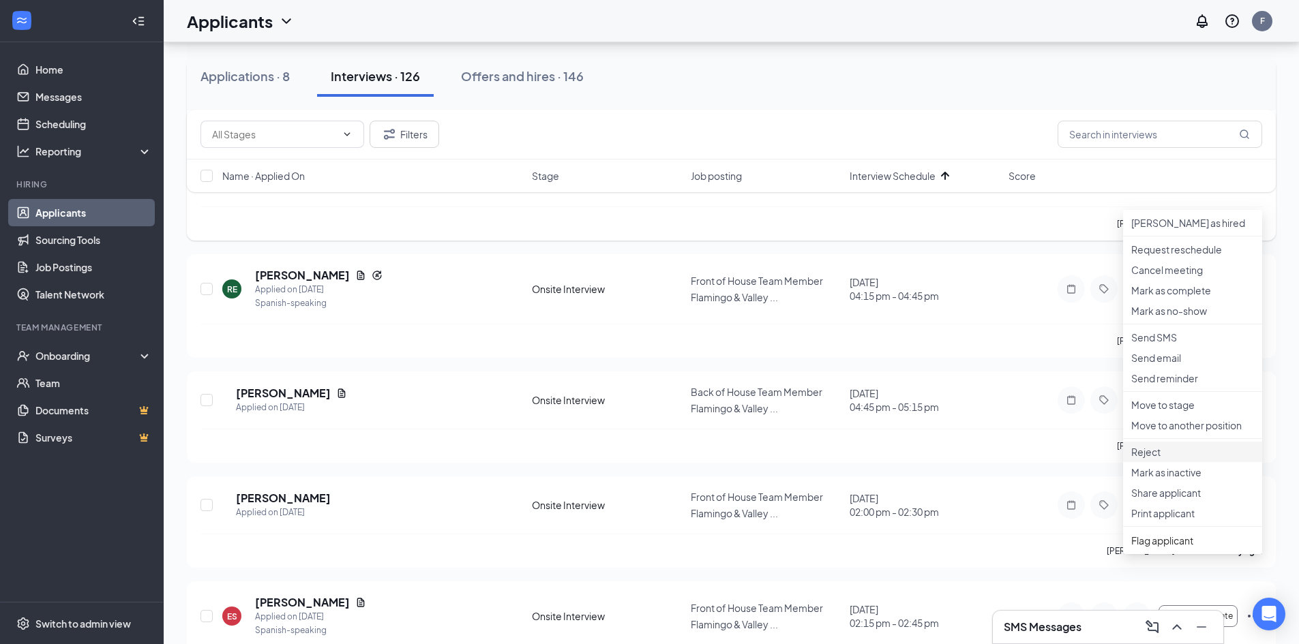
click at [1154, 459] on p "Reject" at bounding box center [1192, 452] width 123 height 14
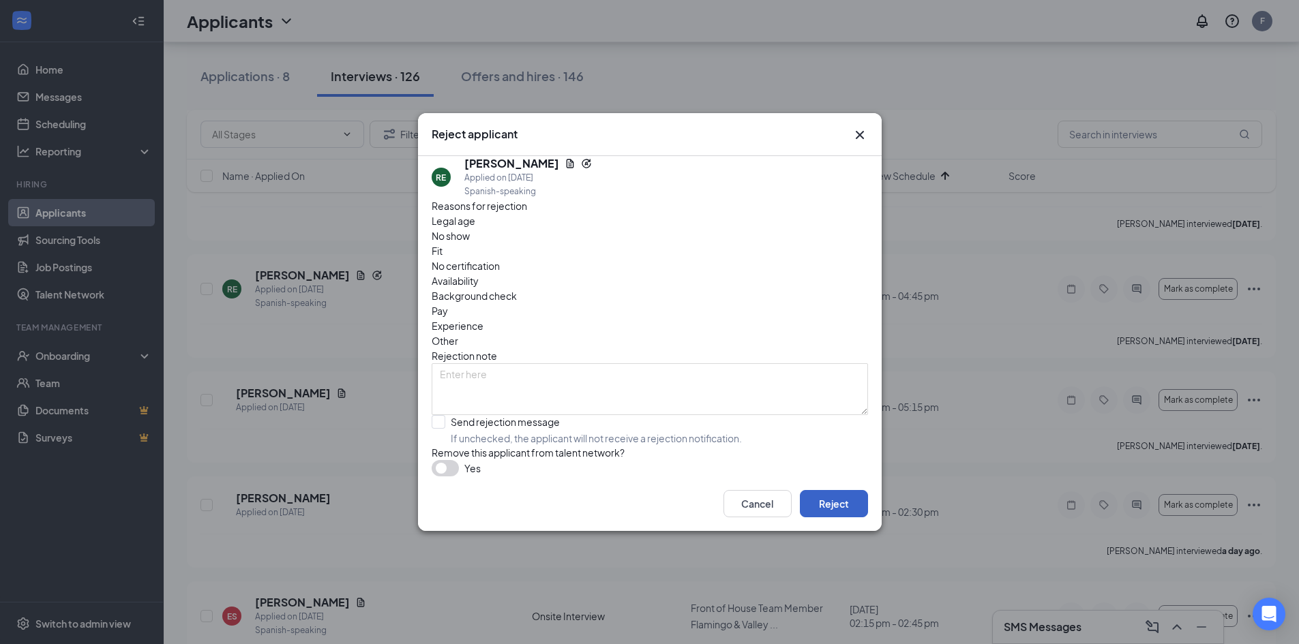
click at [844, 518] on button "Reject" at bounding box center [834, 503] width 68 height 27
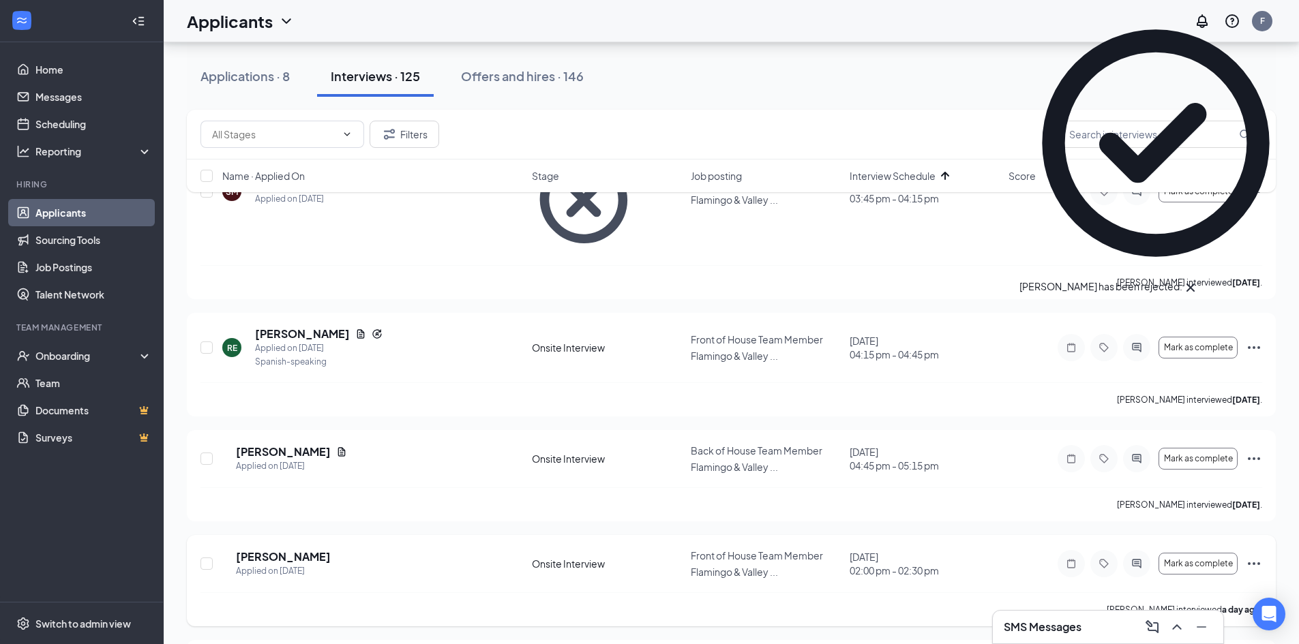
scroll to position [0, 0]
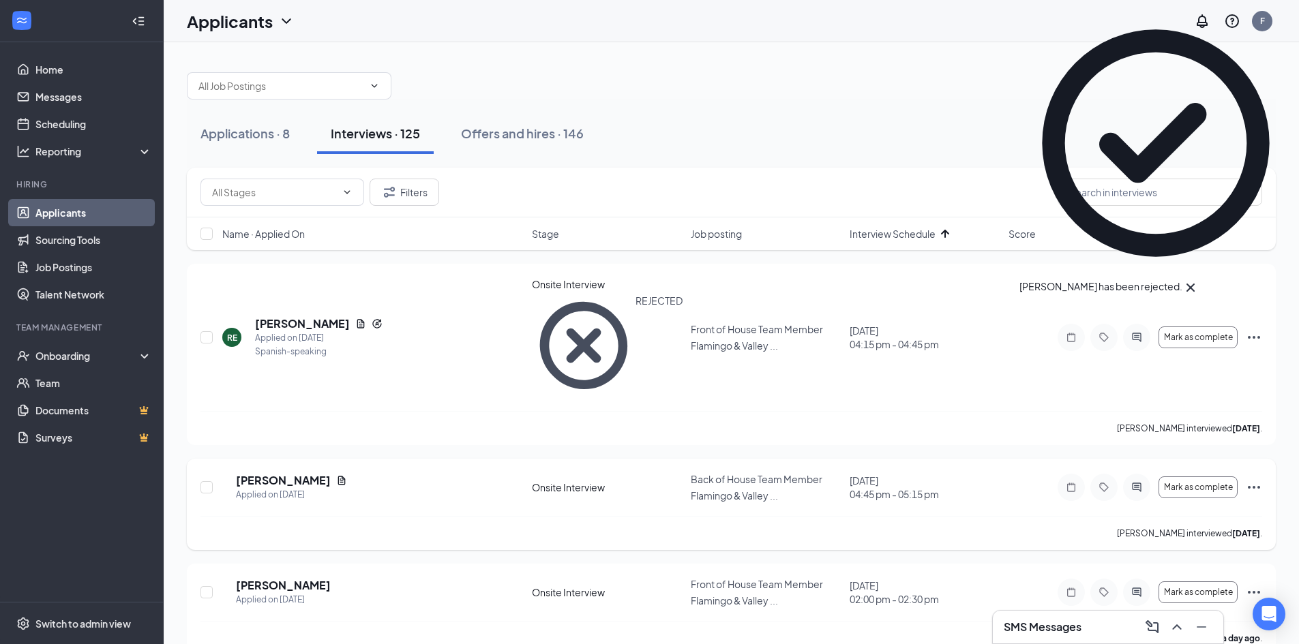
click at [1252, 479] on icon "Ellipses" at bounding box center [1254, 487] width 16 height 16
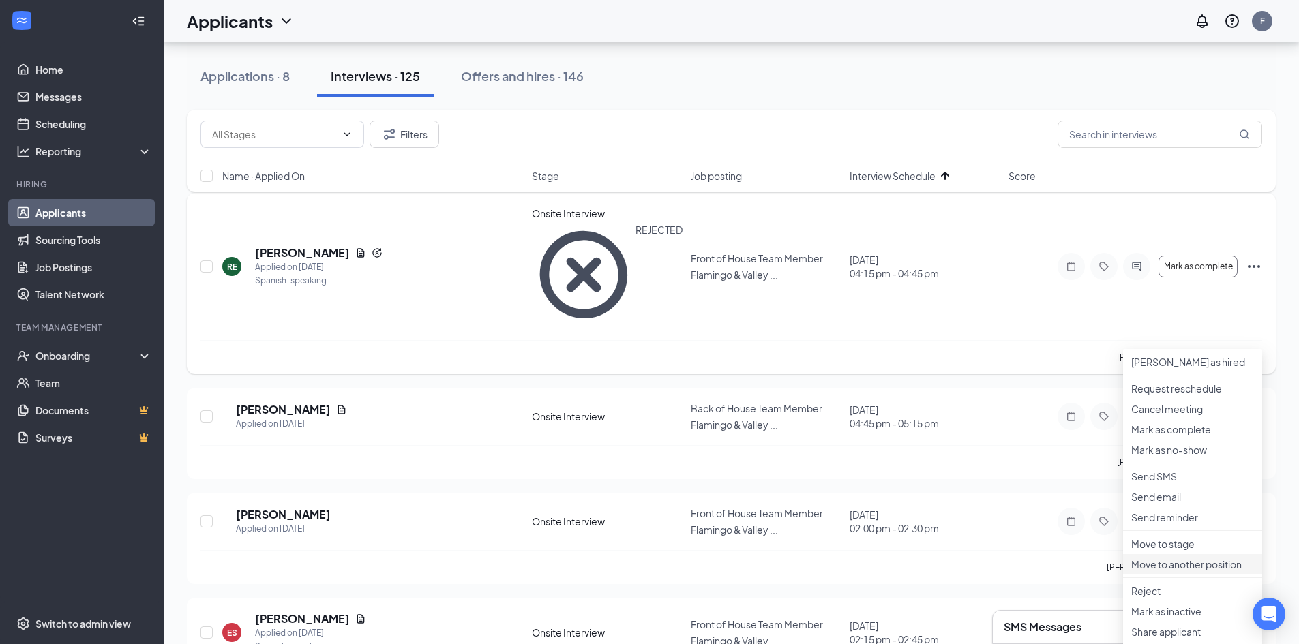
scroll to position [136, 0]
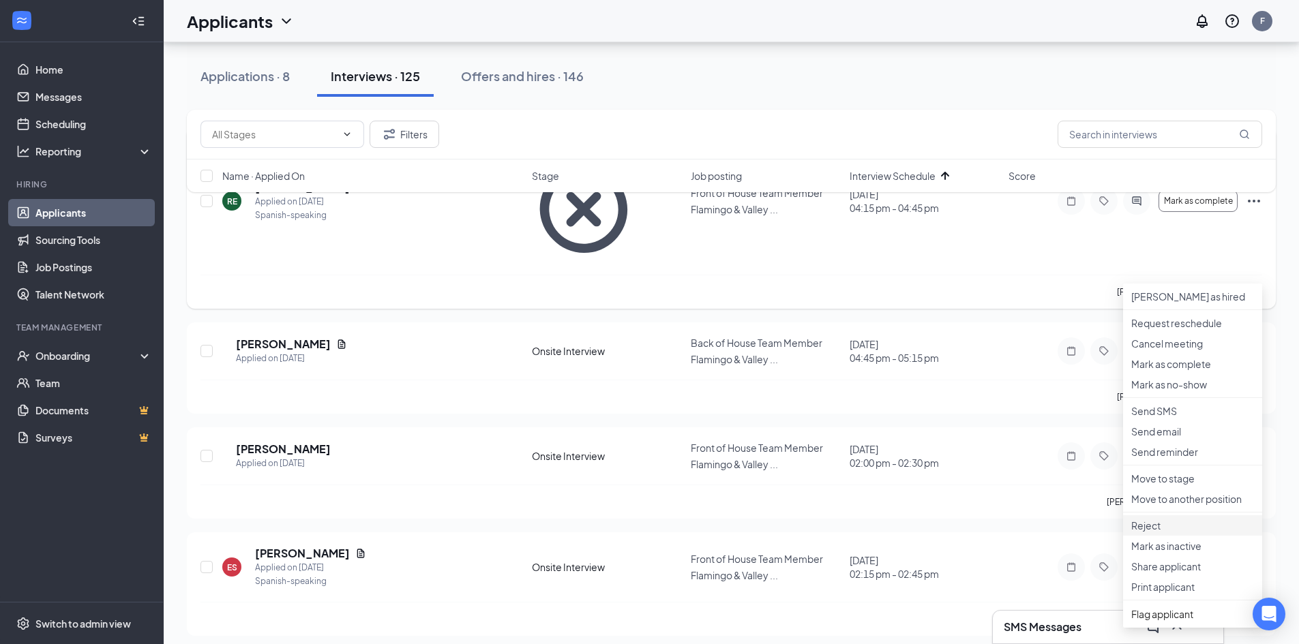
click at [1152, 533] on p "Reject" at bounding box center [1192, 526] width 123 height 14
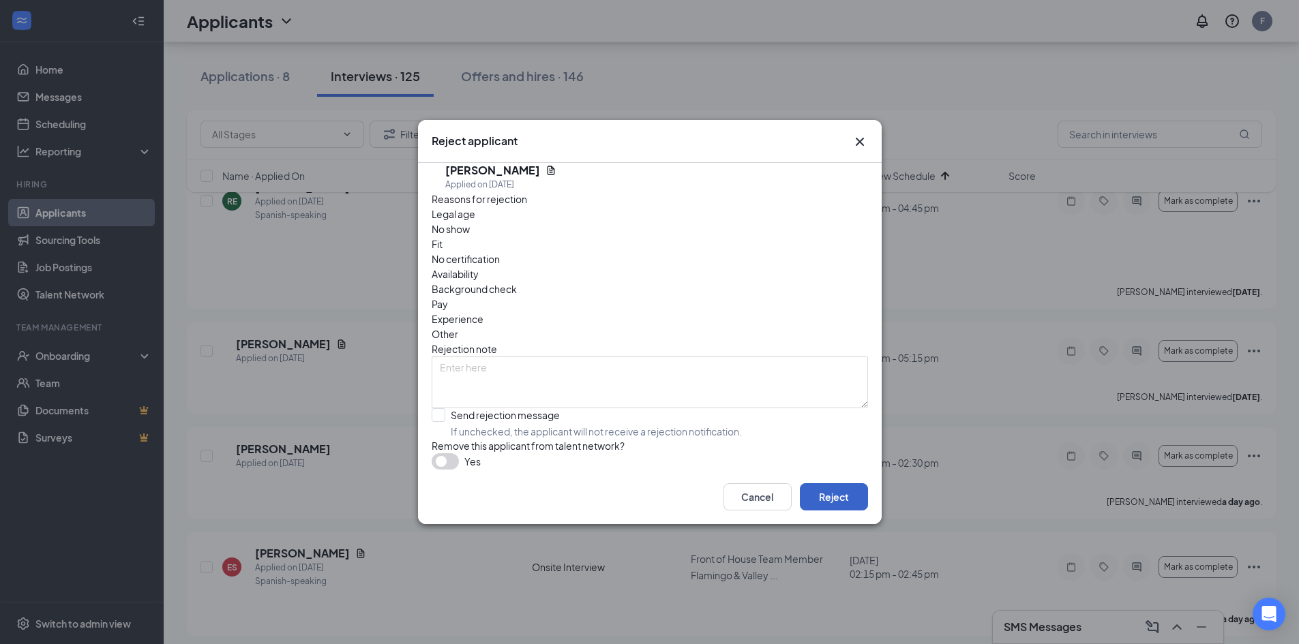
click at [820, 507] on button "Reject" at bounding box center [834, 496] width 68 height 27
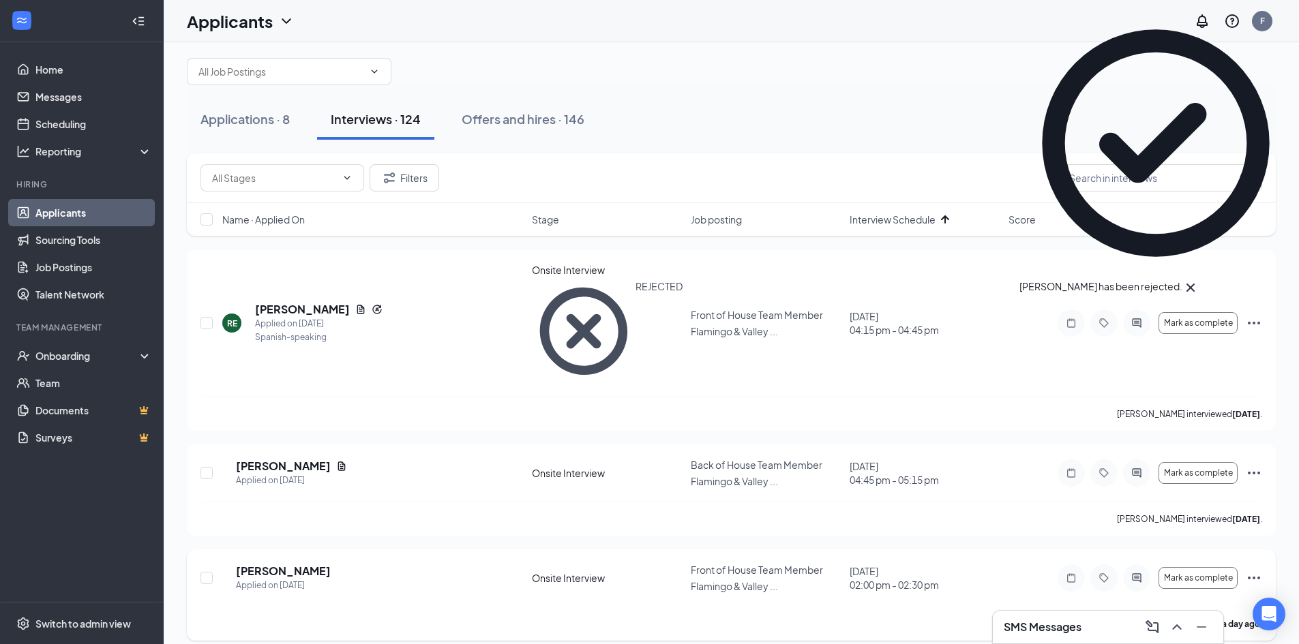
scroll to position [0, 0]
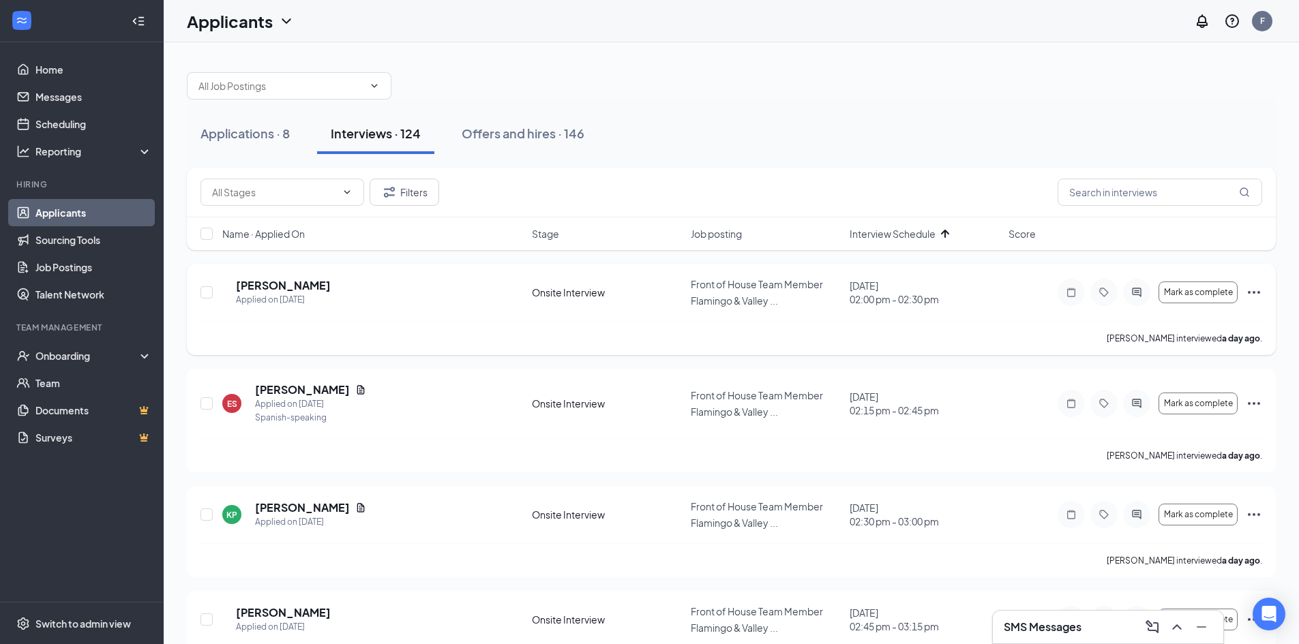
click at [1255, 293] on icon "Ellipses" at bounding box center [1254, 292] width 16 height 16
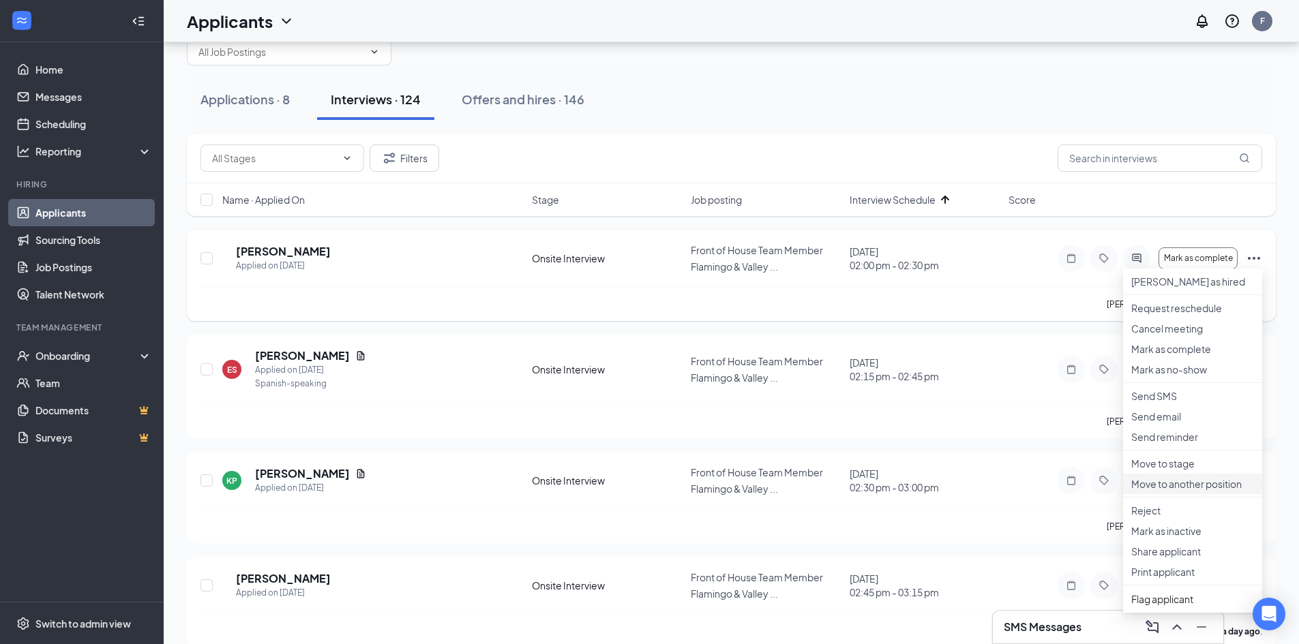
scroll to position [68, 0]
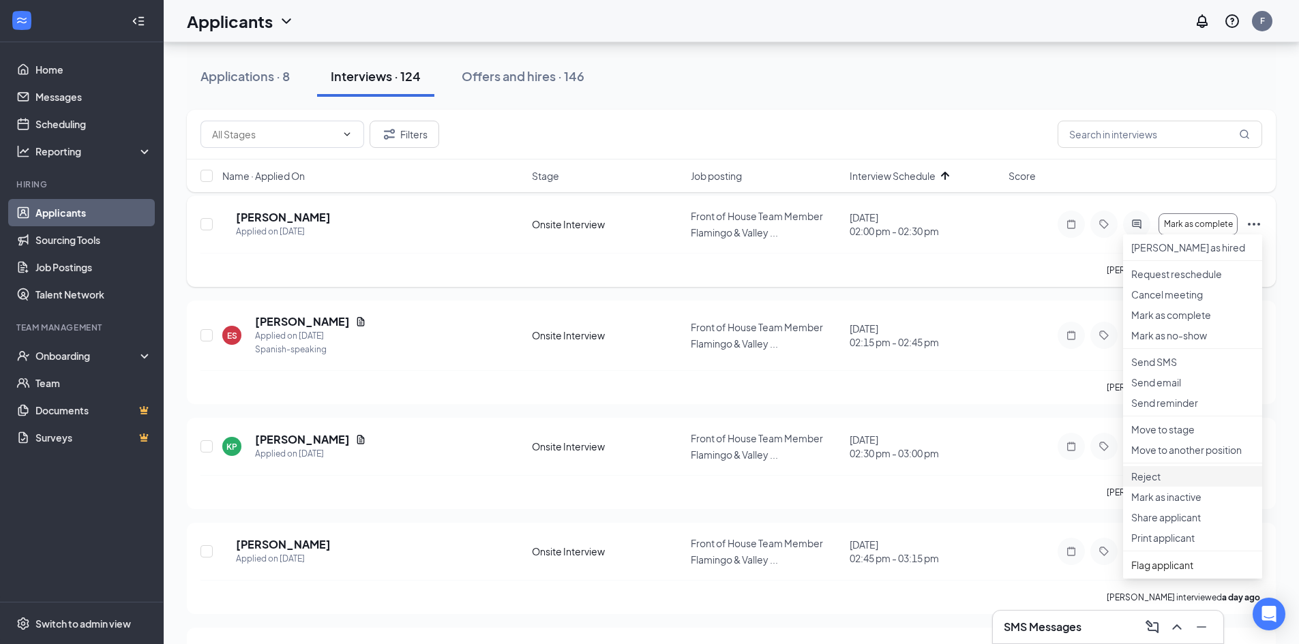
click at [1174, 483] on p "Reject" at bounding box center [1192, 477] width 123 height 14
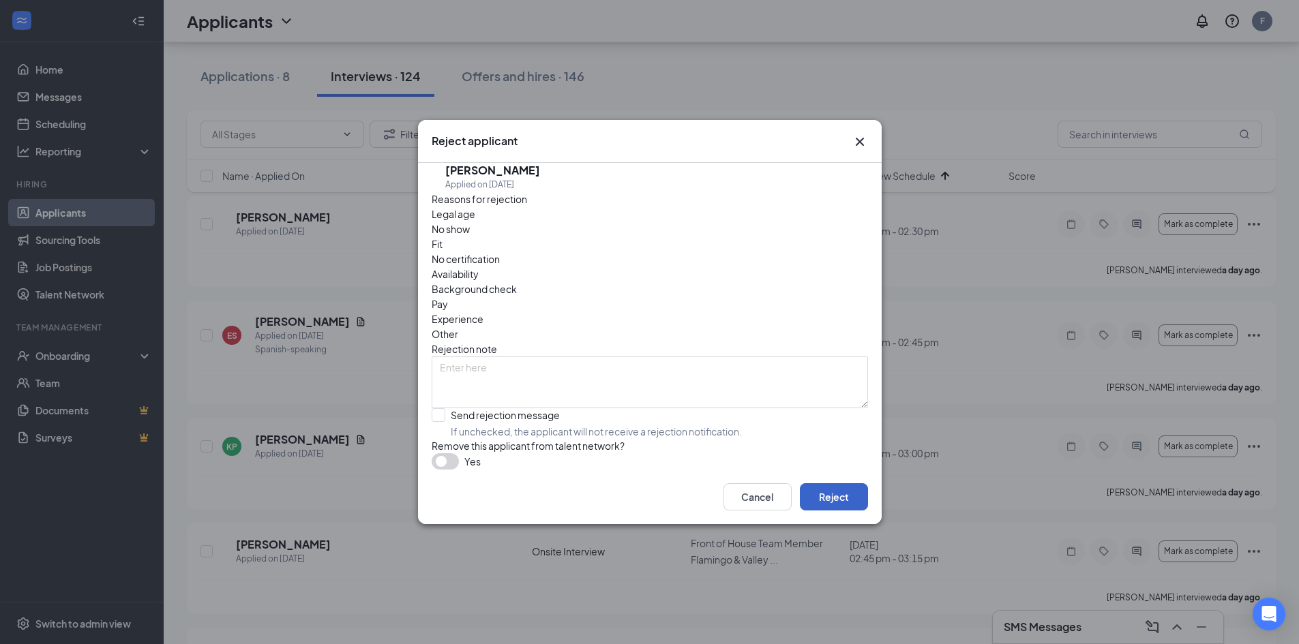
click at [826, 509] on button "Reject" at bounding box center [834, 496] width 68 height 27
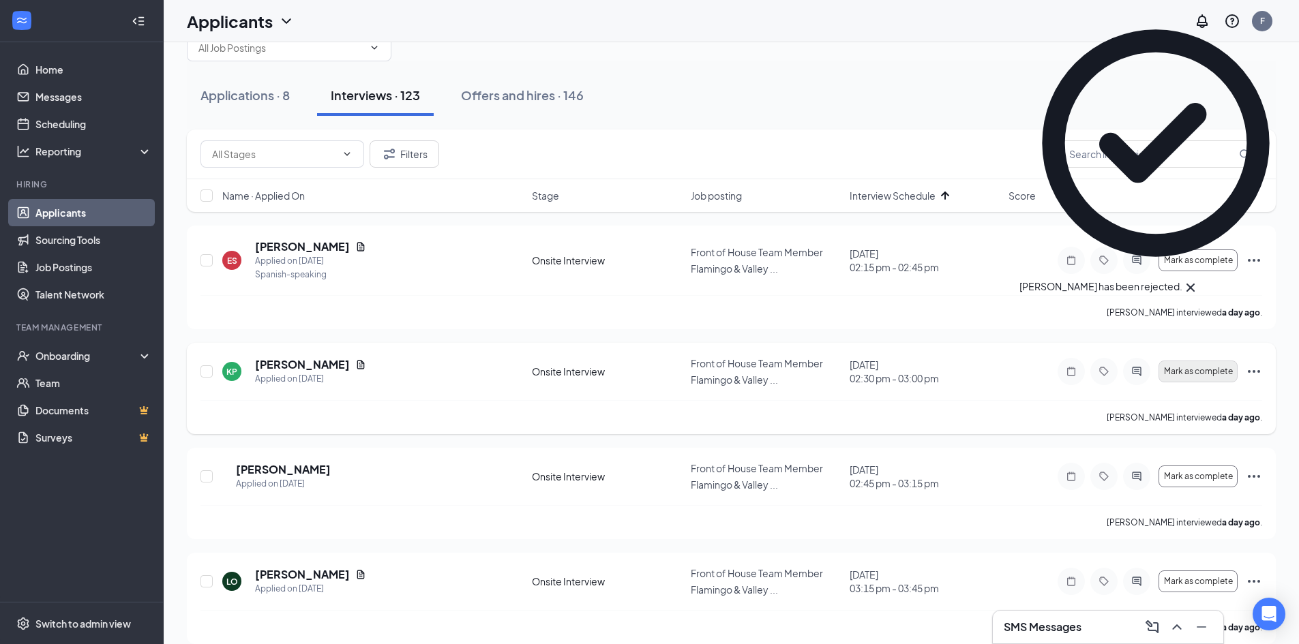
scroll to position [0, 0]
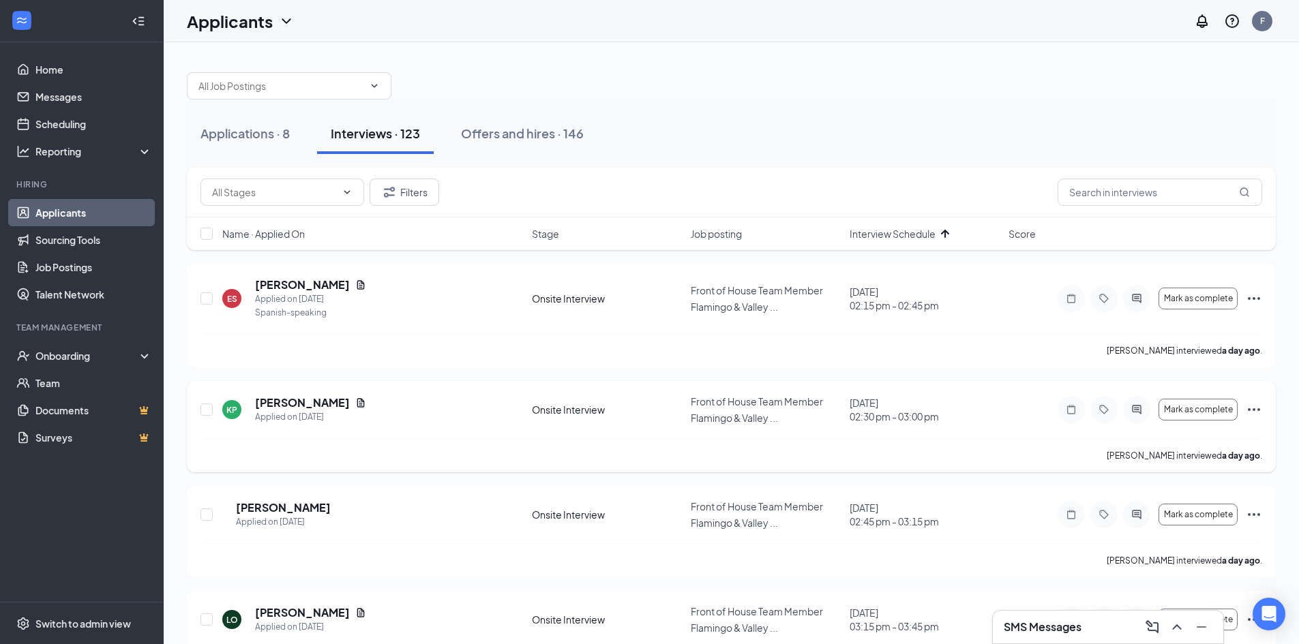
click at [1251, 408] on icon "Ellipses" at bounding box center [1254, 410] width 16 height 16
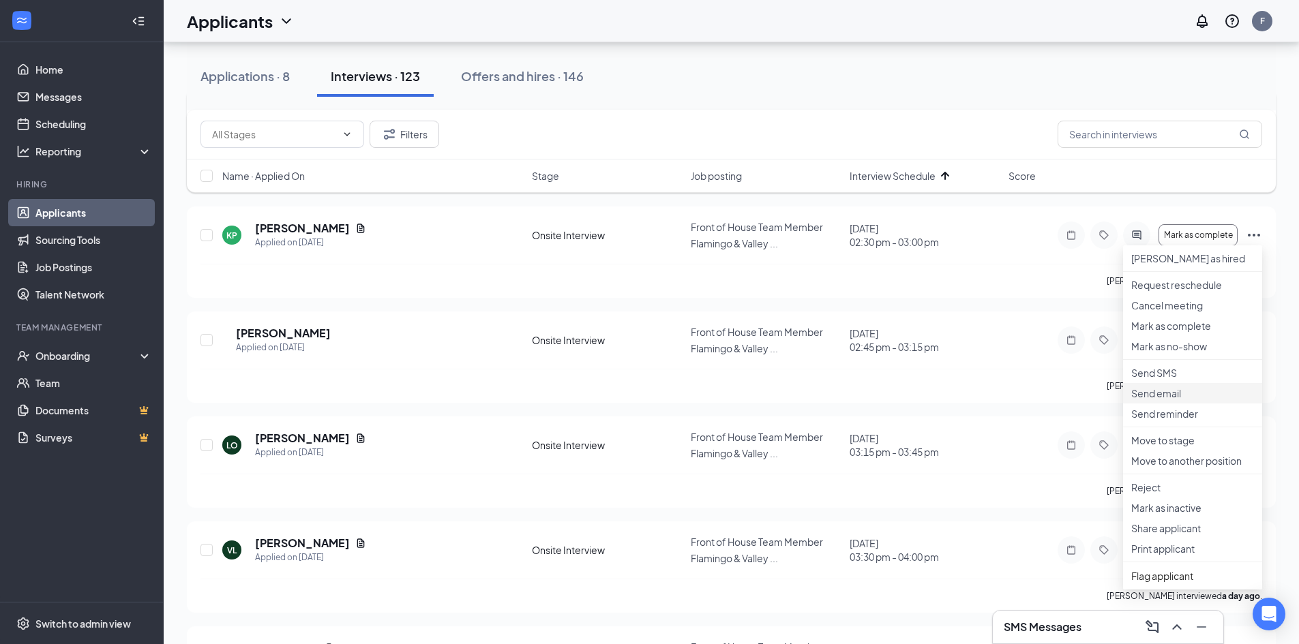
scroll to position [205, 0]
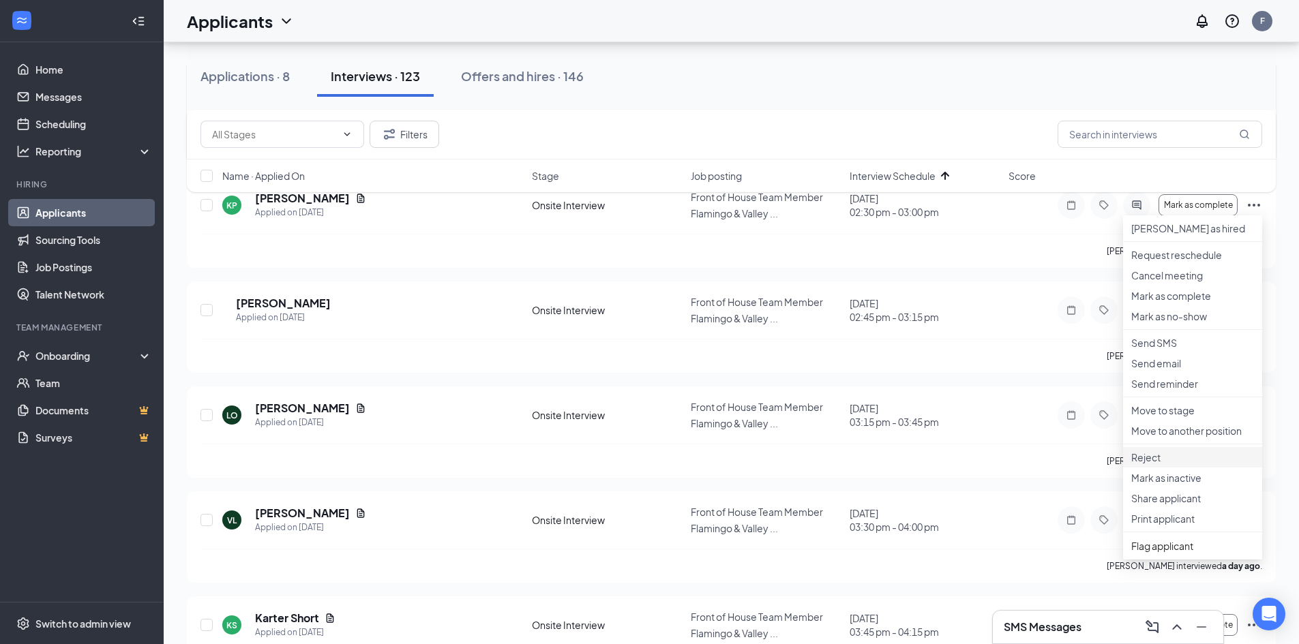
click at [1155, 464] on p "Reject" at bounding box center [1192, 458] width 123 height 14
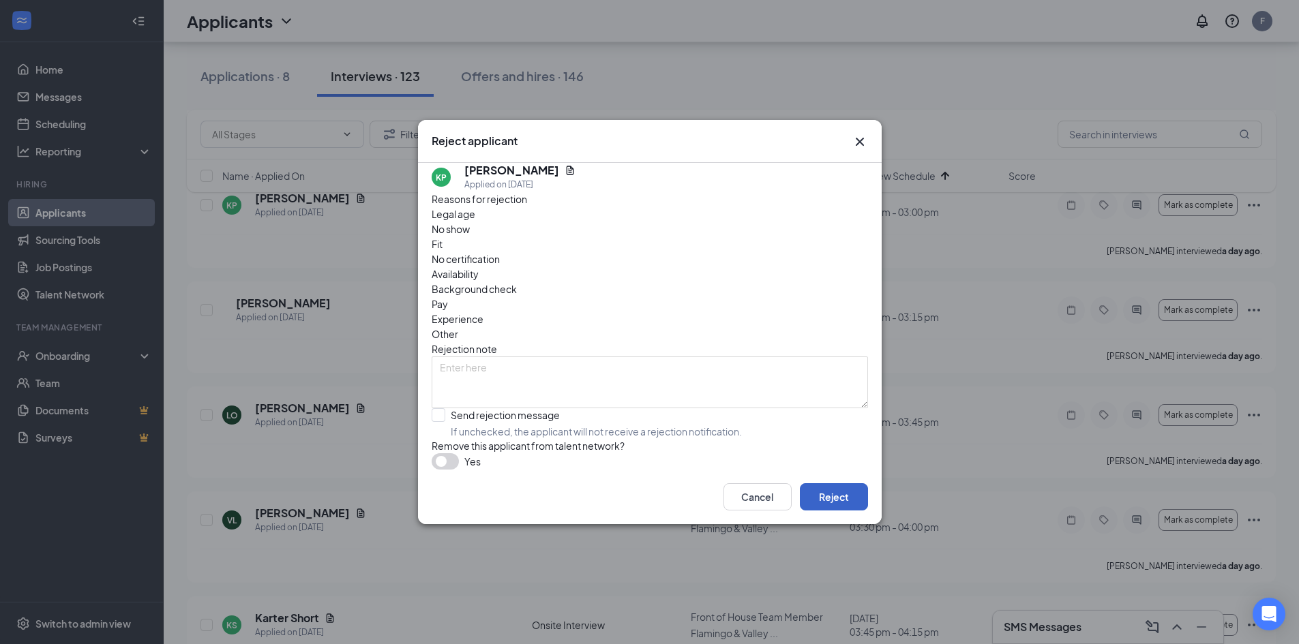
click at [846, 504] on button "Reject" at bounding box center [834, 496] width 68 height 27
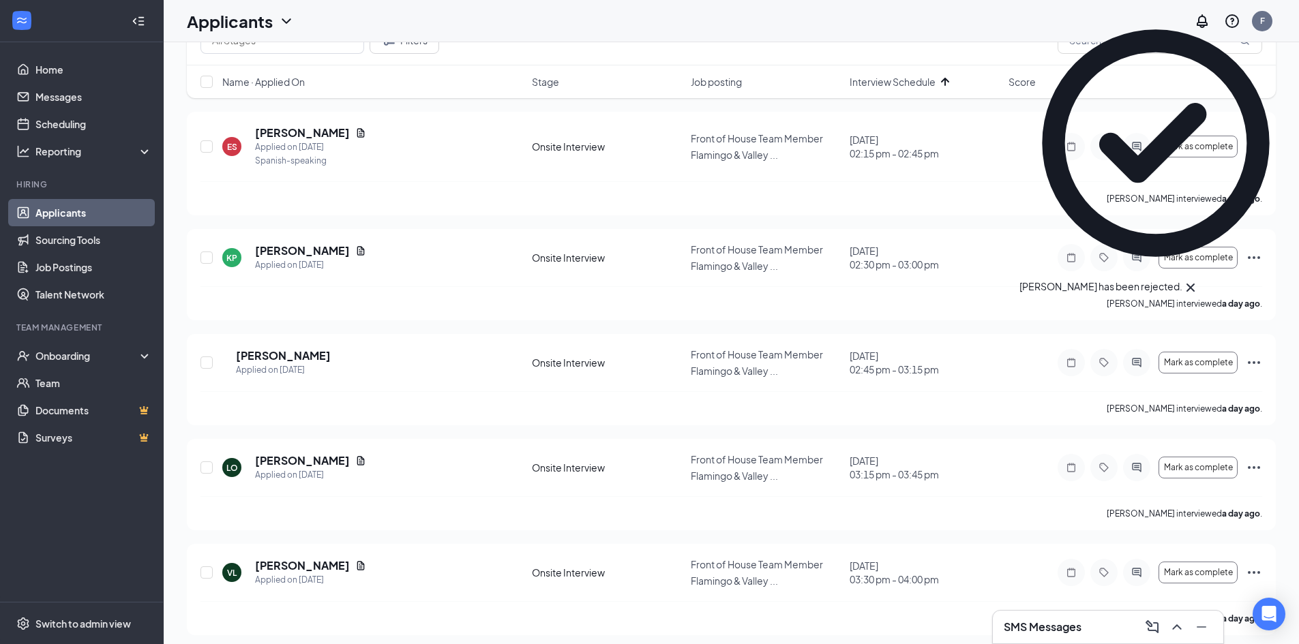
scroll to position [0, 0]
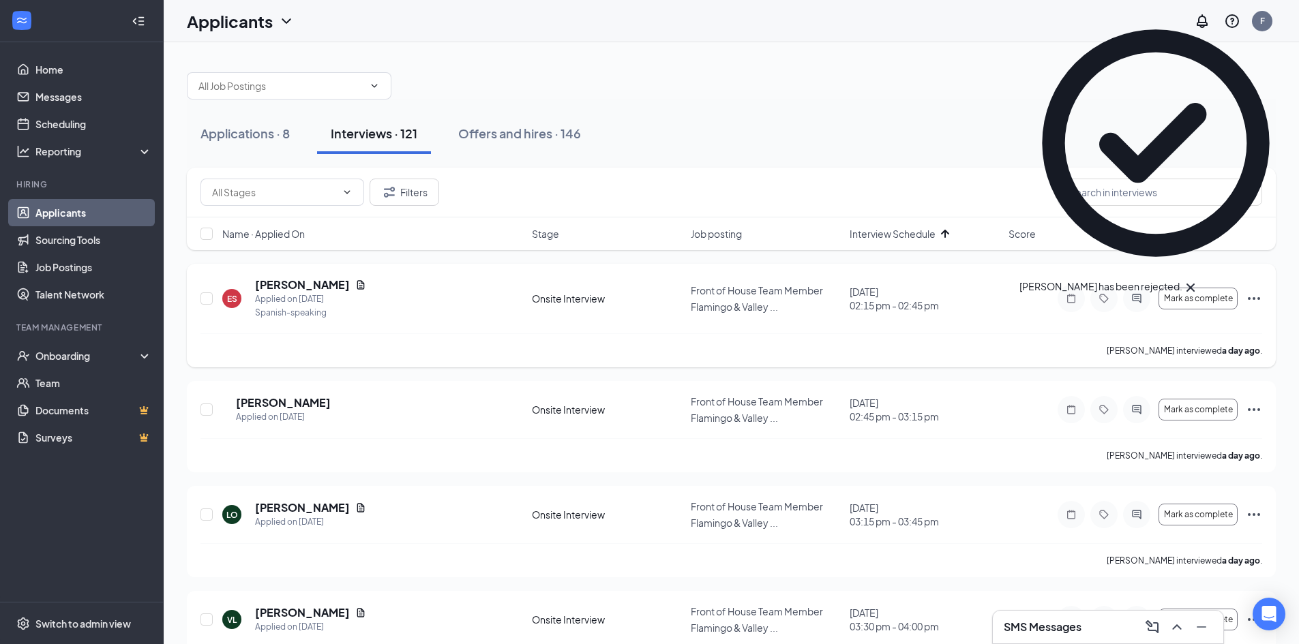
click at [1256, 295] on icon "Ellipses" at bounding box center [1254, 299] width 16 height 16
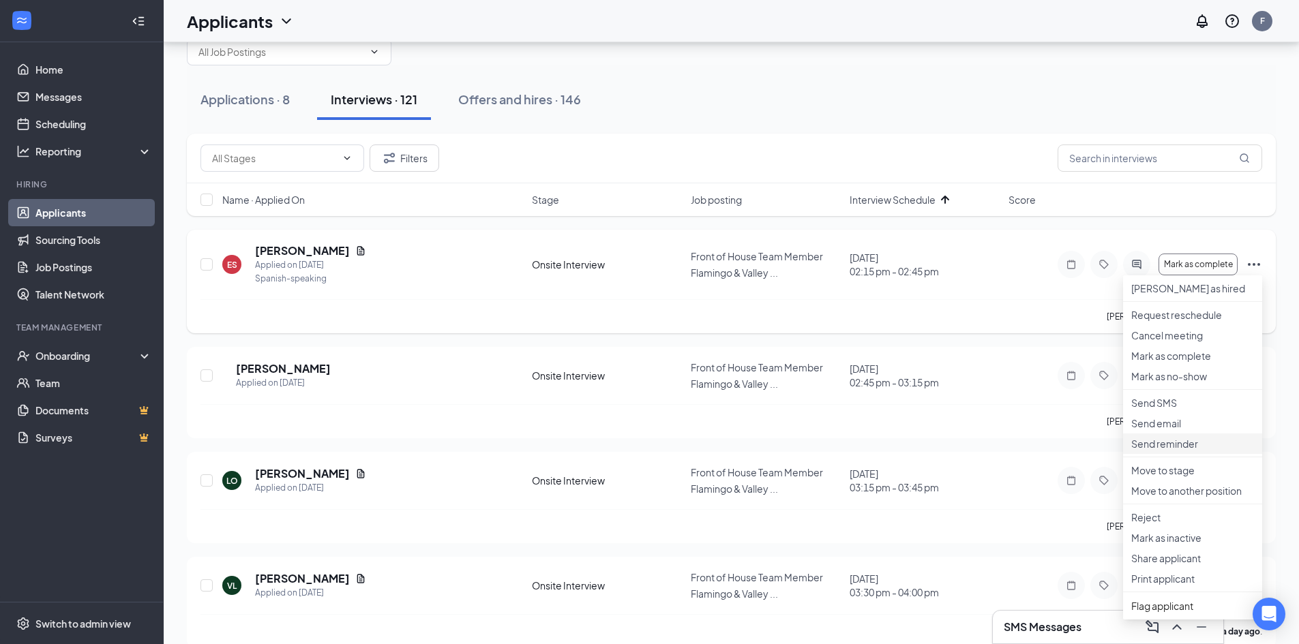
scroll to position [68, 0]
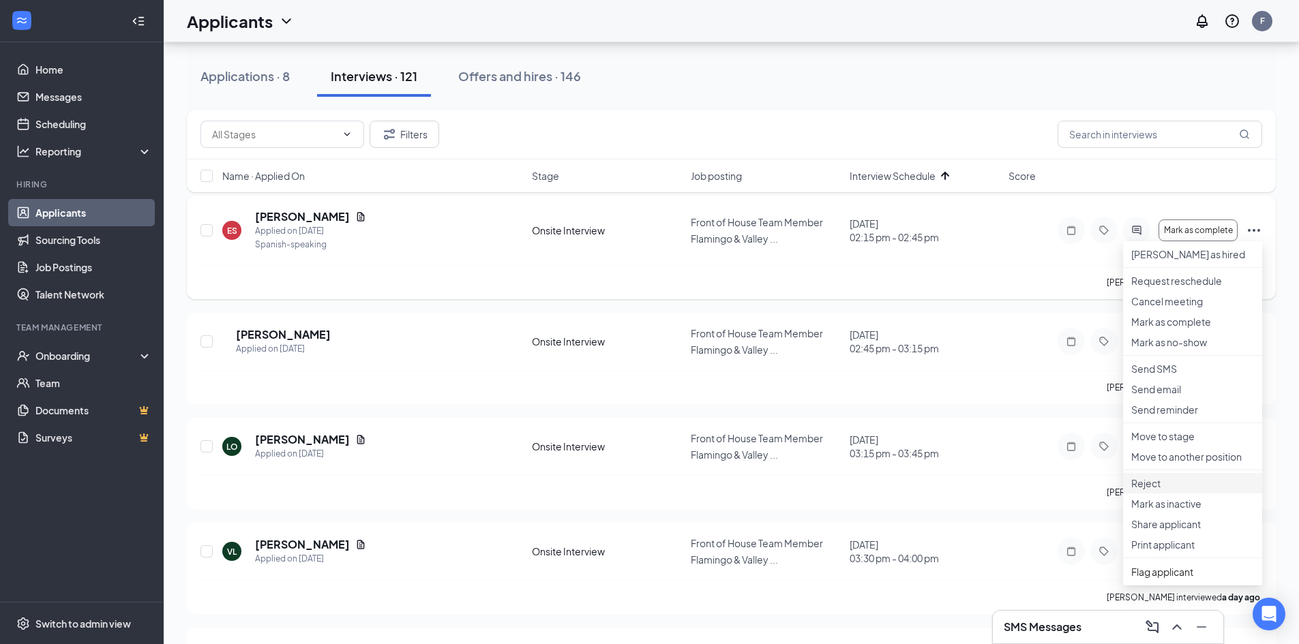
click at [1182, 490] on p "Reject" at bounding box center [1192, 484] width 123 height 14
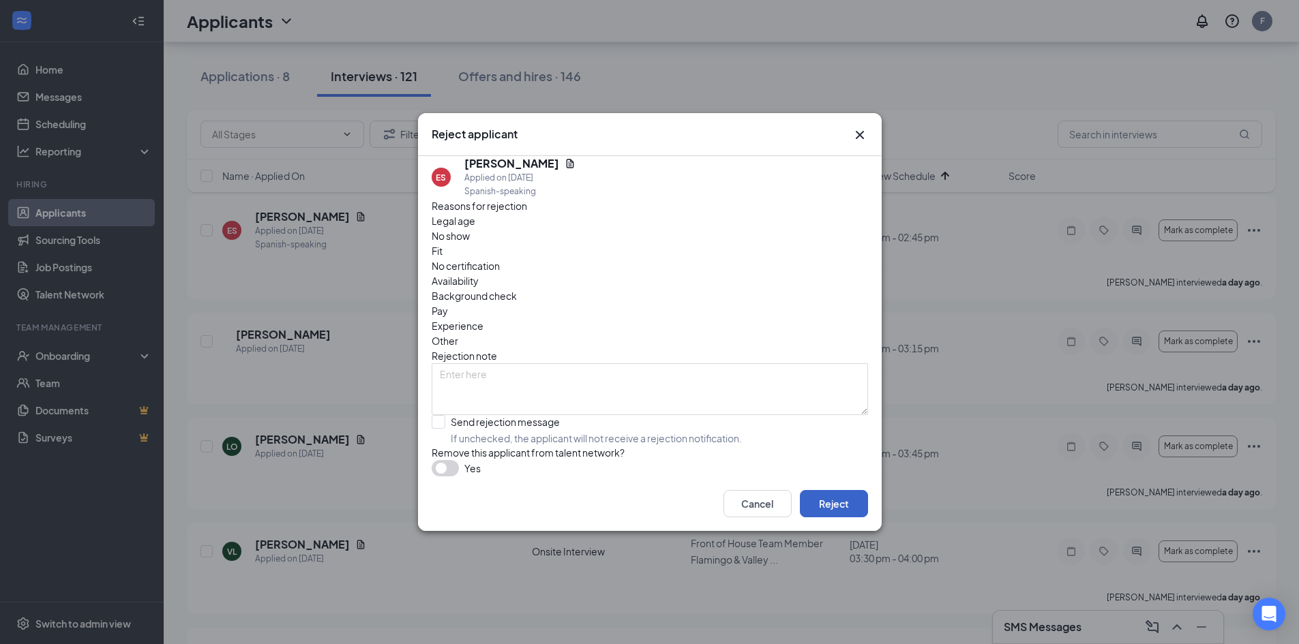
click at [842, 518] on button "Reject" at bounding box center [834, 503] width 68 height 27
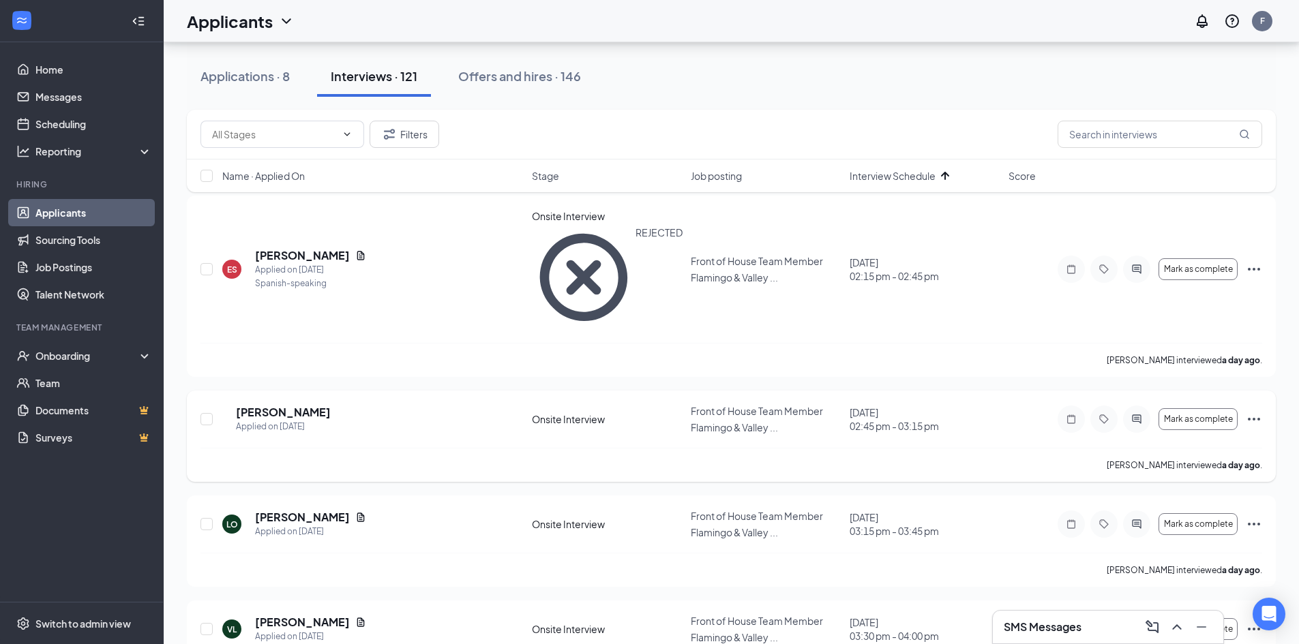
click at [1258, 411] on icon "Ellipses" at bounding box center [1254, 419] width 16 height 16
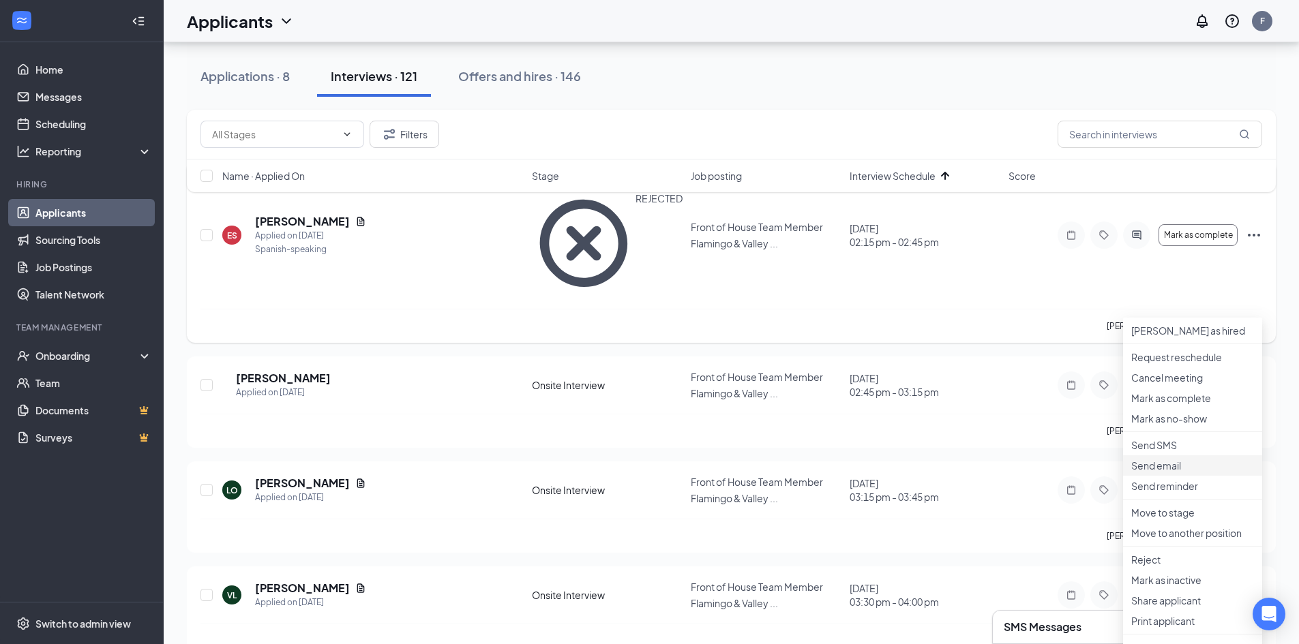
scroll to position [136, 0]
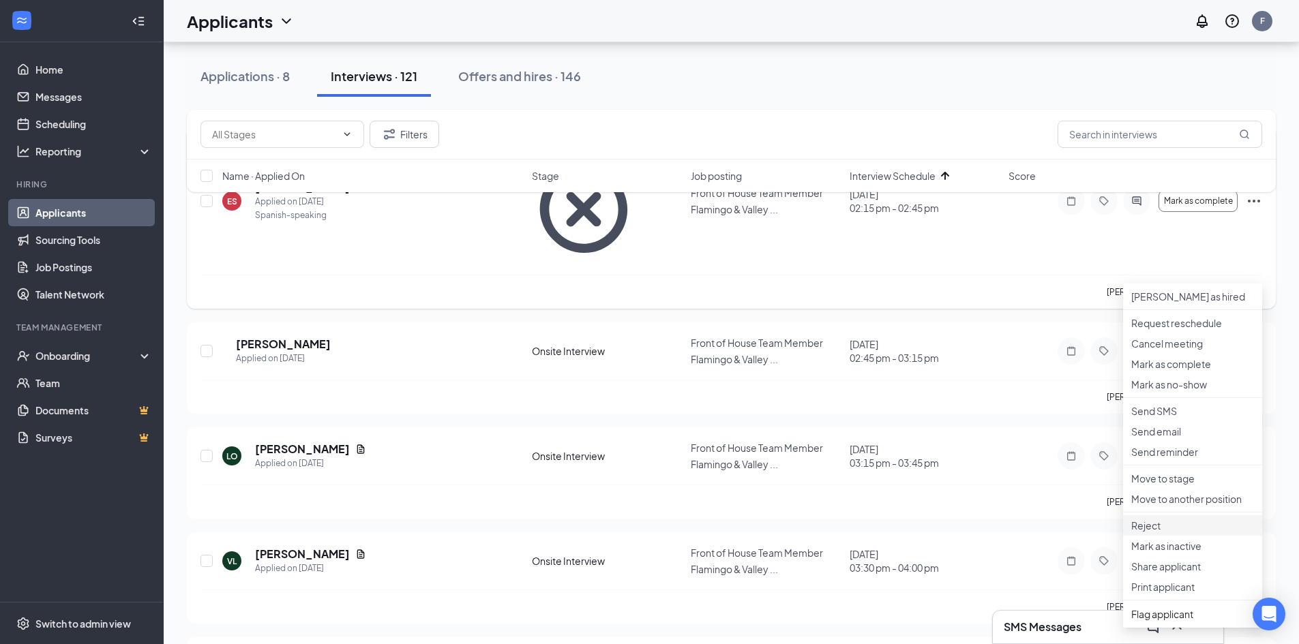
click at [1166, 533] on p "Reject" at bounding box center [1192, 526] width 123 height 14
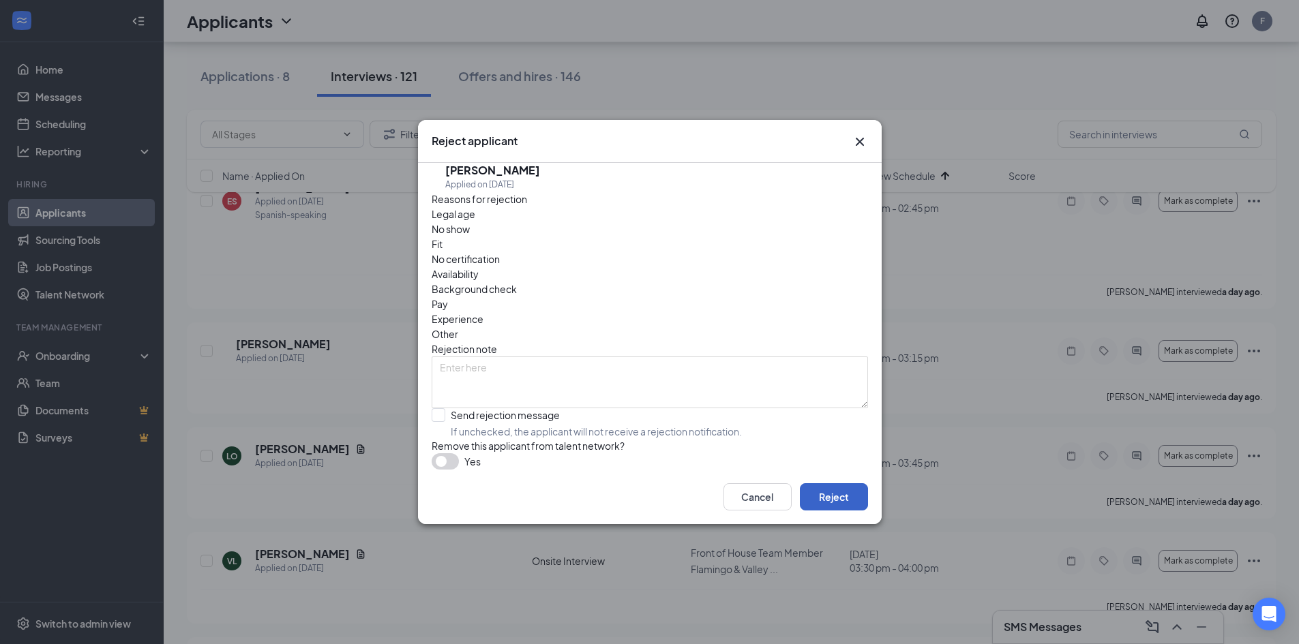
click at [832, 502] on button "Reject" at bounding box center [834, 496] width 68 height 27
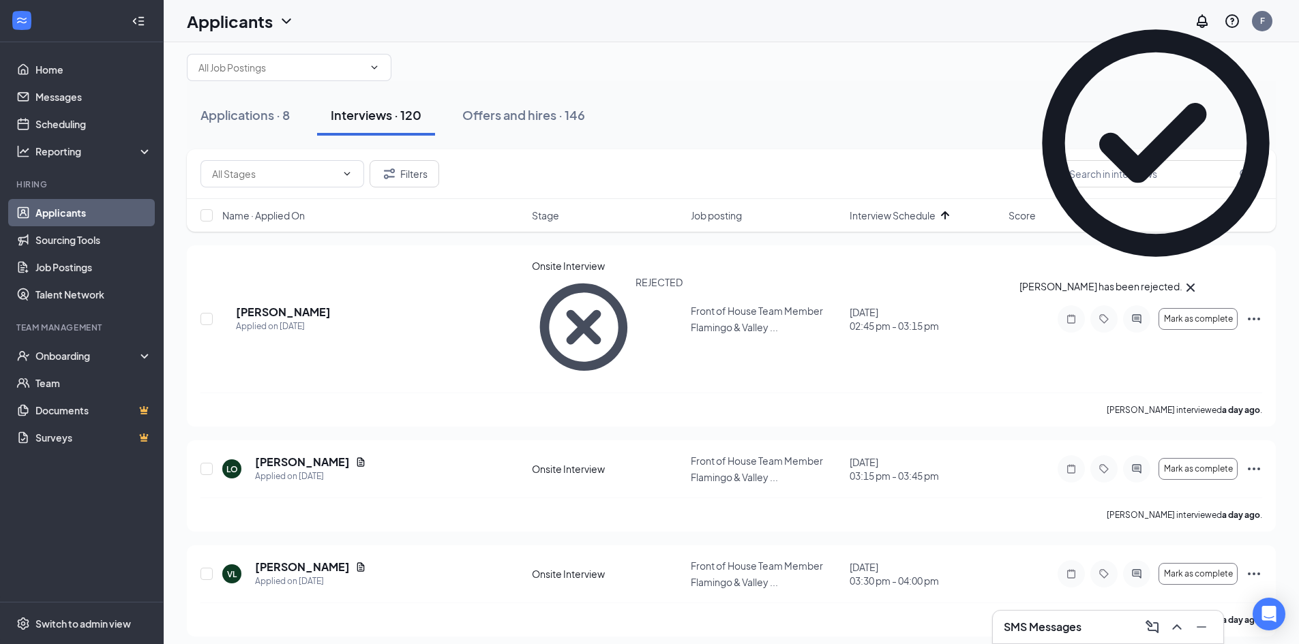
scroll to position [0, 0]
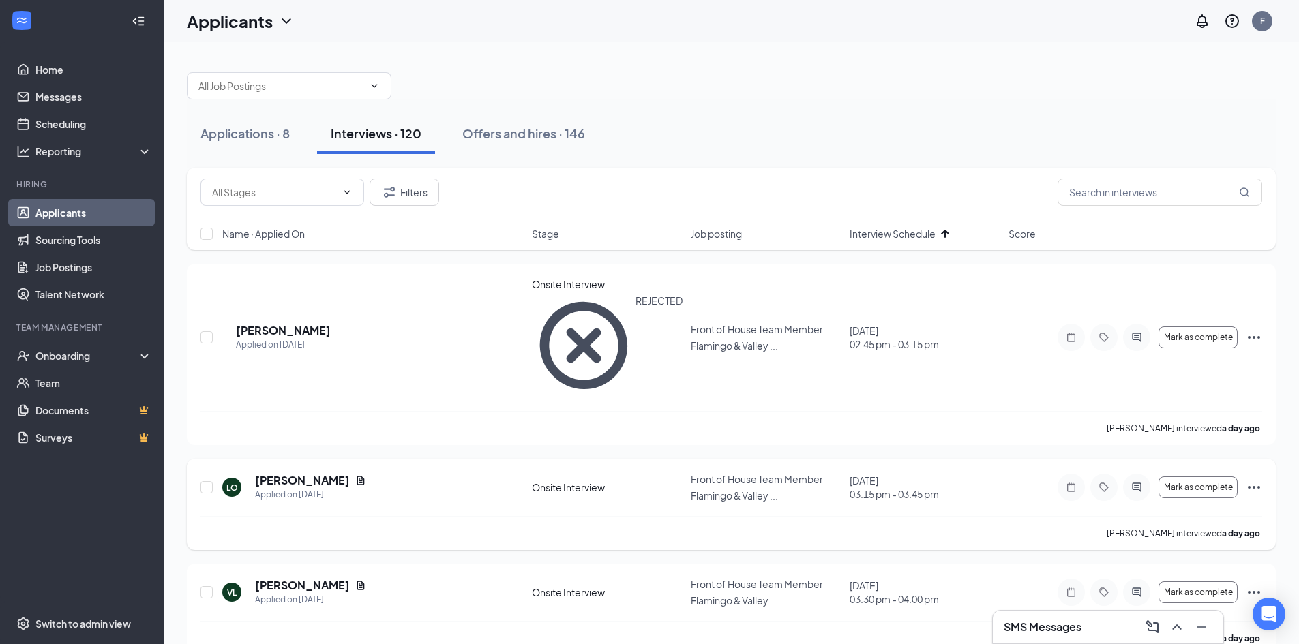
click at [1249, 479] on icon "Ellipses" at bounding box center [1254, 487] width 16 height 16
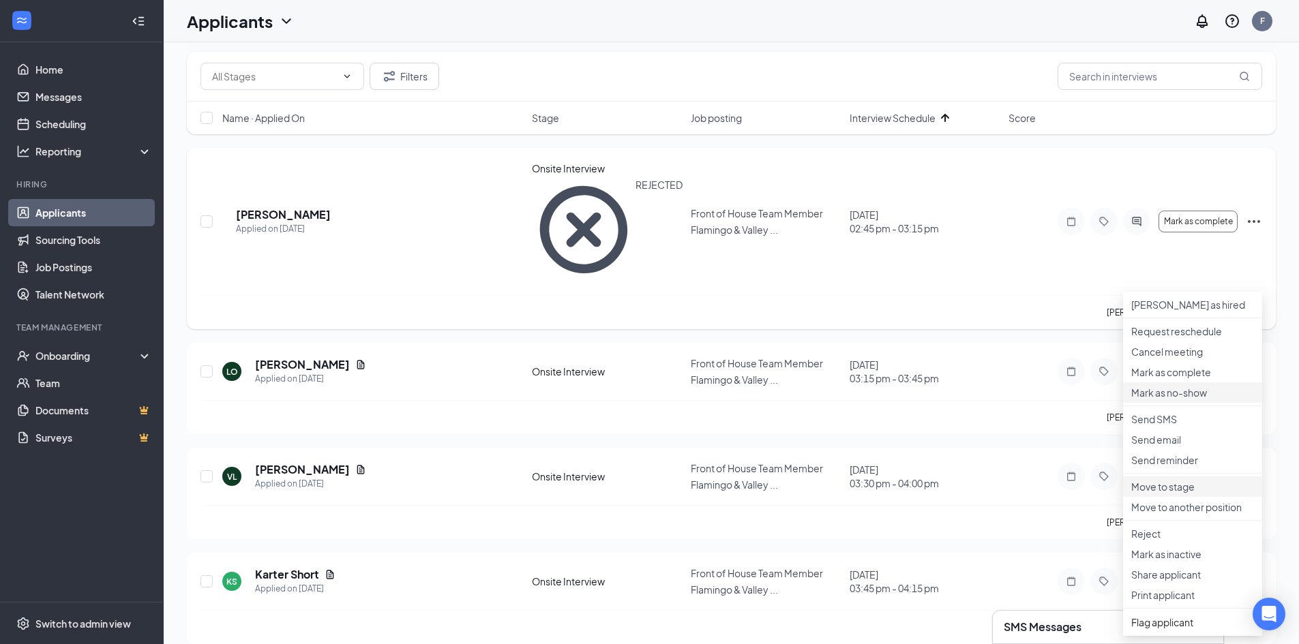
scroll to position [136, 0]
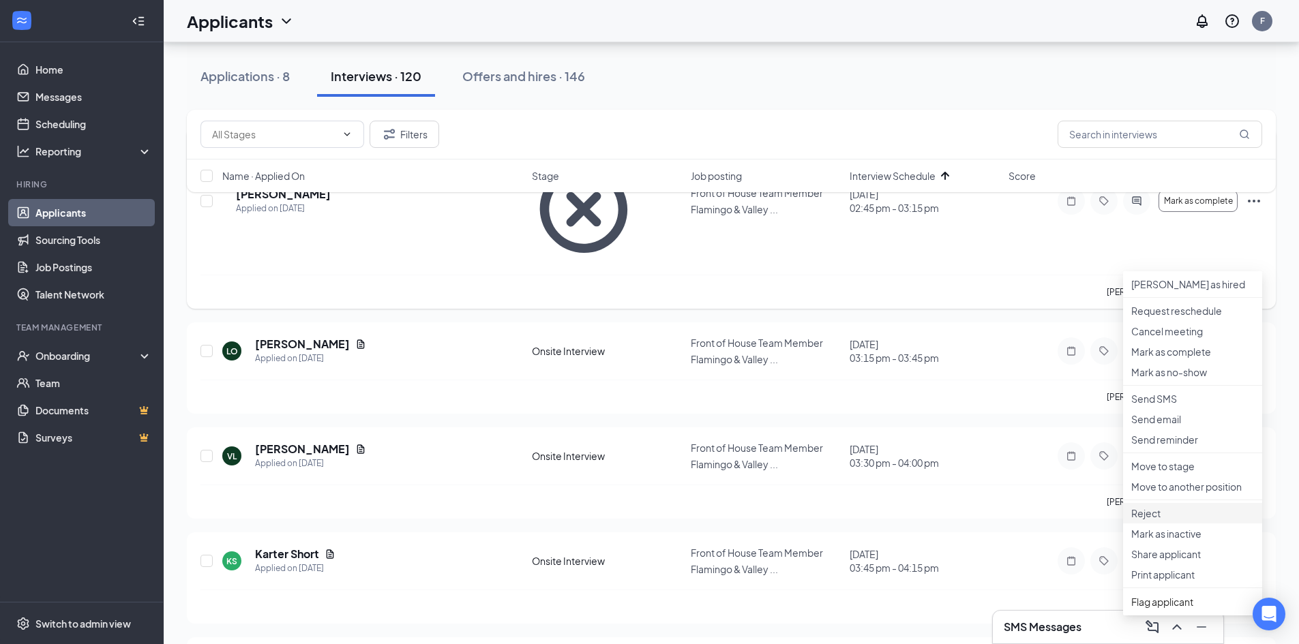
click at [1170, 520] on p "Reject" at bounding box center [1192, 514] width 123 height 14
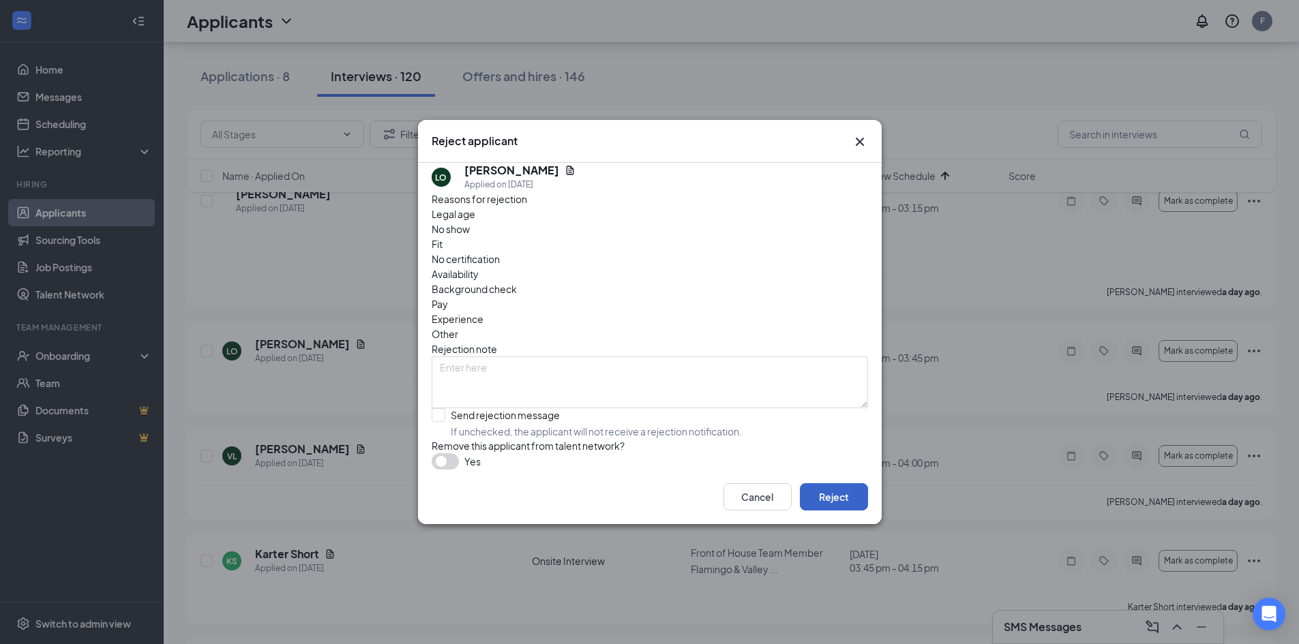
click at [839, 505] on button "Reject" at bounding box center [834, 496] width 68 height 27
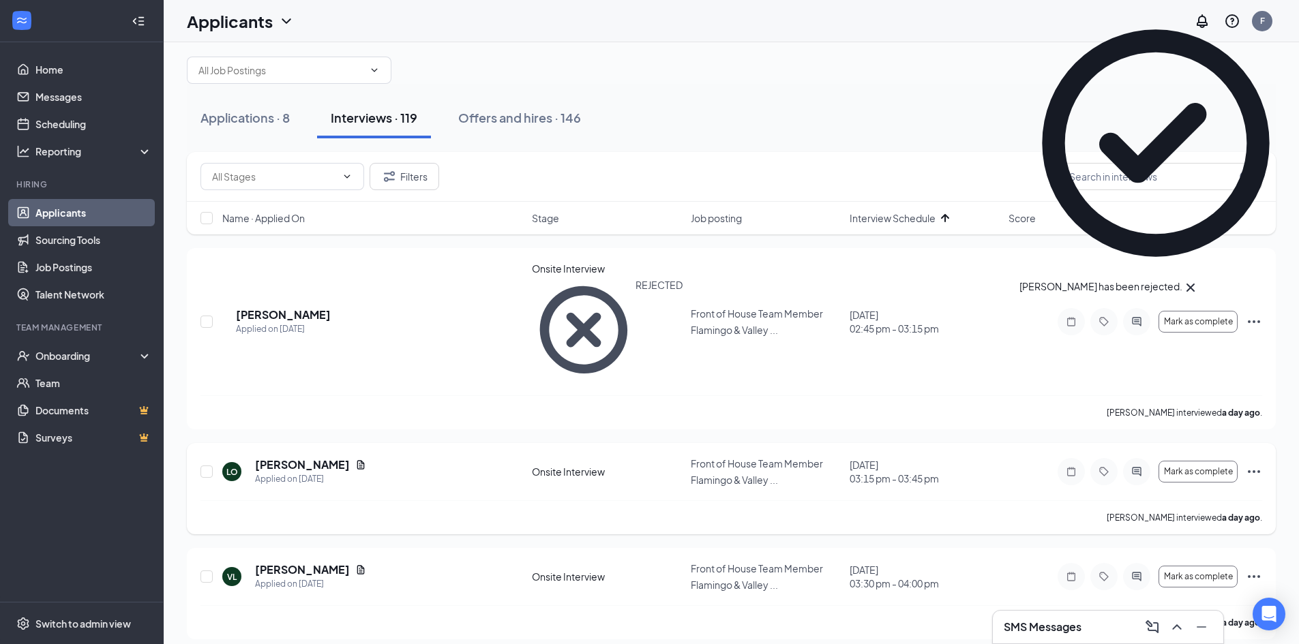
scroll to position [0, 0]
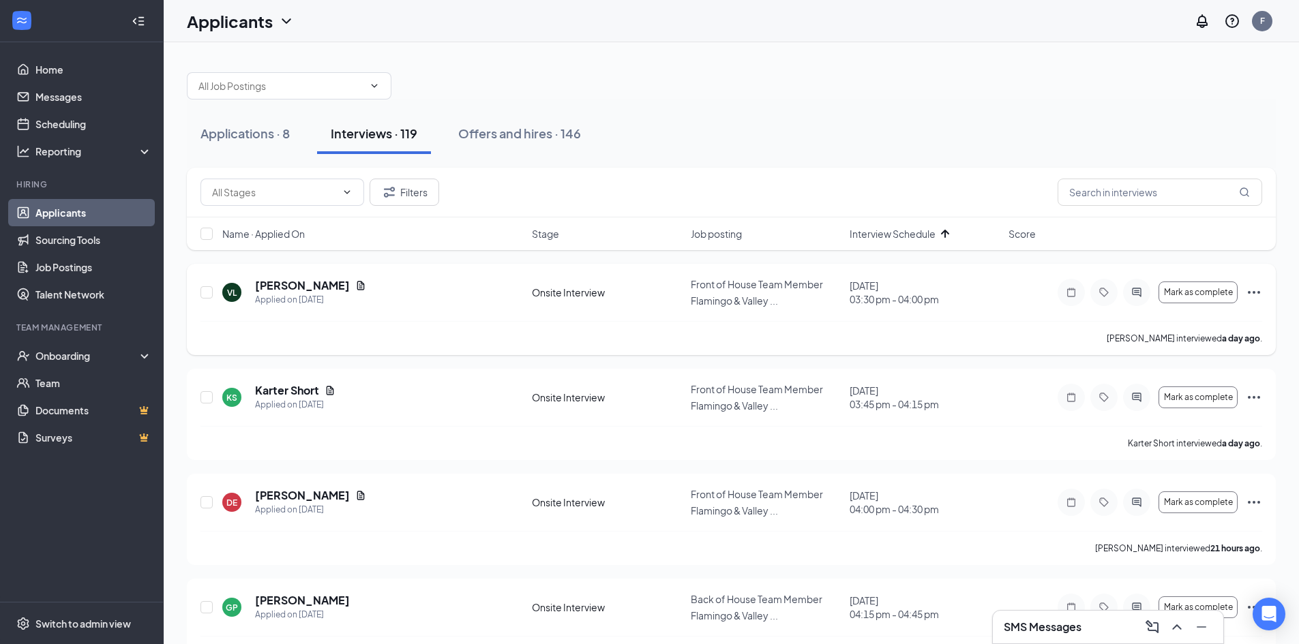
click at [1249, 285] on icon "Ellipses" at bounding box center [1254, 292] width 16 height 16
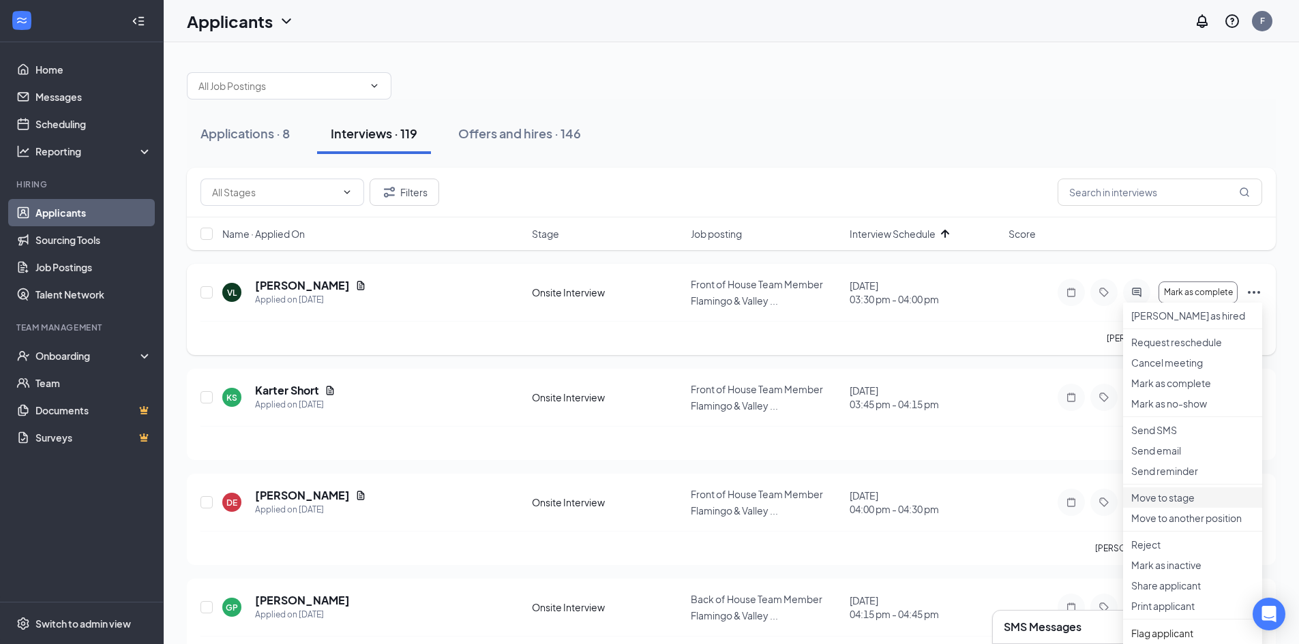
scroll to position [68, 0]
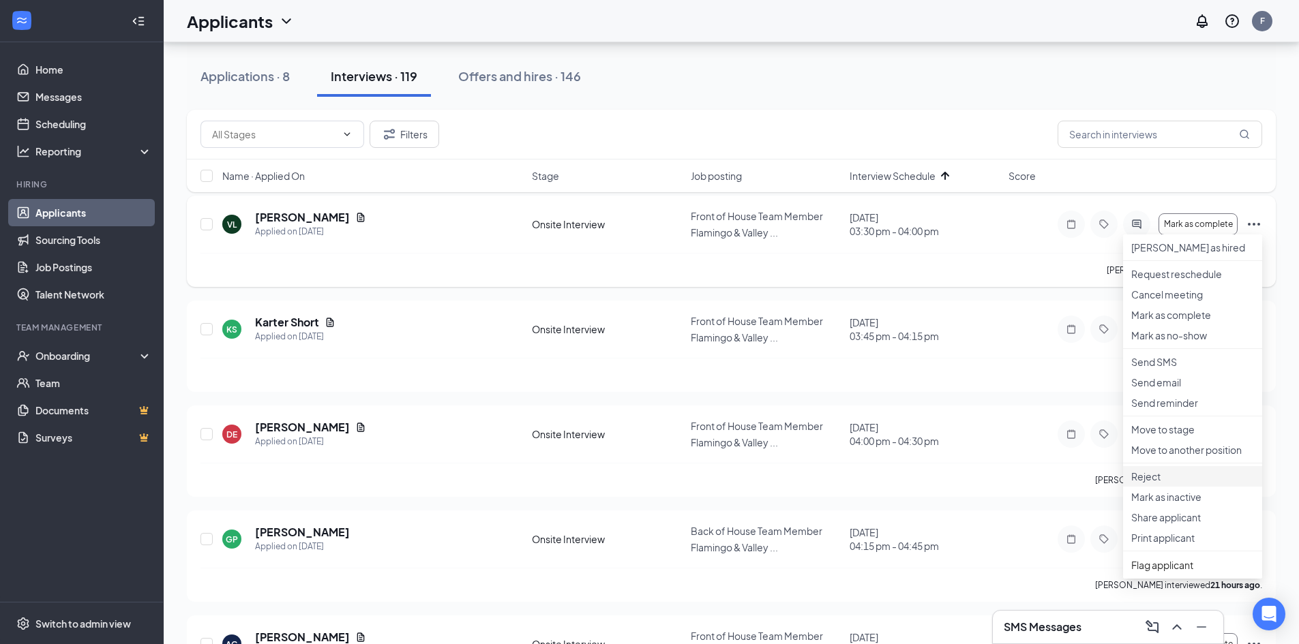
click at [1173, 483] on p "Reject" at bounding box center [1192, 477] width 123 height 14
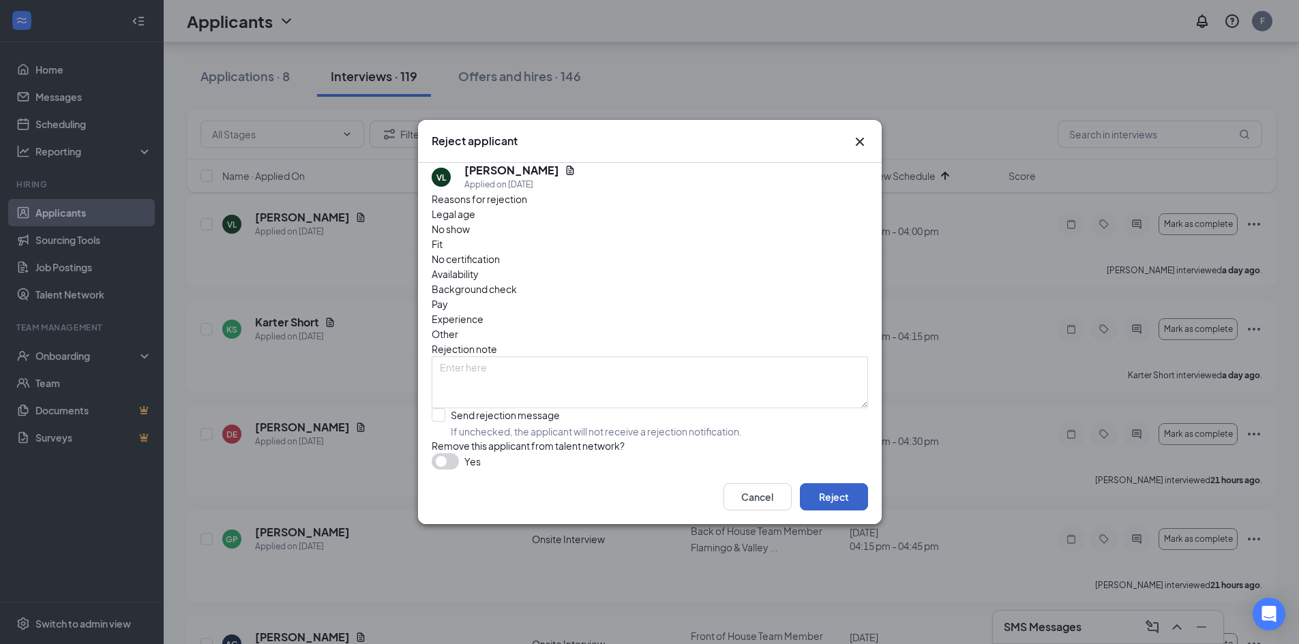
click at [839, 507] on button "Reject" at bounding box center [834, 496] width 68 height 27
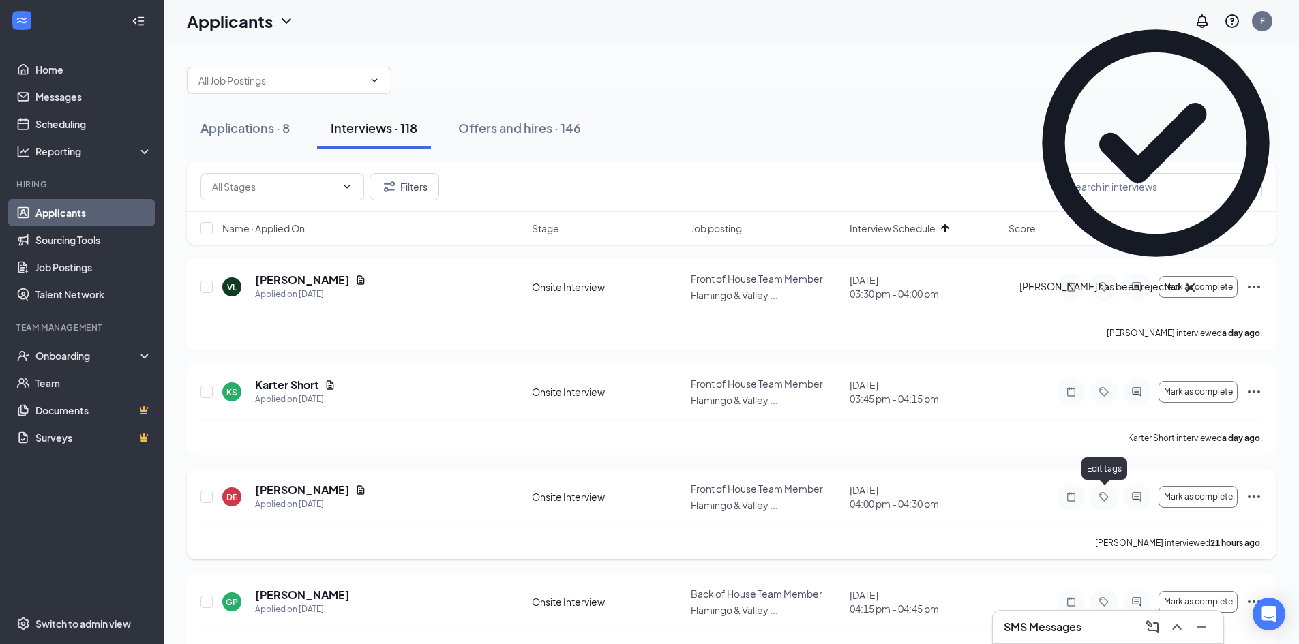
scroll to position [0, 0]
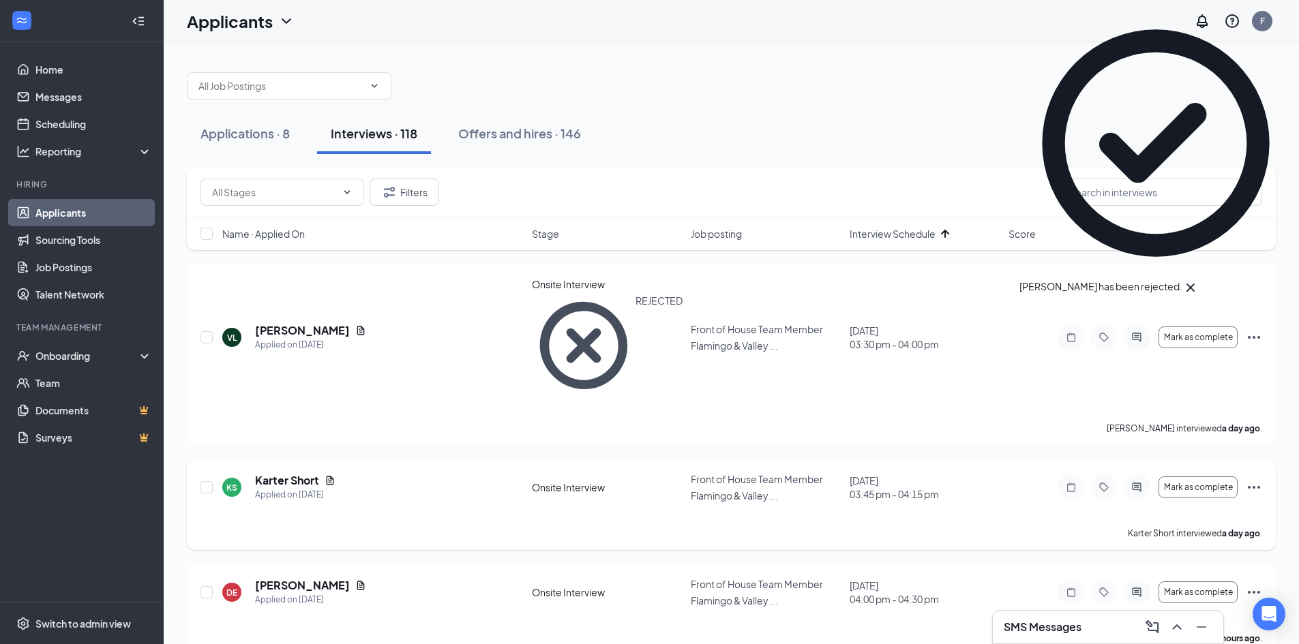
click at [1260, 479] on icon "Ellipses" at bounding box center [1254, 487] width 16 height 16
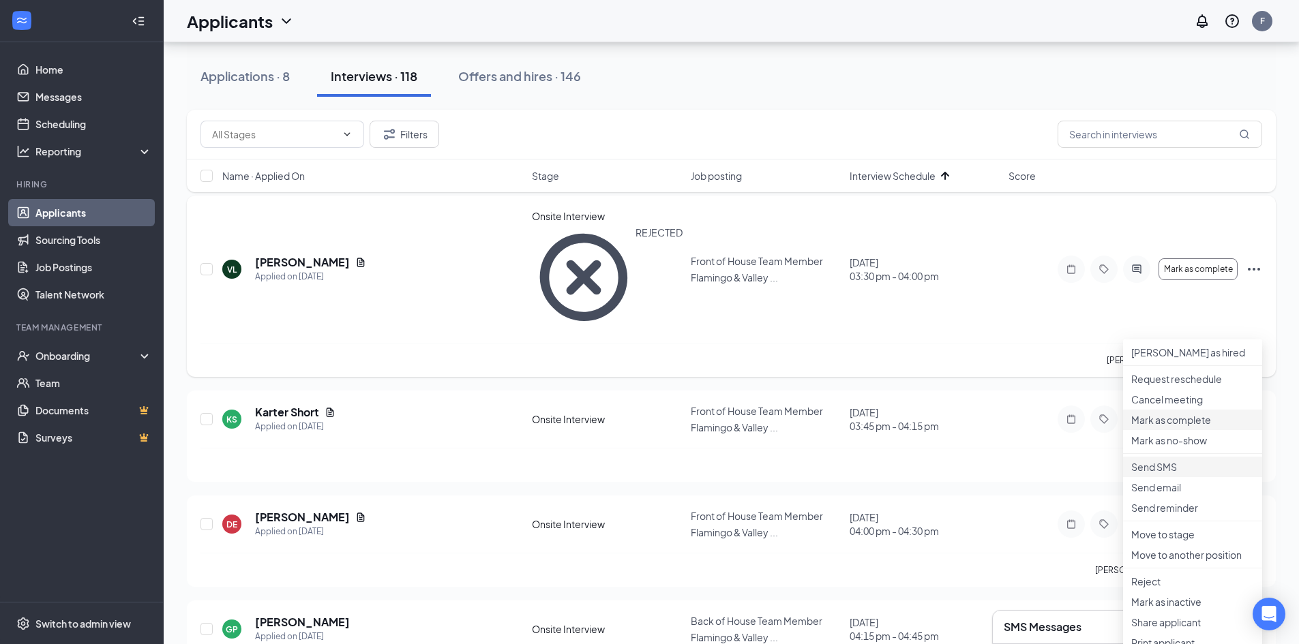
scroll to position [136, 0]
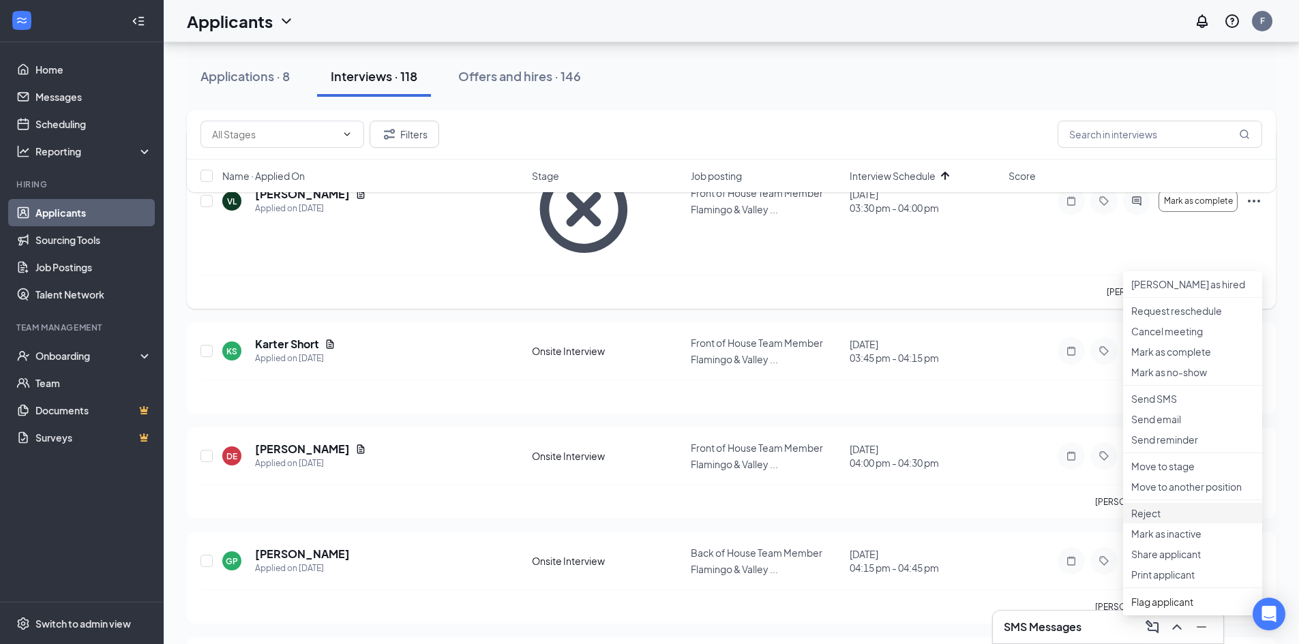
click at [1174, 520] on p "Reject" at bounding box center [1192, 514] width 123 height 14
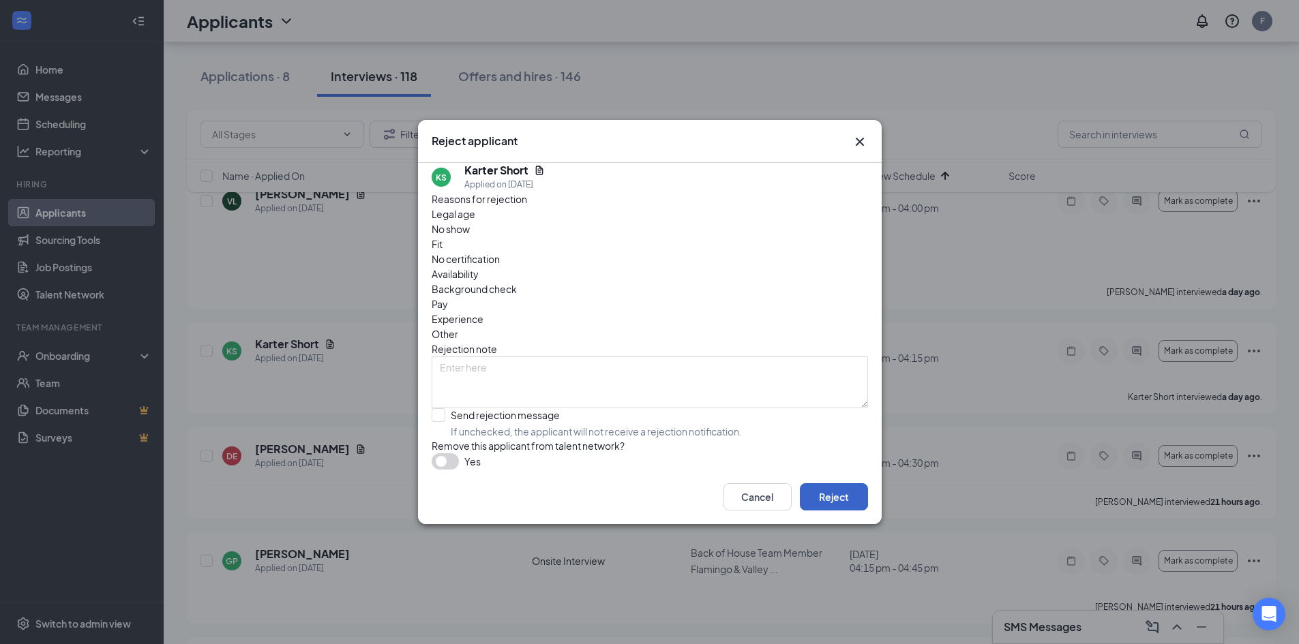
click at [859, 511] on button "Reject" at bounding box center [834, 496] width 68 height 27
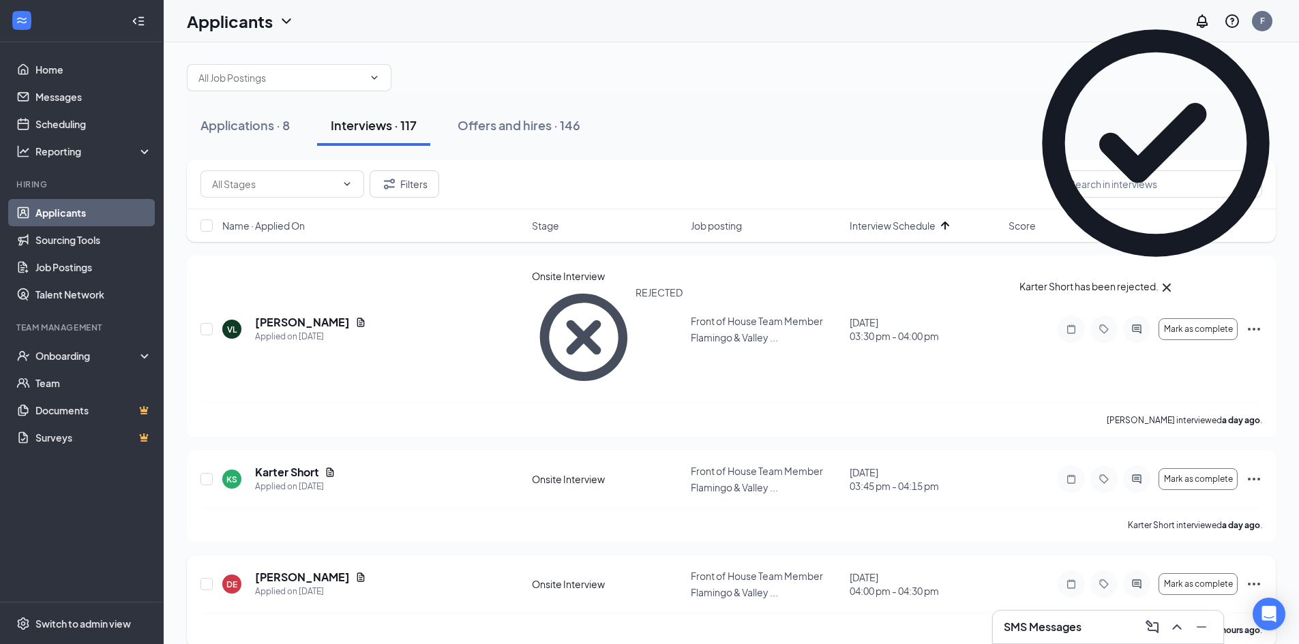
scroll to position [0, 0]
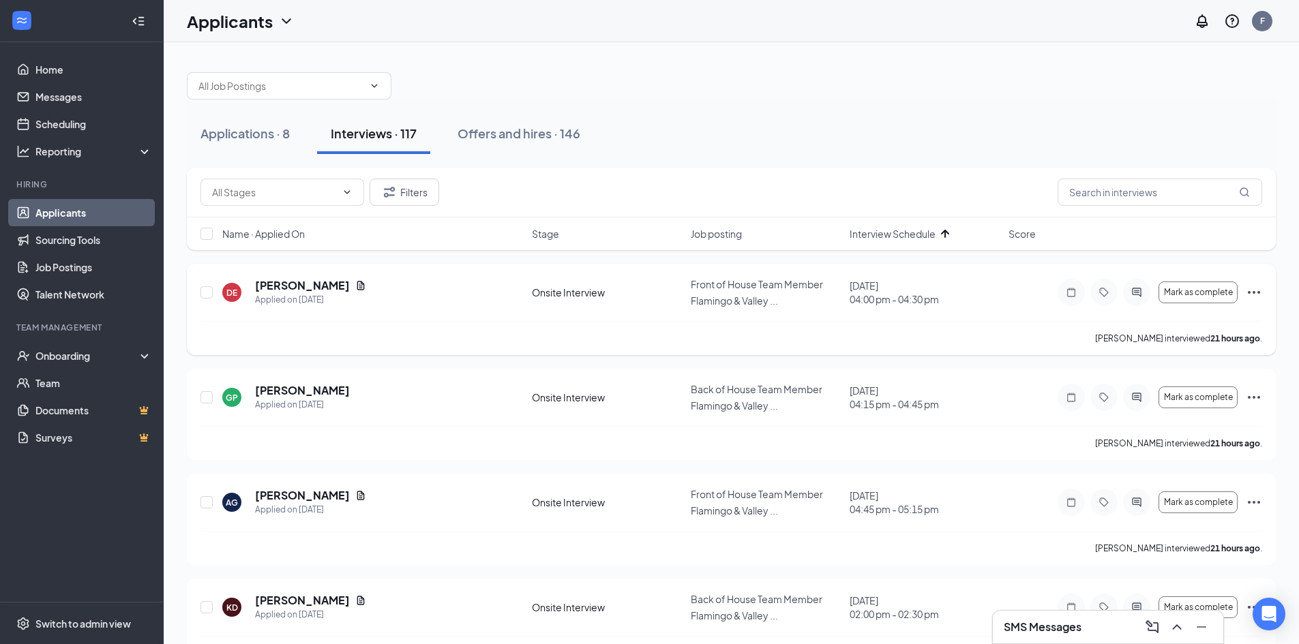
click at [1257, 287] on icon "Ellipses" at bounding box center [1254, 292] width 16 height 16
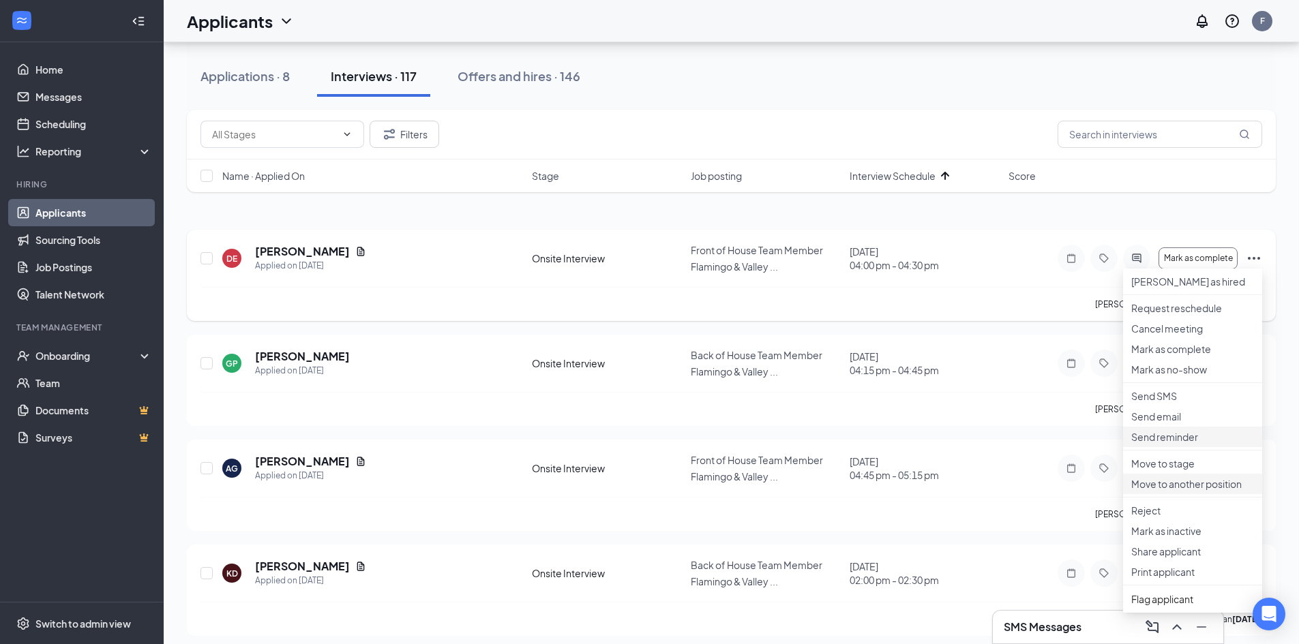
scroll to position [68, 0]
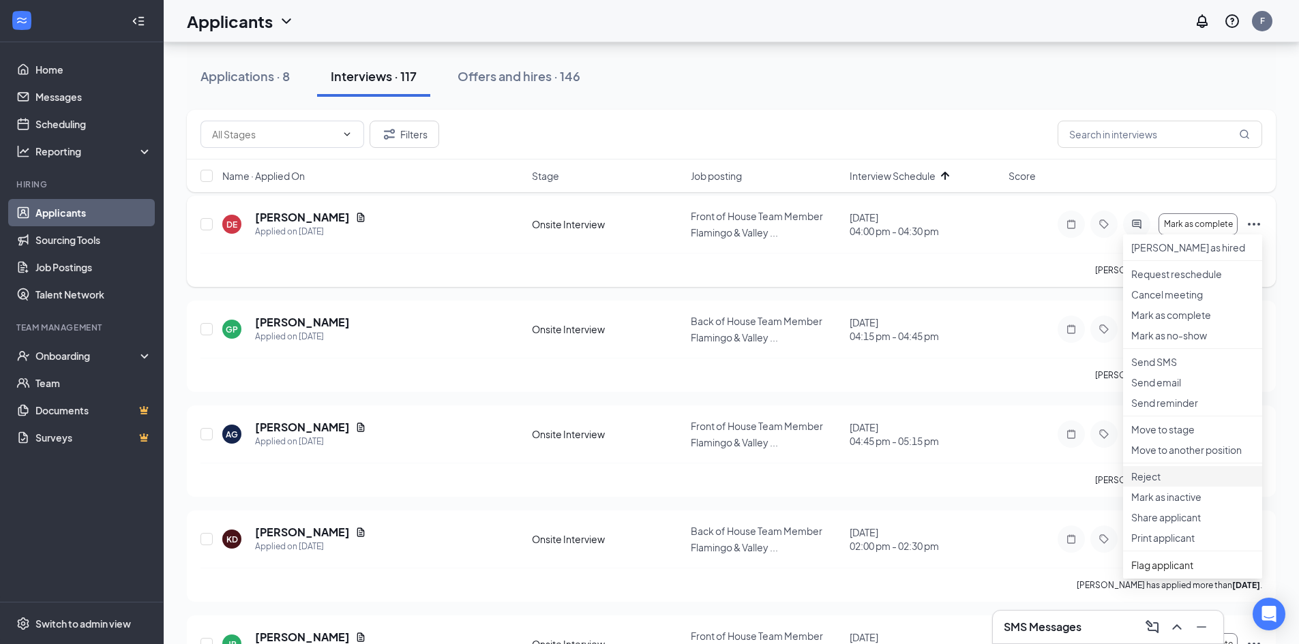
click at [1164, 483] on p "Reject" at bounding box center [1192, 477] width 123 height 14
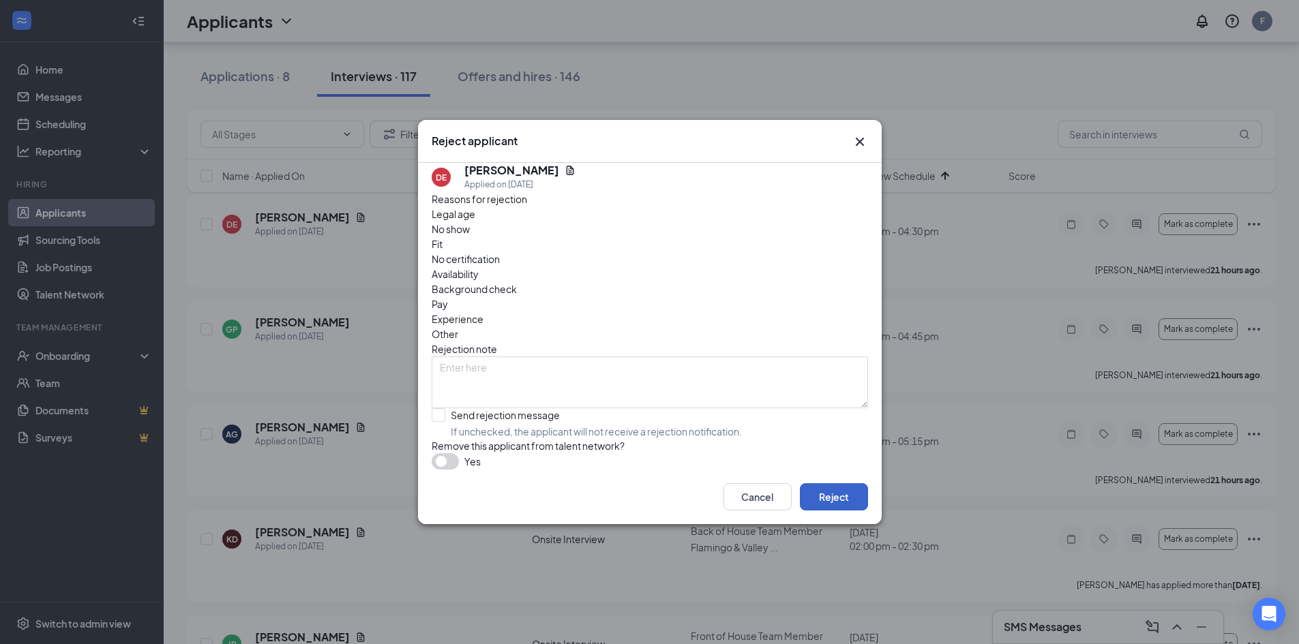
click at [848, 501] on button "Reject" at bounding box center [834, 496] width 68 height 27
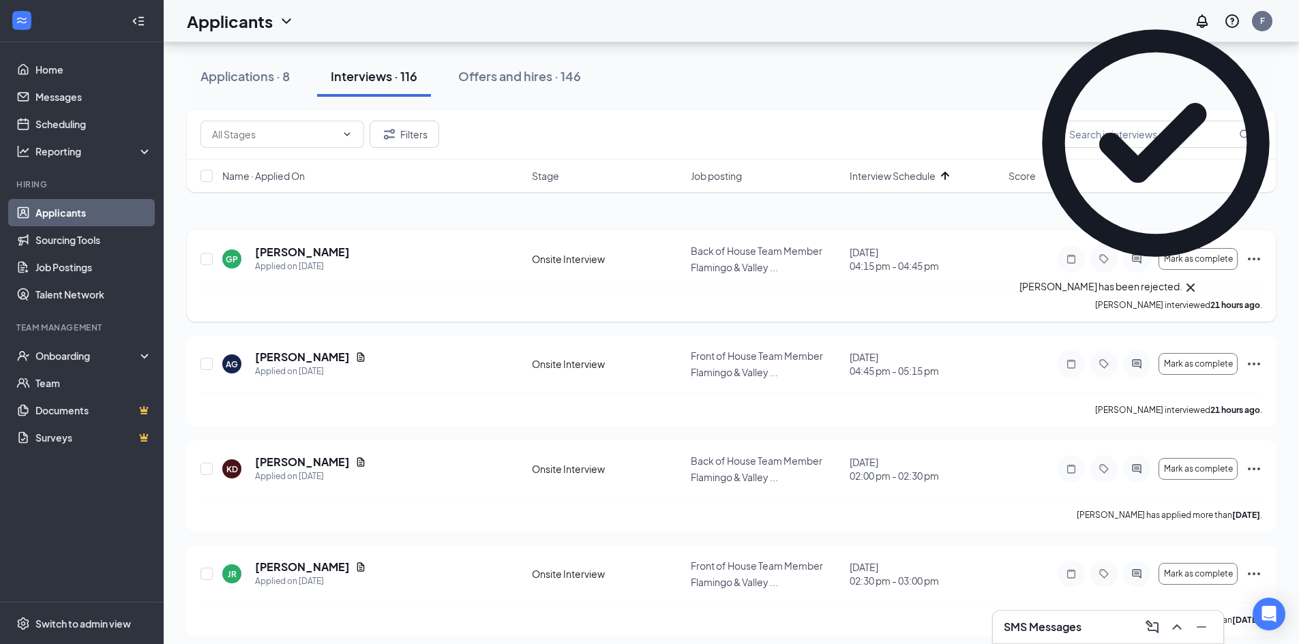
scroll to position [0, 0]
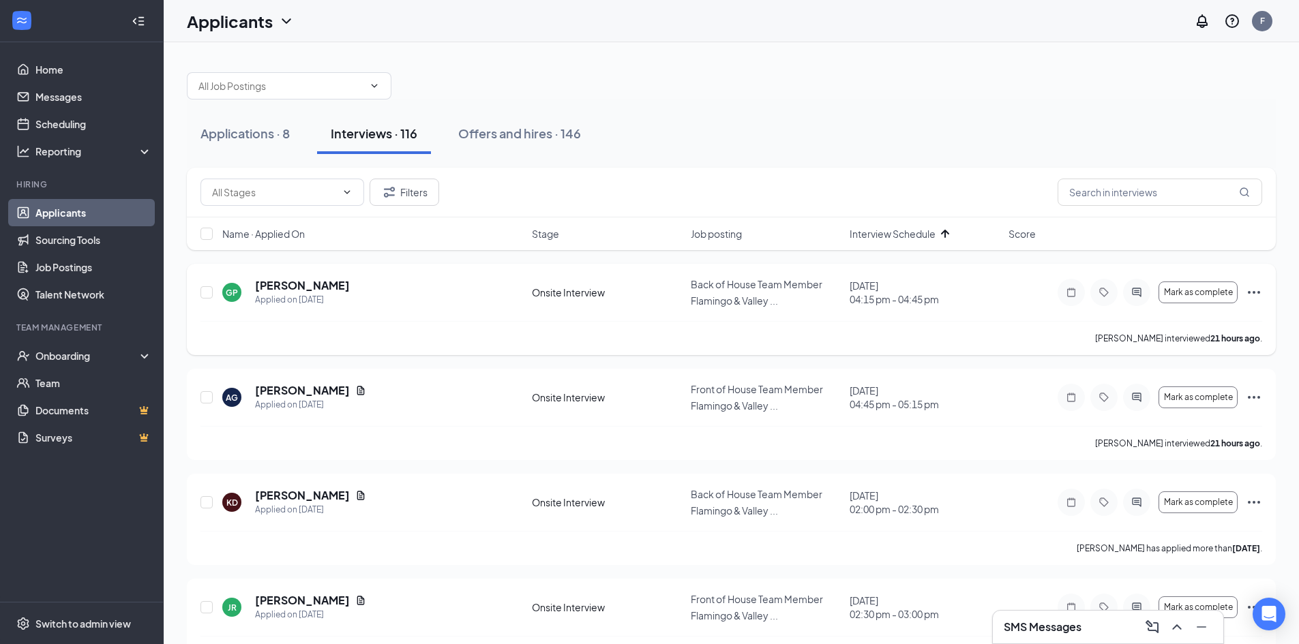
click at [1258, 288] on icon "Ellipses" at bounding box center [1254, 292] width 16 height 16
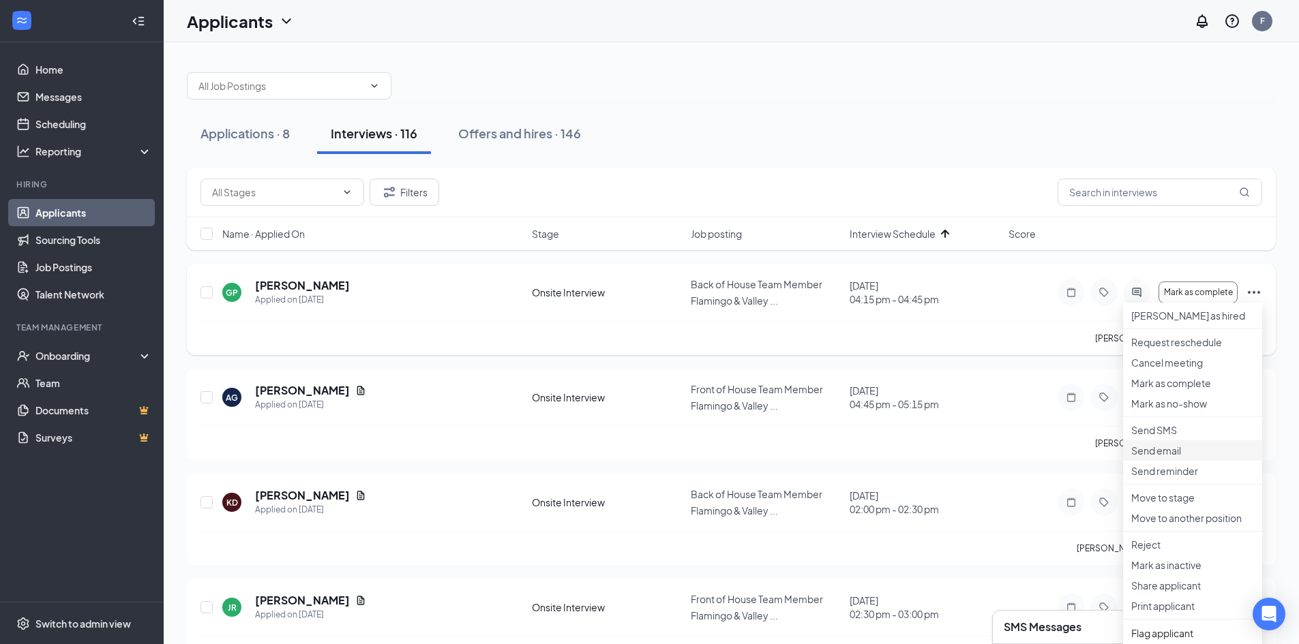
scroll to position [68, 0]
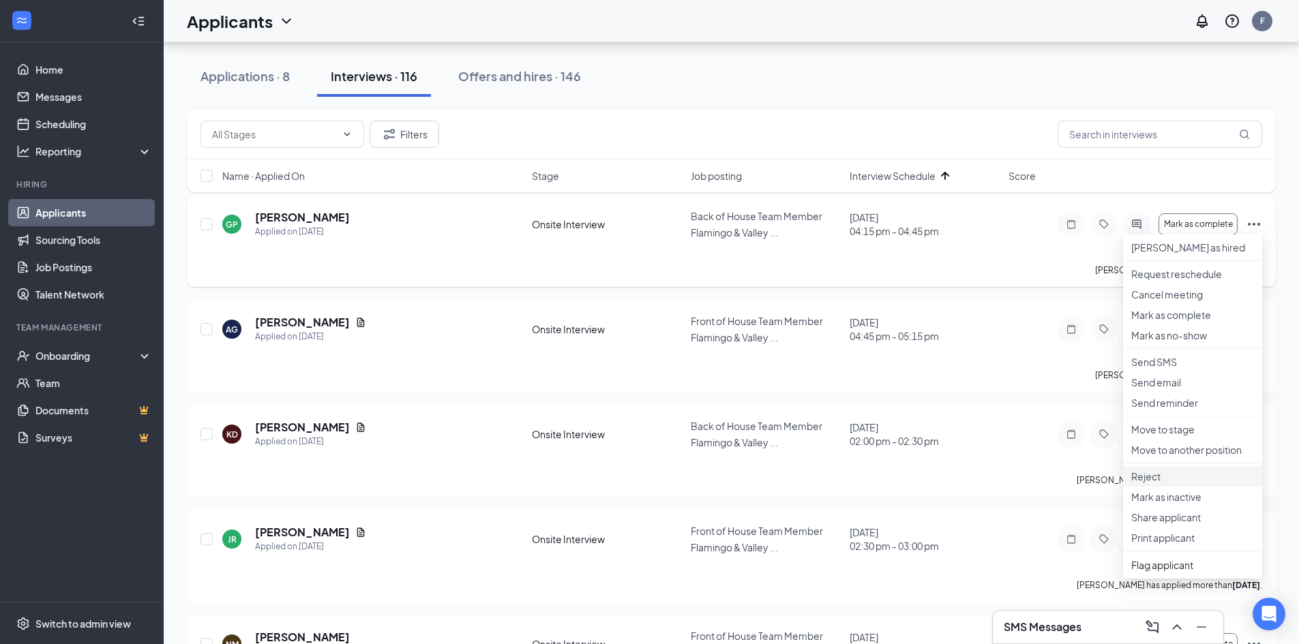
click at [1165, 487] on li "Reject" at bounding box center [1192, 476] width 139 height 20
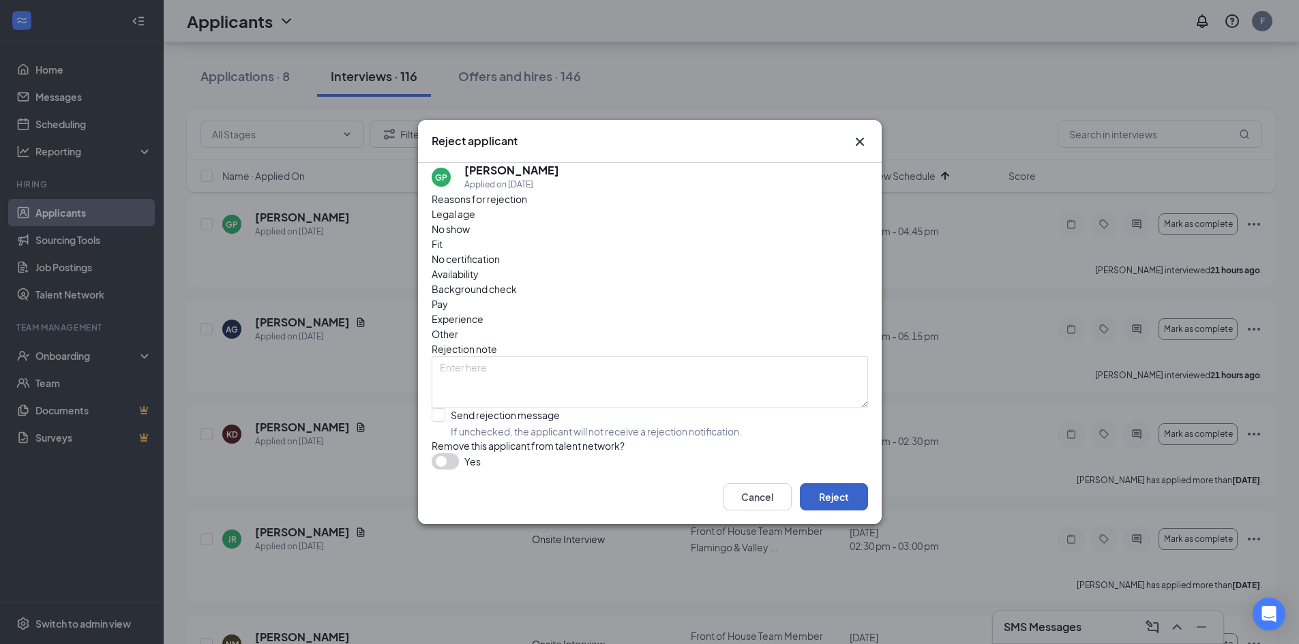
click at [846, 511] on button "Reject" at bounding box center [834, 496] width 68 height 27
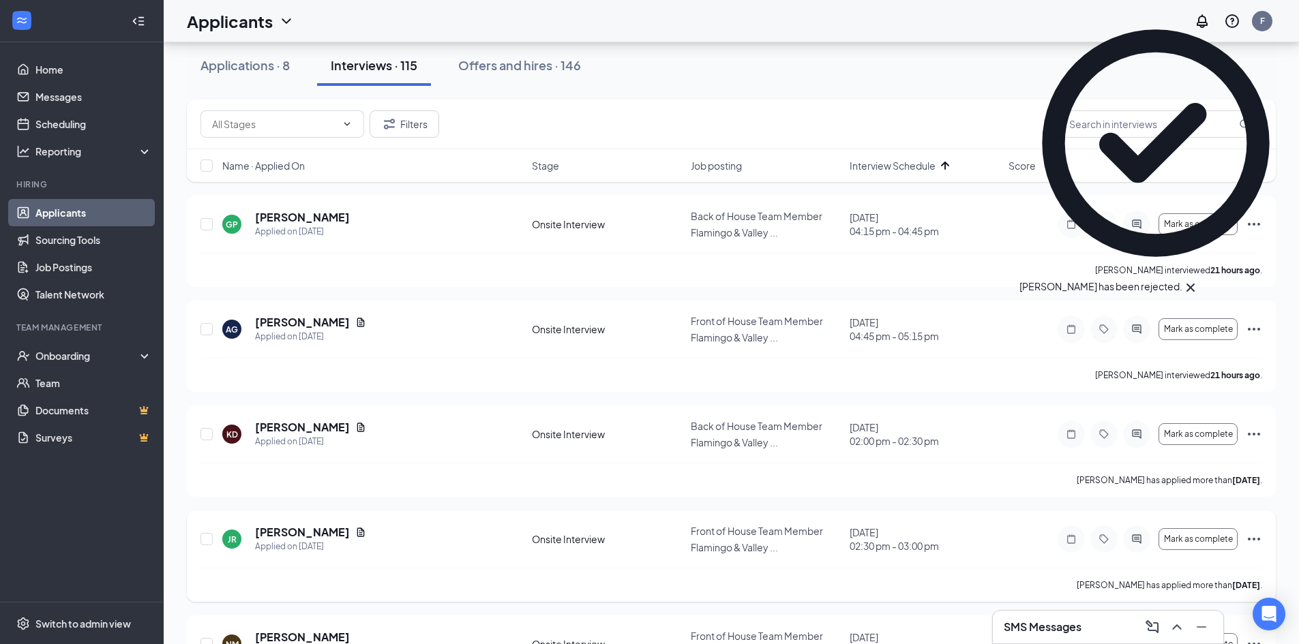
scroll to position [0, 0]
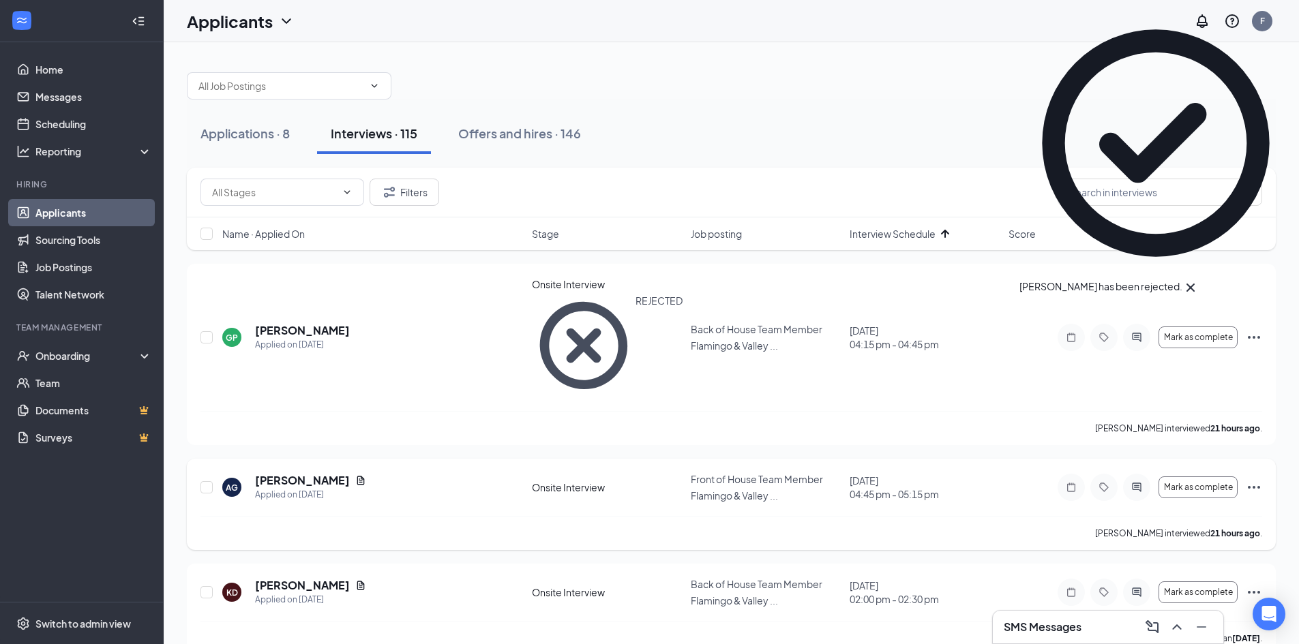
click at [1257, 479] on icon "Ellipses" at bounding box center [1254, 487] width 16 height 16
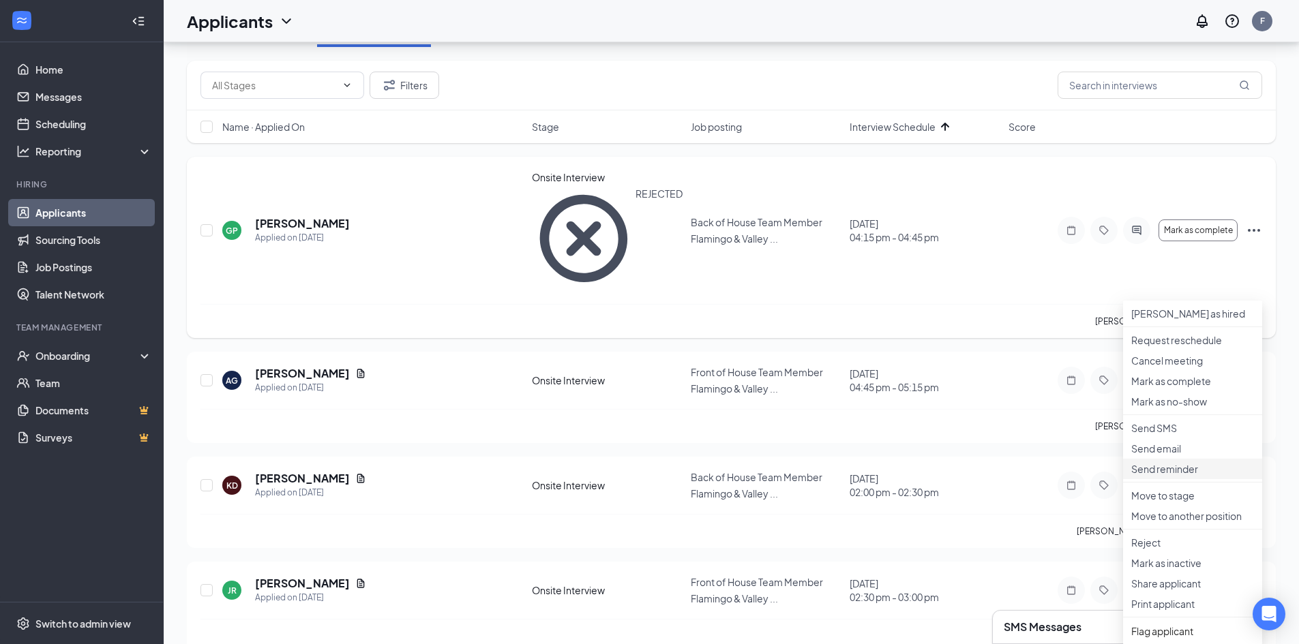
scroll to position [136, 0]
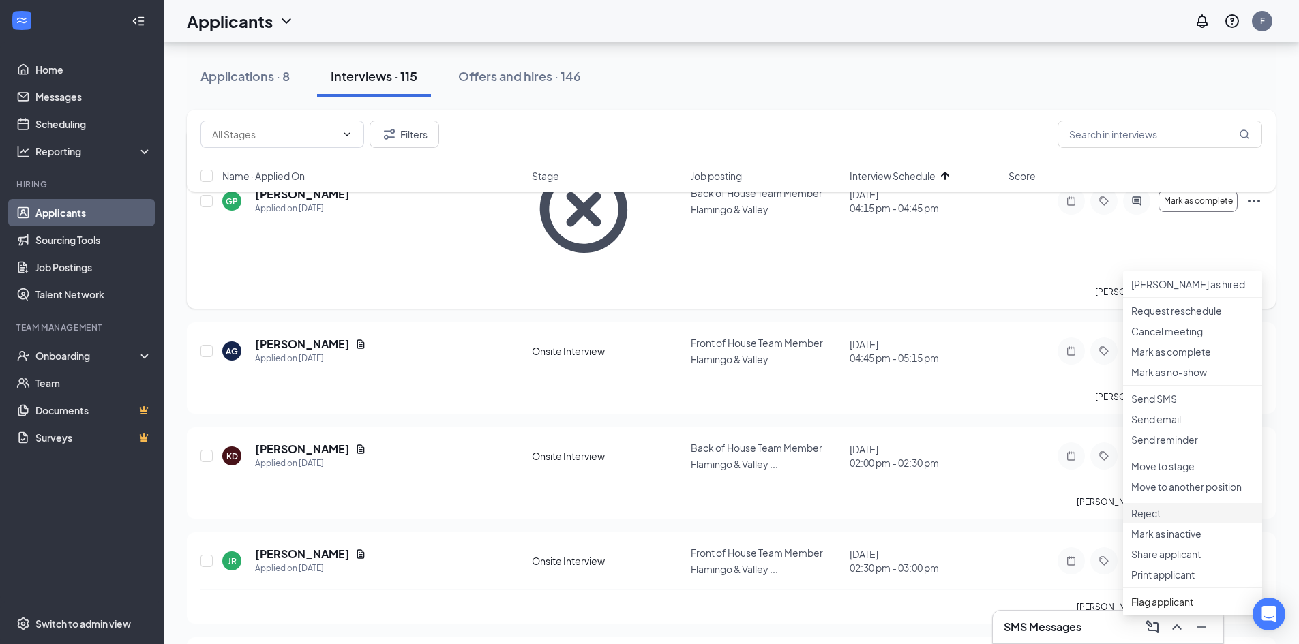
click at [1163, 520] on p "Reject" at bounding box center [1192, 514] width 123 height 14
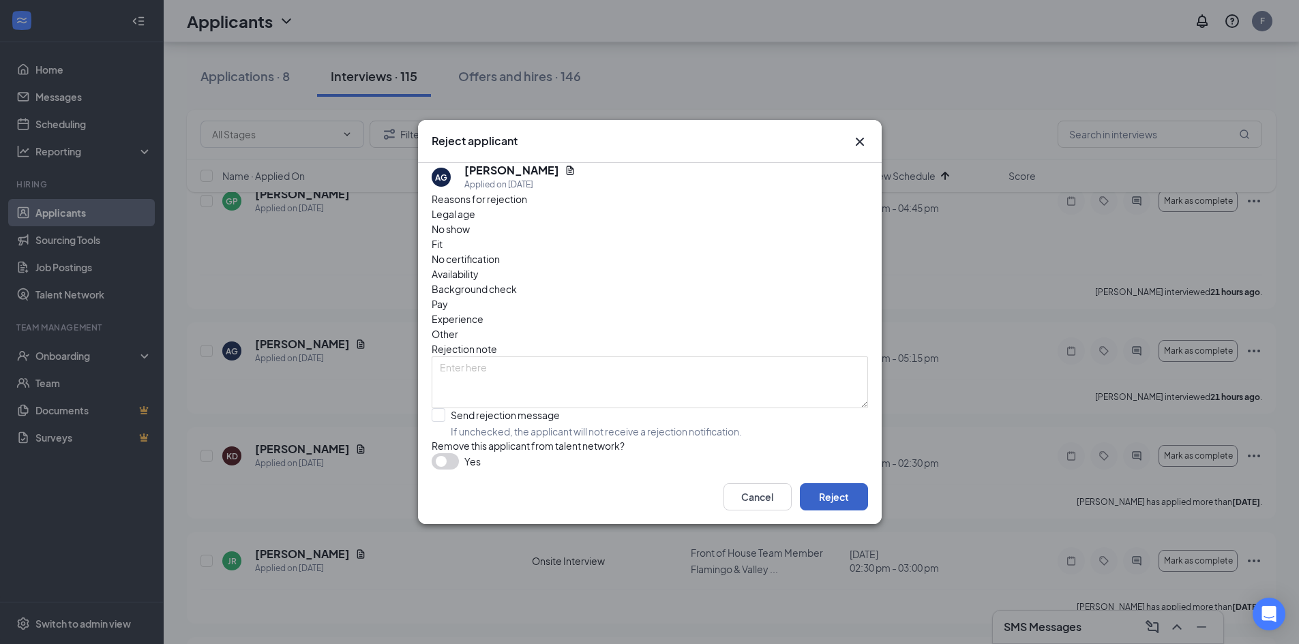
click at [850, 508] on button "Reject" at bounding box center [834, 496] width 68 height 27
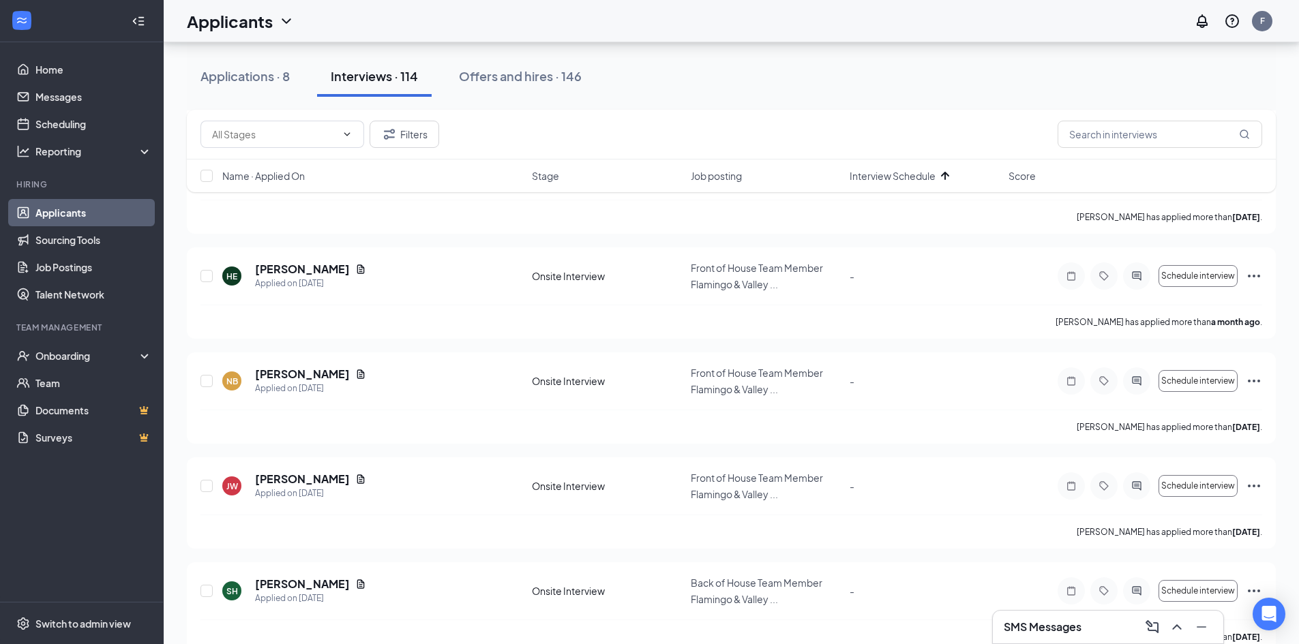
scroll to position [11022, 0]
click at [1258, 376] on icon "Ellipses" at bounding box center [1254, 384] width 16 height 16
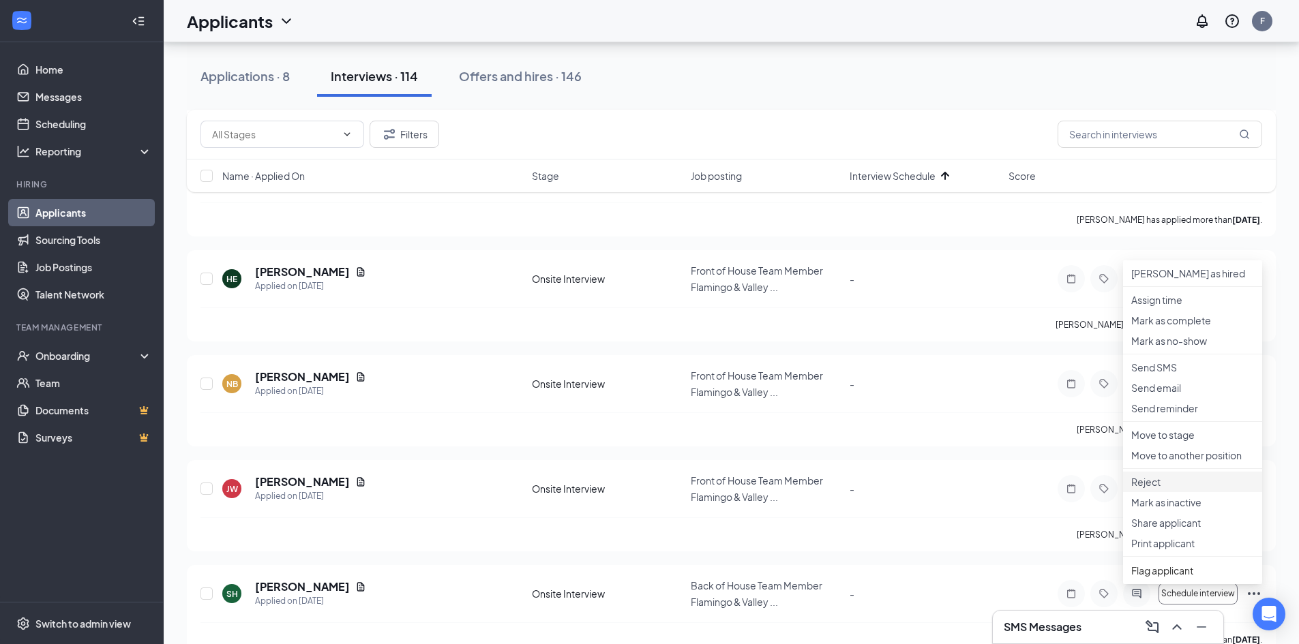
click at [1174, 489] on p "Reject" at bounding box center [1192, 482] width 123 height 14
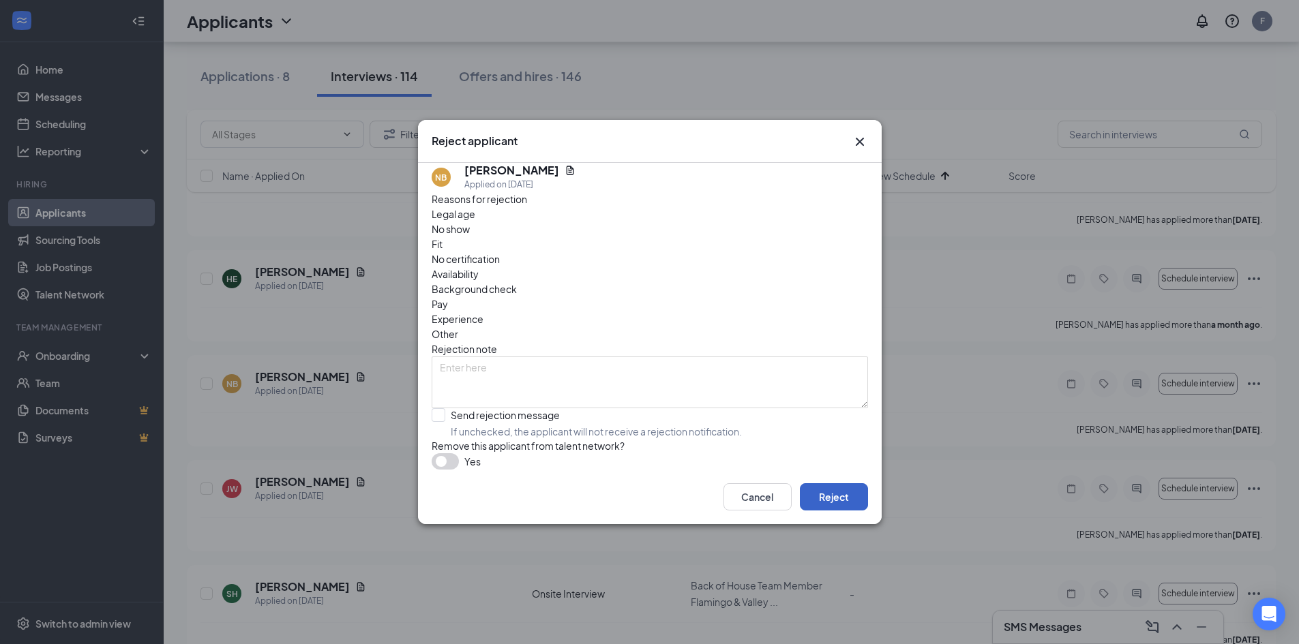
click at [833, 509] on button "Reject" at bounding box center [834, 496] width 68 height 27
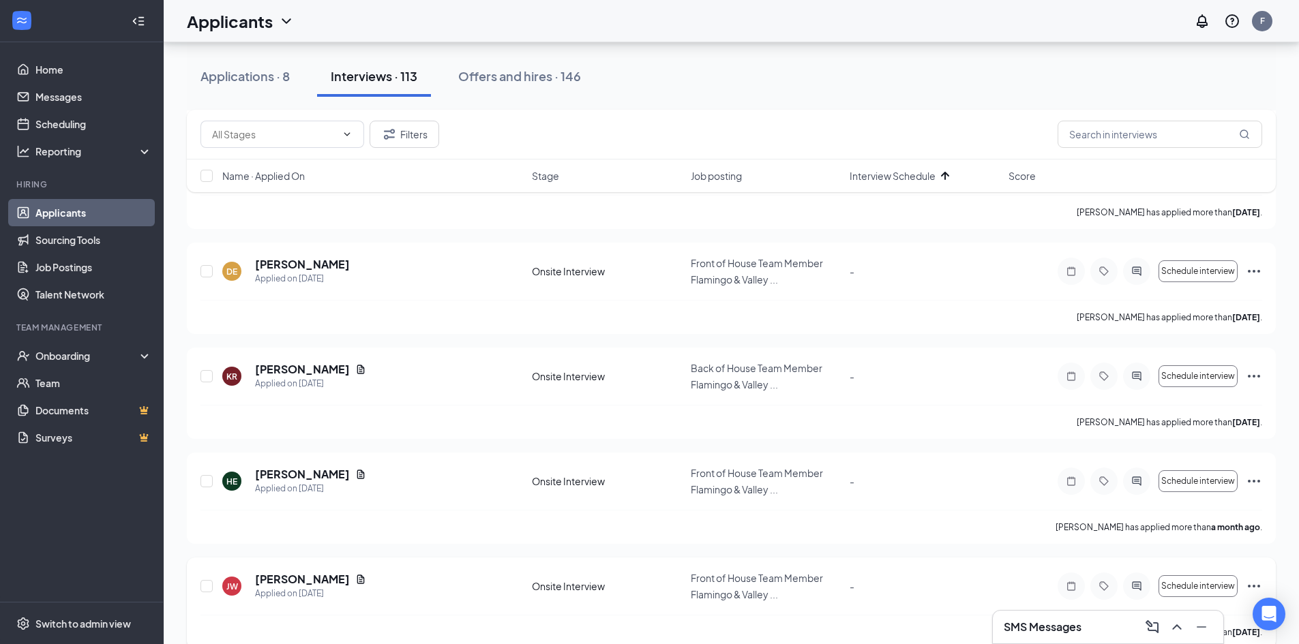
scroll to position [10817, 0]
click at [1252, 475] on icon "Ellipses" at bounding box center [1254, 483] width 16 height 16
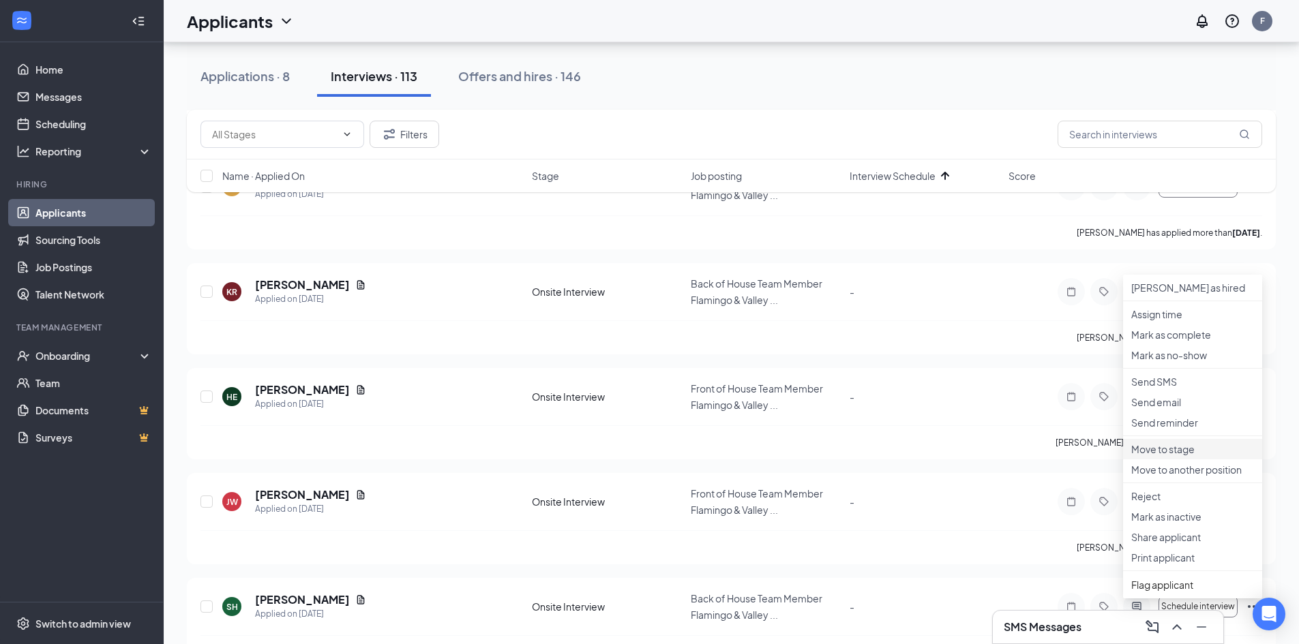
scroll to position [10953, 0]
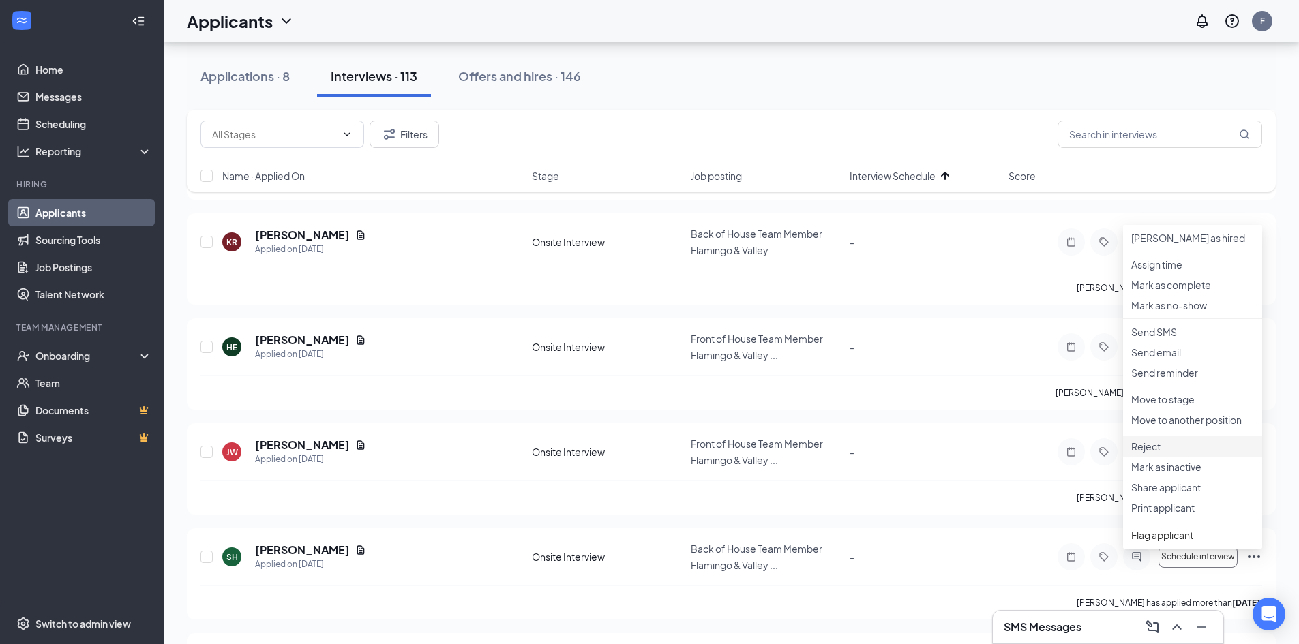
click at [1203, 453] on p "Reject" at bounding box center [1192, 447] width 123 height 14
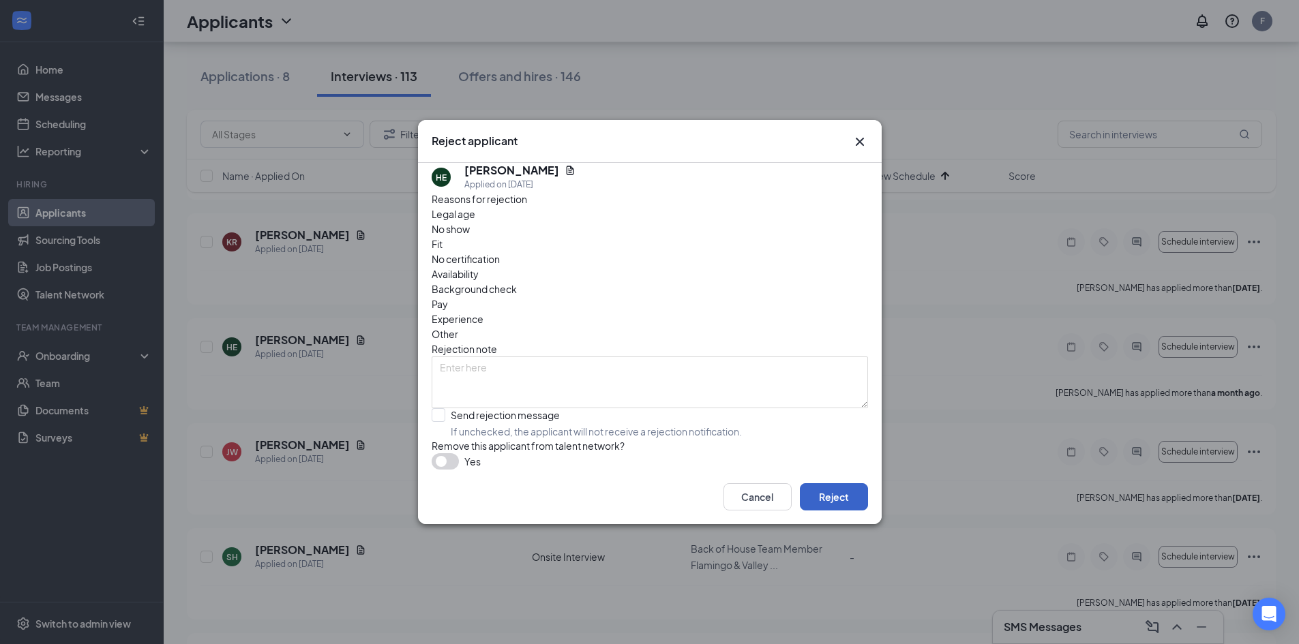
click at [857, 511] on button "Reject" at bounding box center [834, 496] width 68 height 27
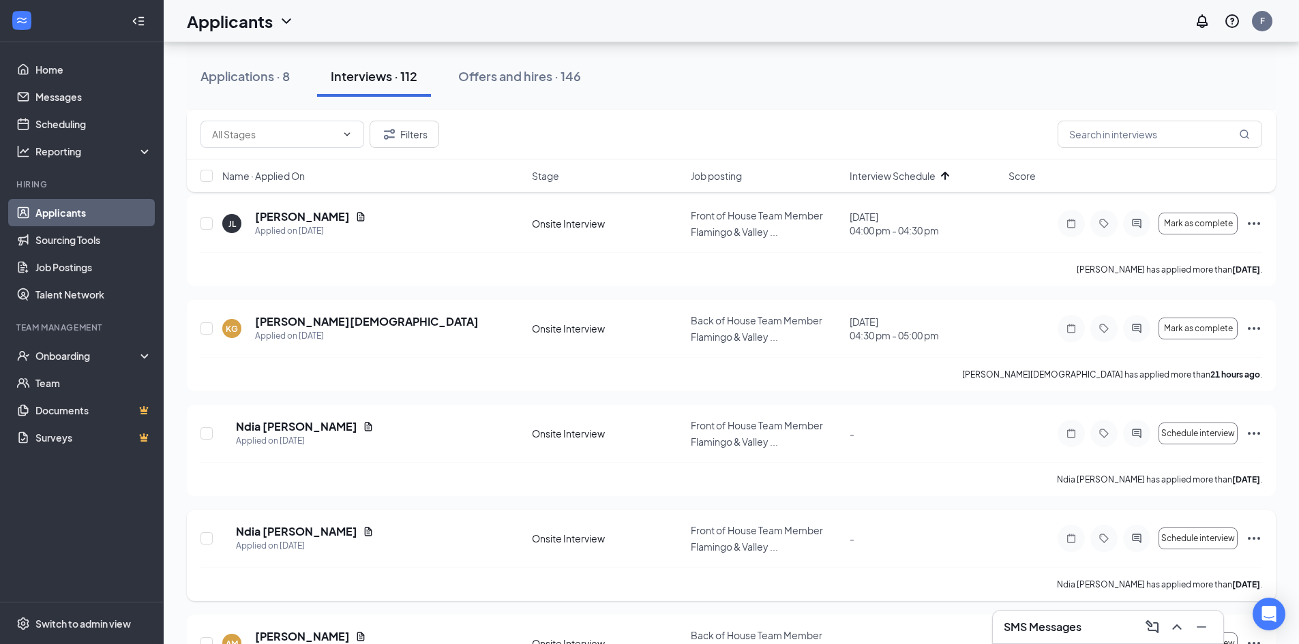
scroll to position [8226, 0]
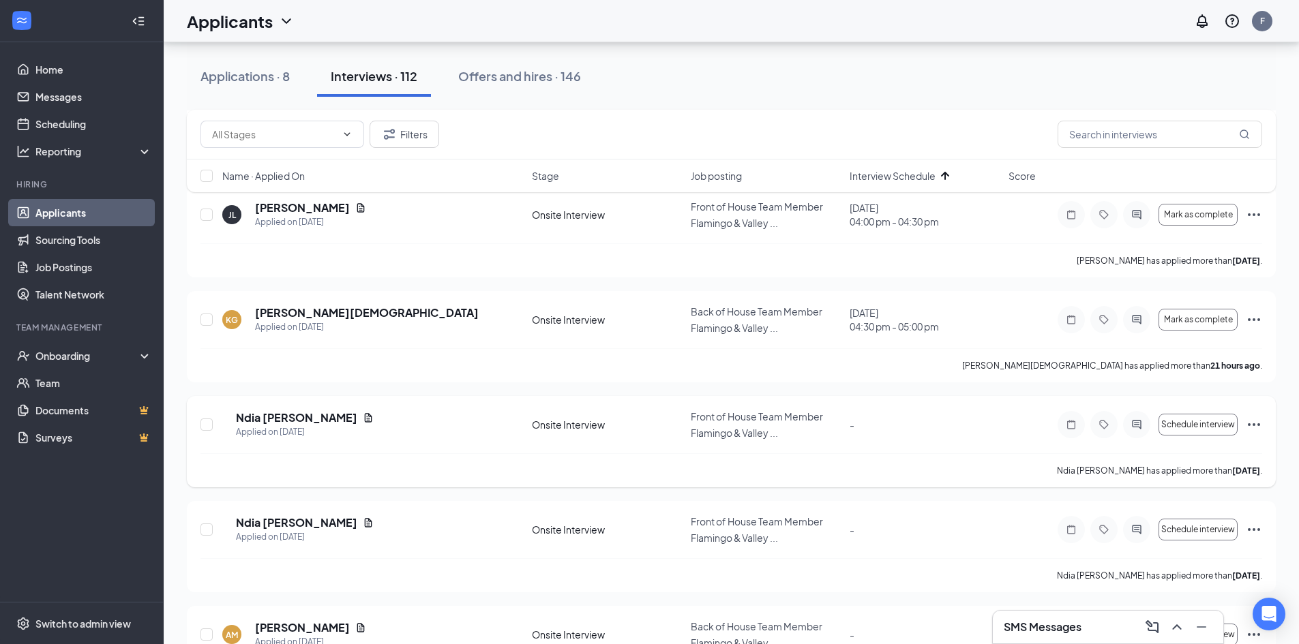
click at [1257, 417] on icon "Ellipses" at bounding box center [1254, 425] width 16 height 16
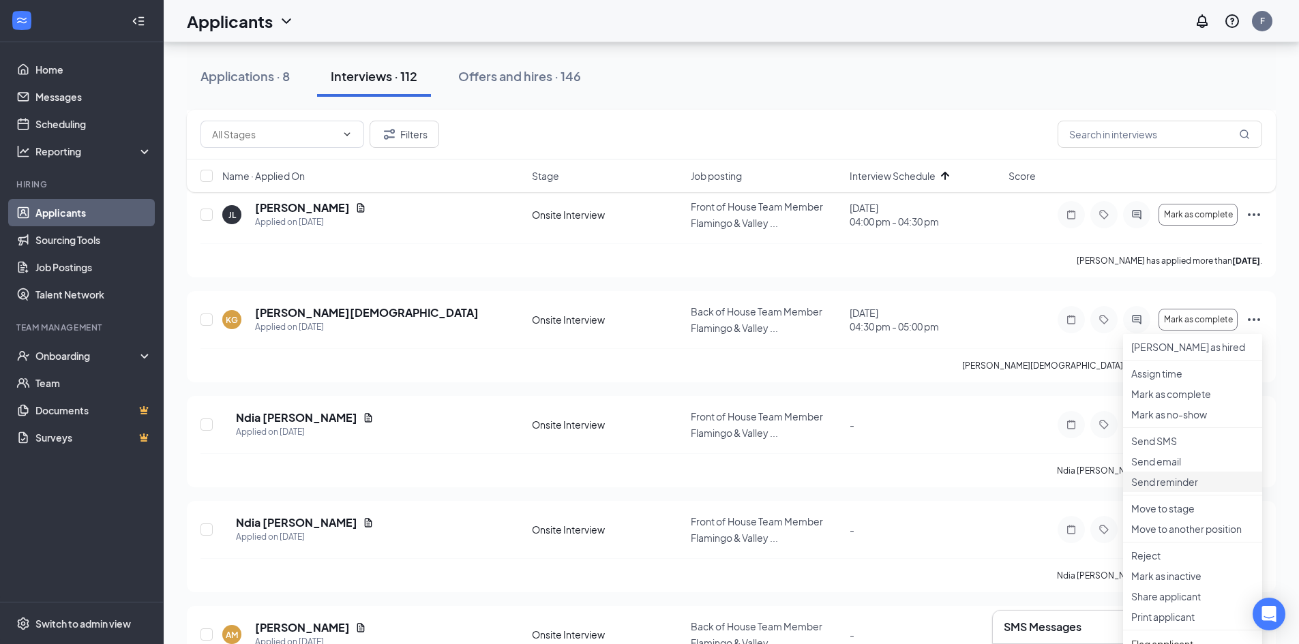
click at [1170, 489] on p "Send reminder" at bounding box center [1192, 482] width 123 height 14
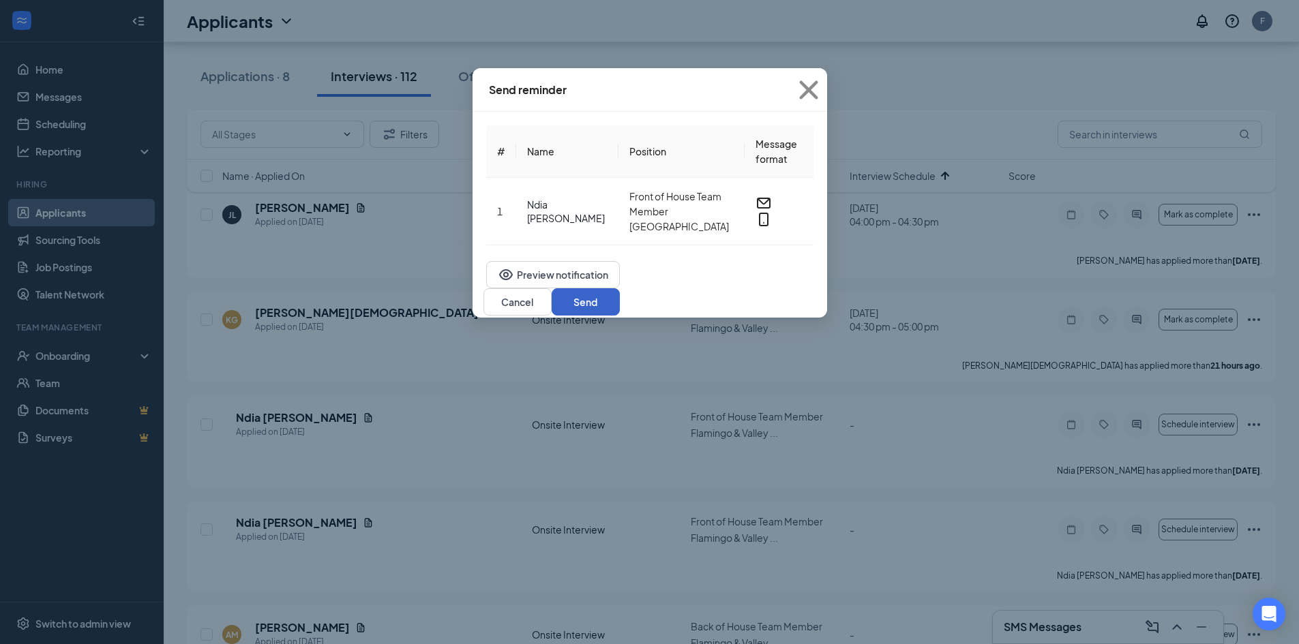
click at [620, 301] on button "Send" at bounding box center [586, 301] width 68 height 27
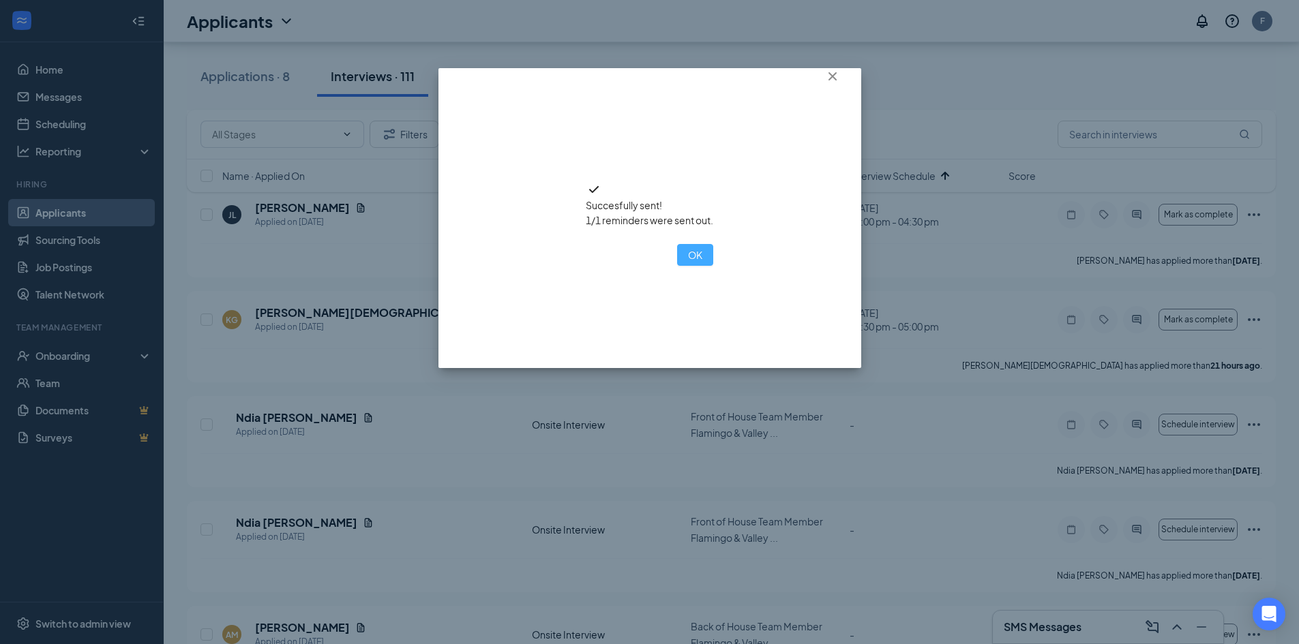
click at [677, 266] on button "OK" at bounding box center [695, 255] width 36 height 22
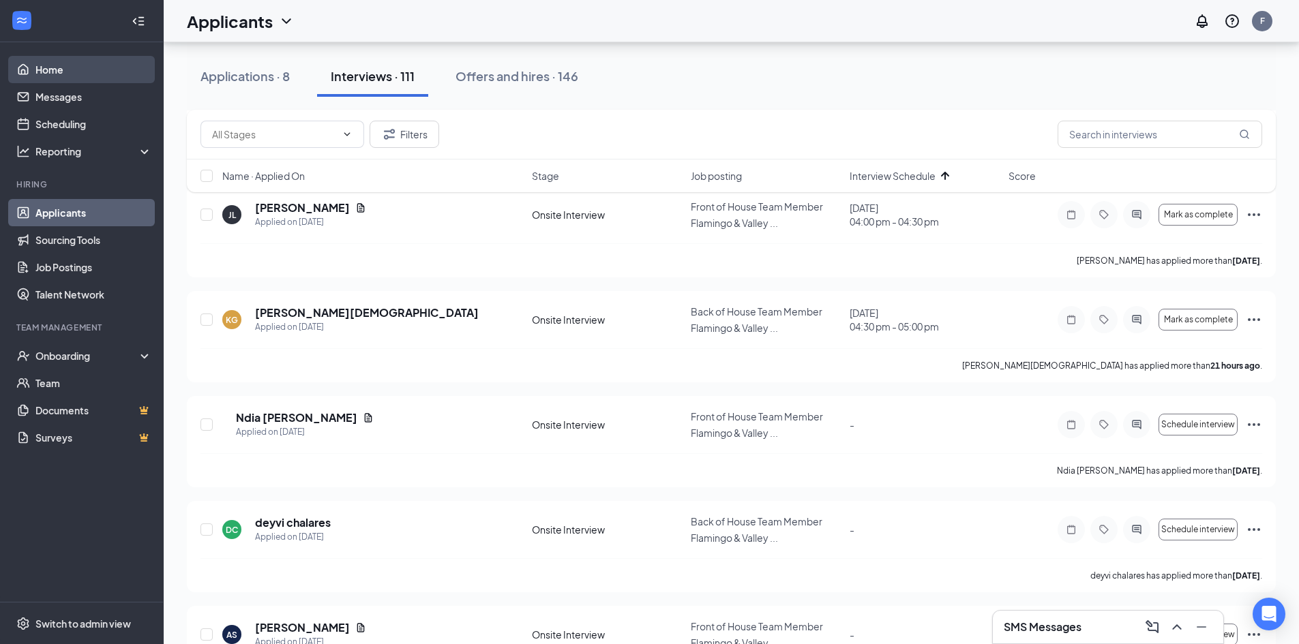
click at [102, 71] on link "Home" at bounding box center [93, 69] width 117 height 27
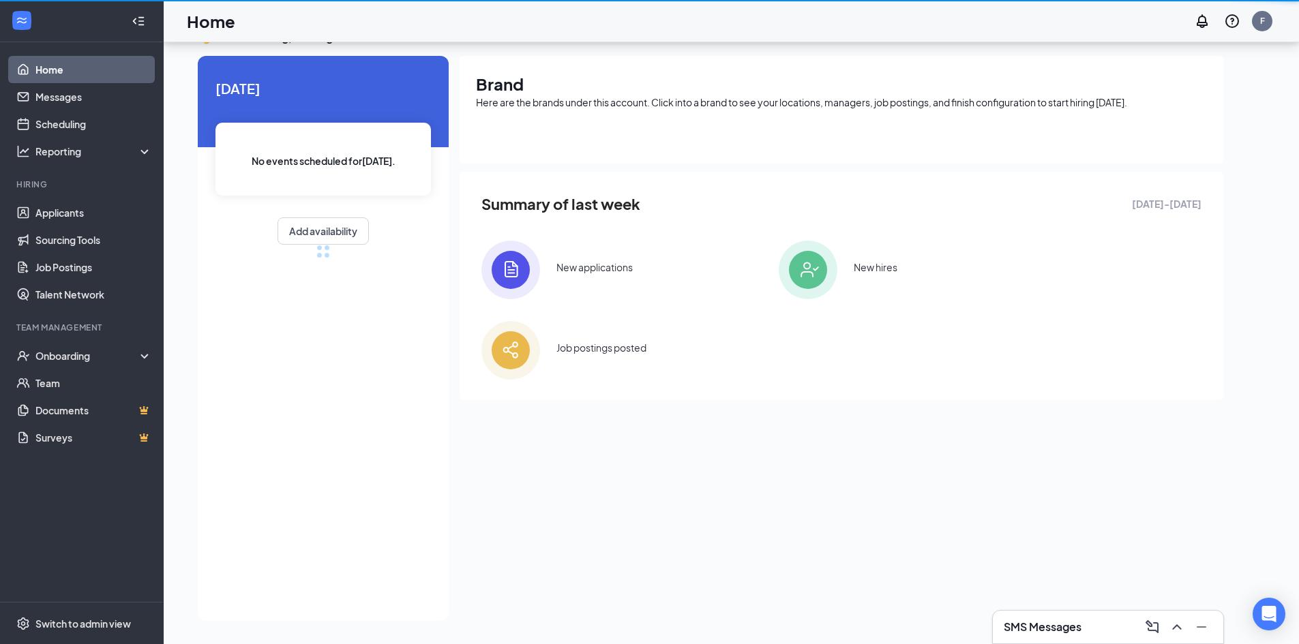
scroll to position [29, 0]
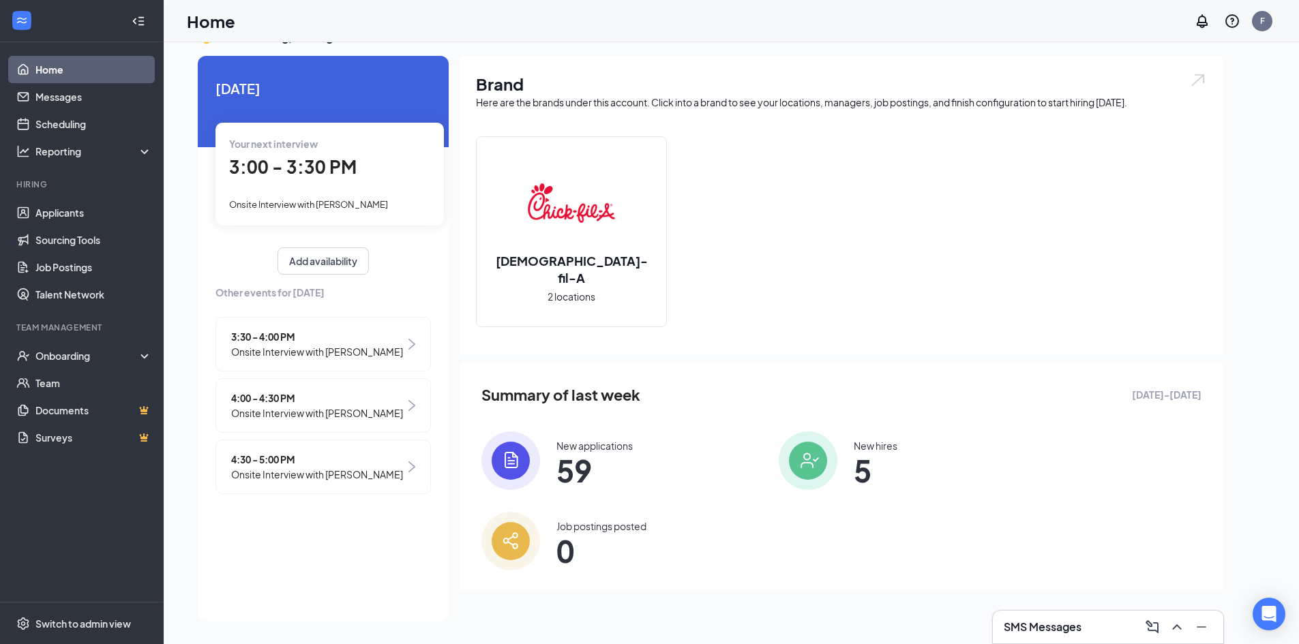
click at [45, 78] on link "Home" at bounding box center [93, 69] width 117 height 27
click at [22, 22] on icon "WorkstreamLogo" at bounding box center [22, 21] width 14 height 14
